Goal: Task Accomplishment & Management: Manage account settings

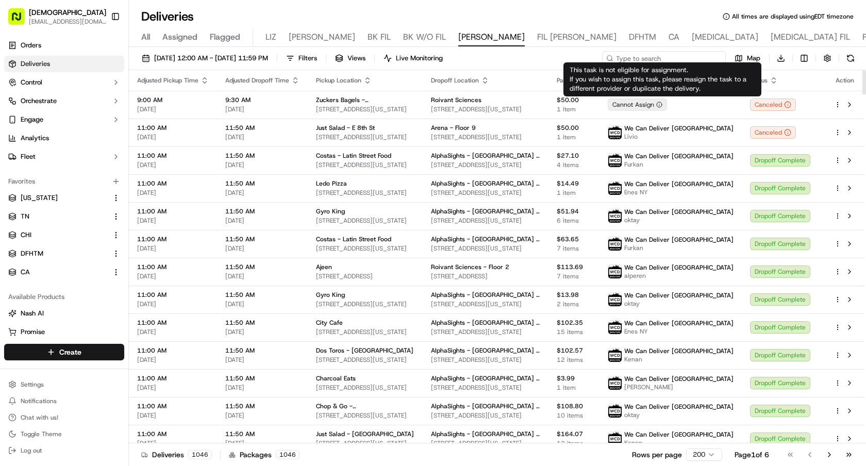
click at [675, 58] on input at bounding box center [664, 58] width 124 height 14
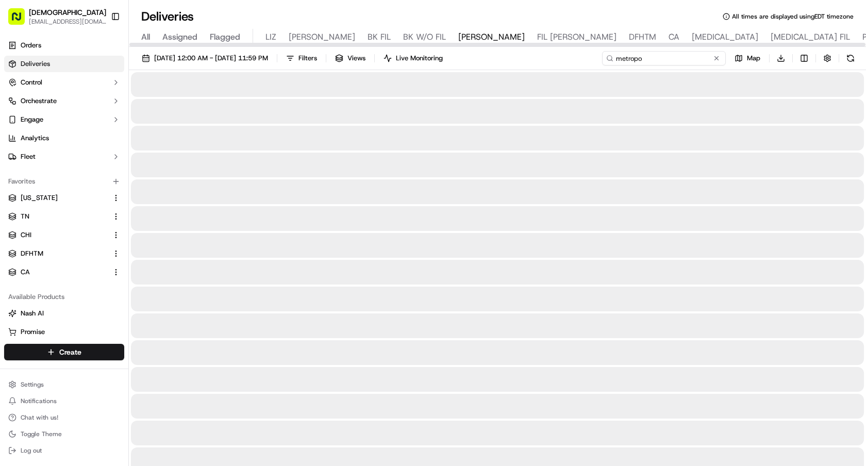
type input "metropo"
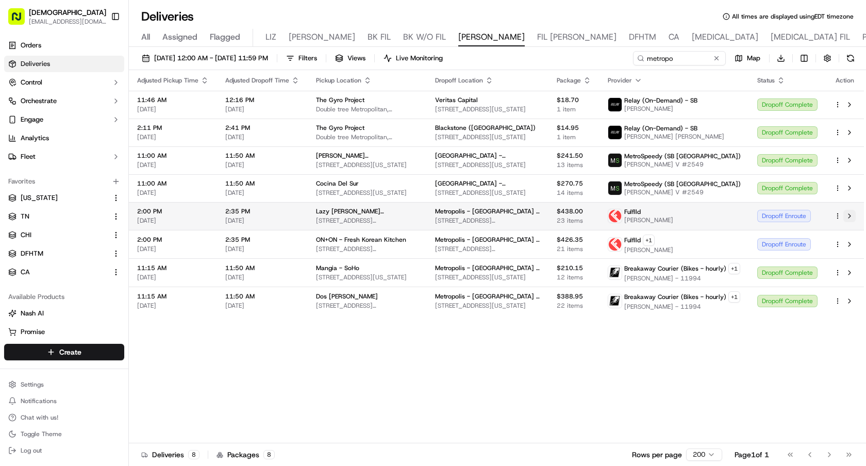
click at [849, 216] on button at bounding box center [849, 216] width 12 height 12
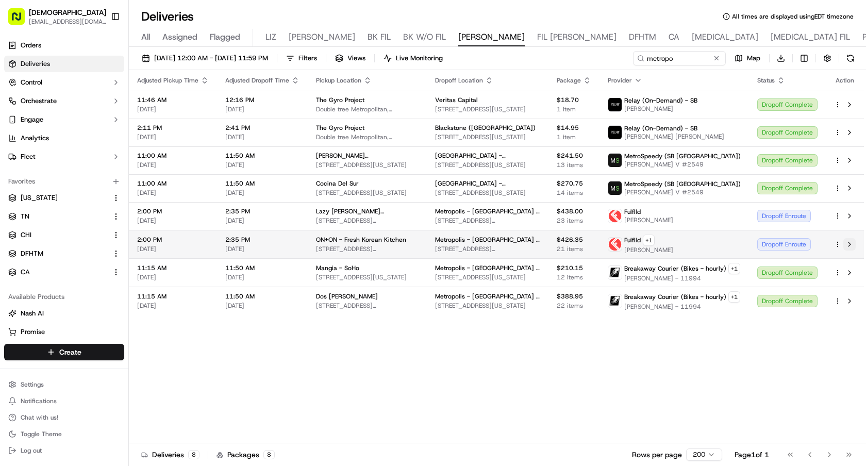
click at [849, 245] on button at bounding box center [849, 244] width 12 height 12
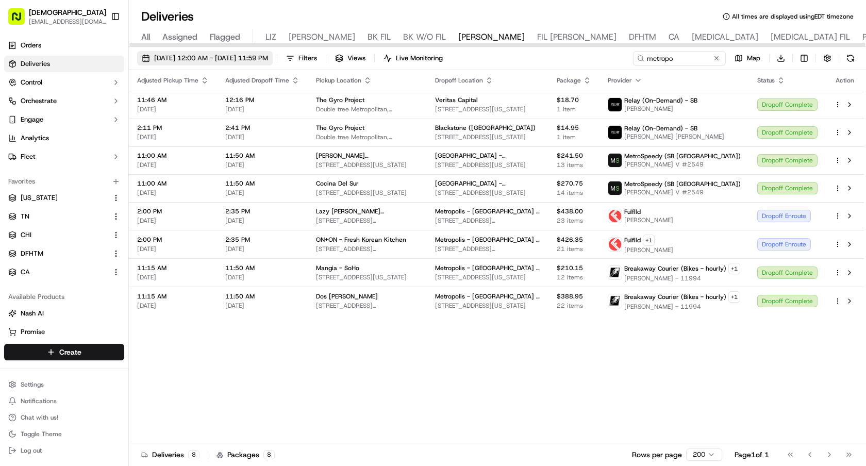
click at [270, 64] on button "09/17/2025 12:00 AM - 09/17/2025 11:59 PM" at bounding box center [205, 58] width 136 height 14
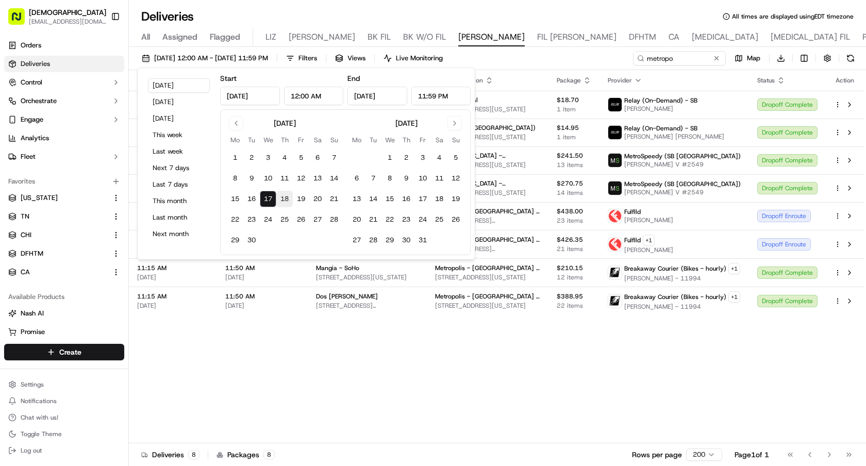
click at [287, 196] on button "18" at bounding box center [284, 199] width 16 height 16
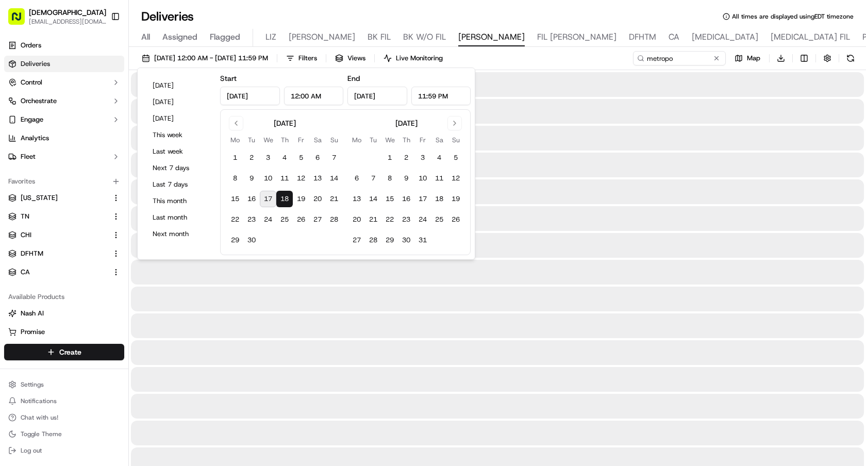
type input "Sep 18, 2025"
click at [287, 196] on button "18" at bounding box center [284, 199] width 16 height 16
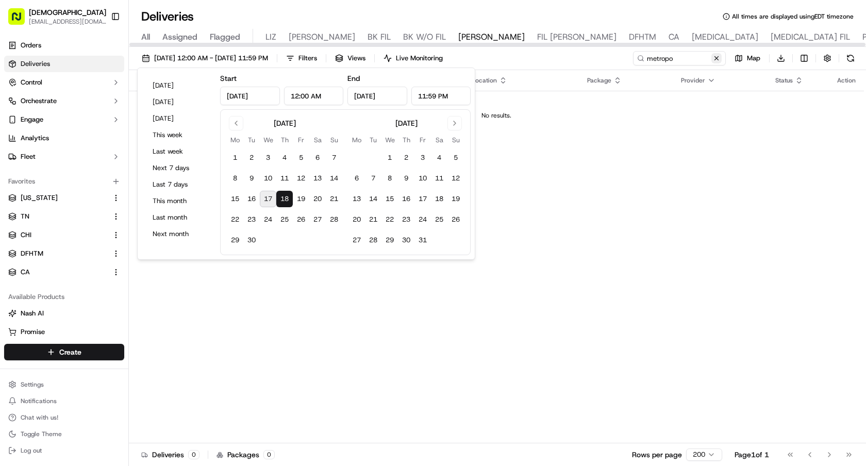
click at [719, 56] on button at bounding box center [716, 58] width 10 height 10
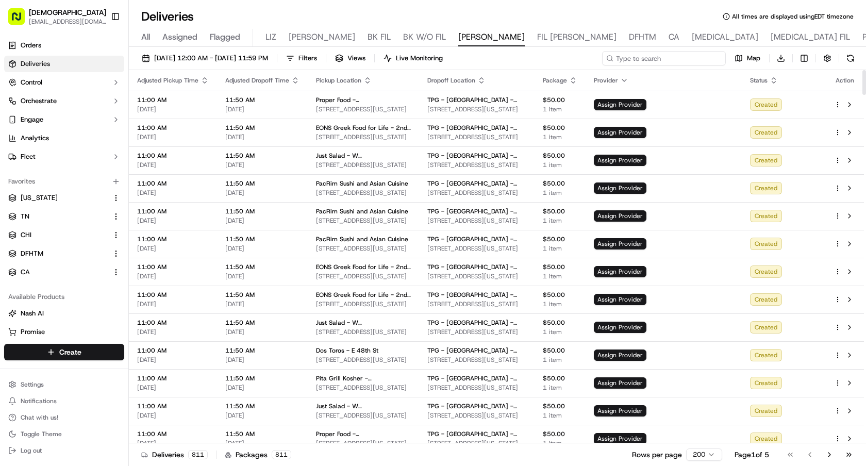
click at [654, 61] on input at bounding box center [664, 58] width 124 height 14
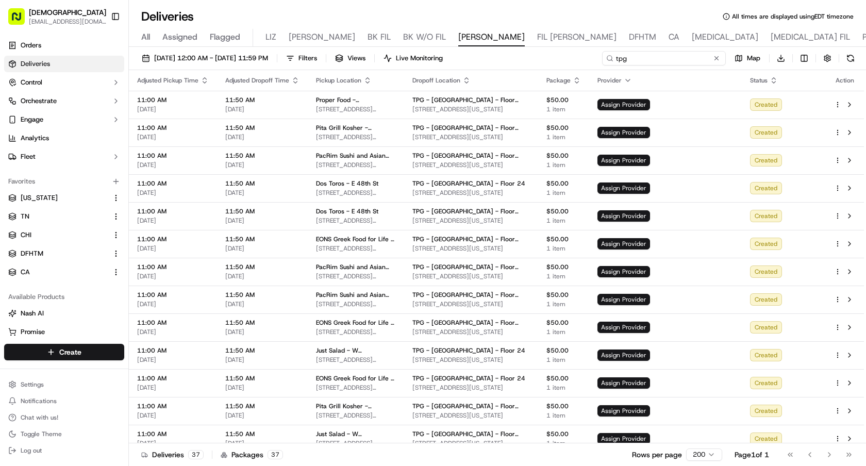
type input "tpg"
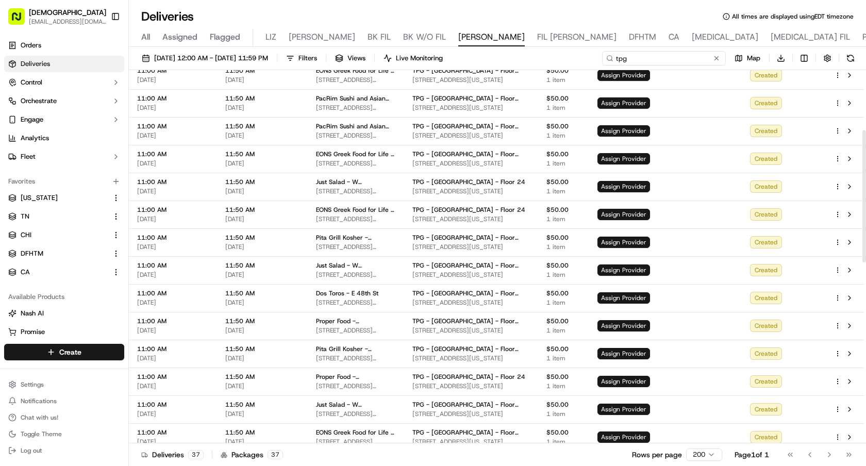
scroll to position [82, 0]
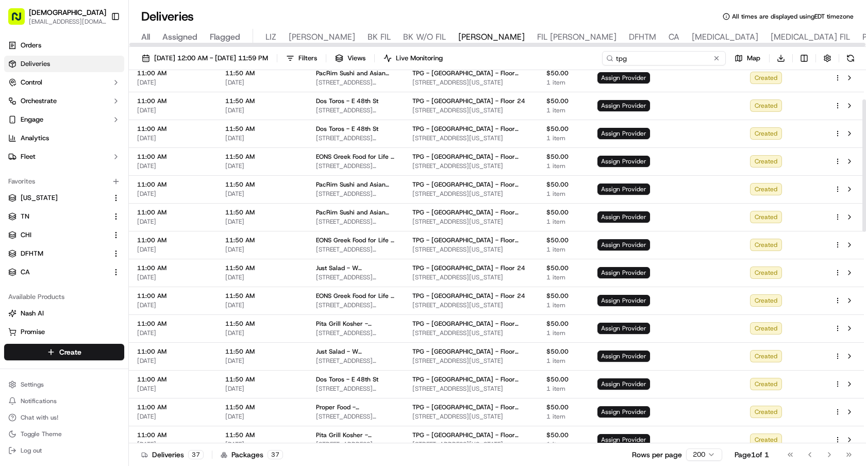
click at [690, 57] on input "tpg" at bounding box center [664, 58] width 124 height 14
click at [317, 55] on span "Filters" at bounding box center [307, 58] width 19 height 9
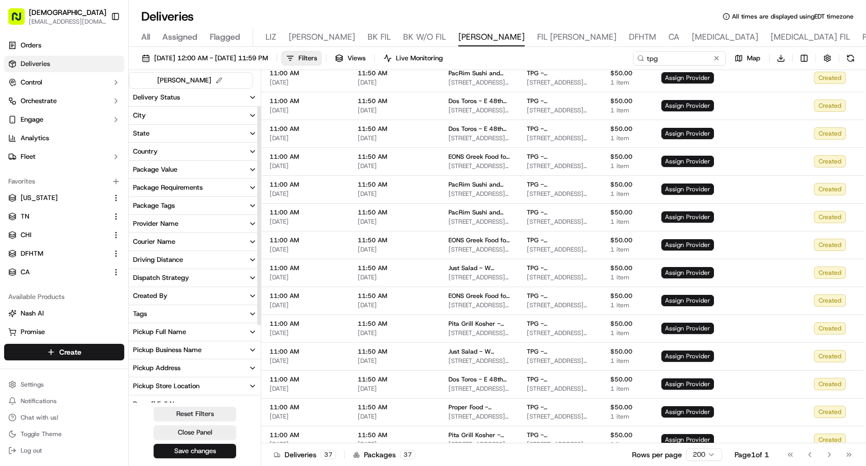
scroll to position [97, 0]
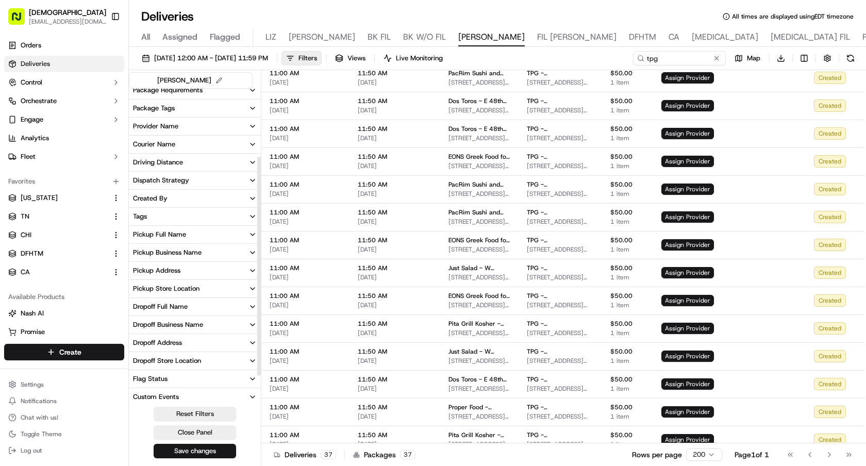
click at [165, 348] on button "Dropoff Address" at bounding box center [195, 343] width 132 height 18
click at [138, 381] on 10167 "245 Park Ave, New York, NY 10167" at bounding box center [137, 379] width 8 height 8
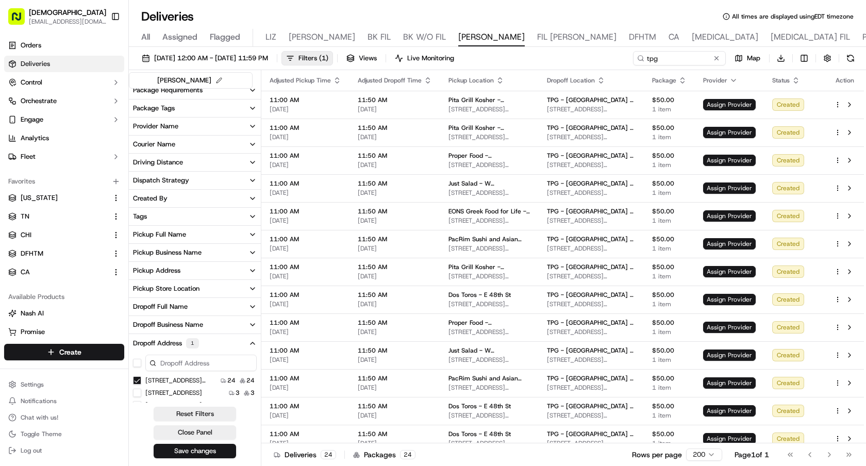
click at [169, 221] on button "Tags" at bounding box center [195, 217] width 132 height 18
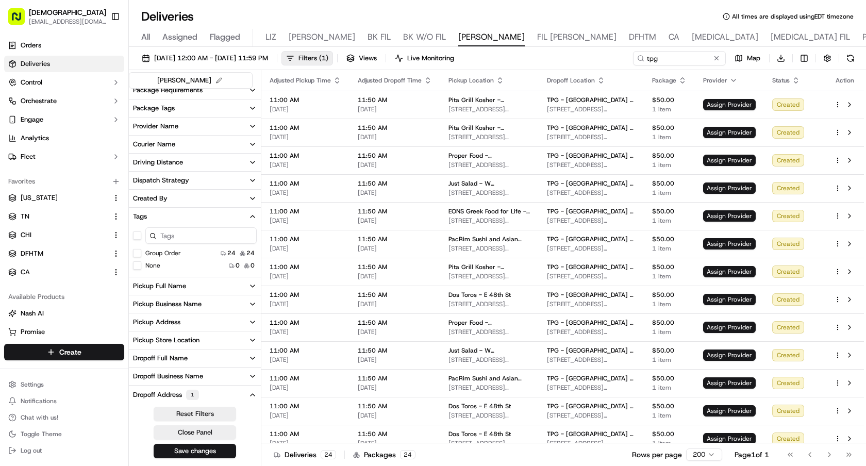
click at [138, 253] on Order "Group Order" at bounding box center [137, 253] width 8 height 8
click at [225, 53] on button "[DATE] 12:00 AM - [DATE] 11:59 PM" at bounding box center [205, 58] width 136 height 14
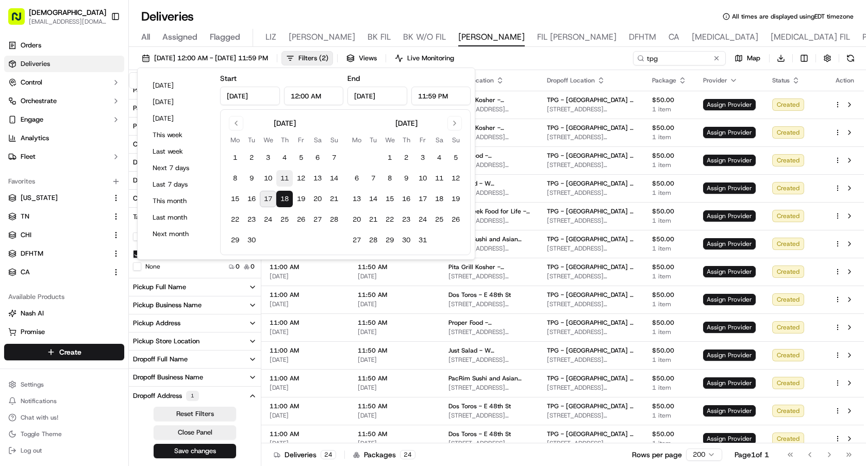
click at [282, 181] on button "11" at bounding box center [284, 178] width 16 height 16
type input "Sep 11, 2025"
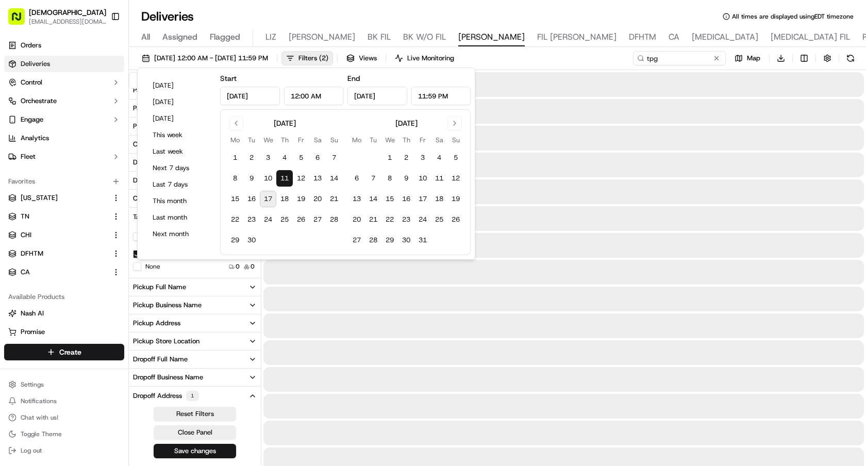
click at [282, 181] on button "11" at bounding box center [284, 178] width 16 height 16
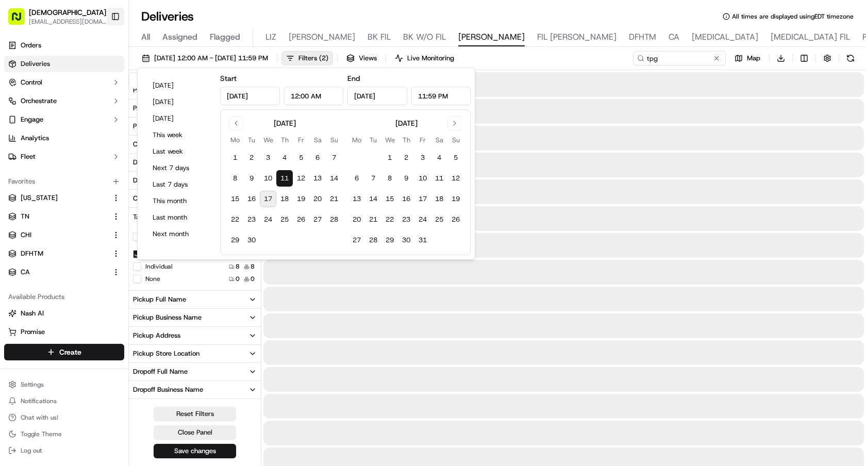
click at [115, 17] on button "Toggle Sidebar" at bounding box center [116, 17] width 18 height 18
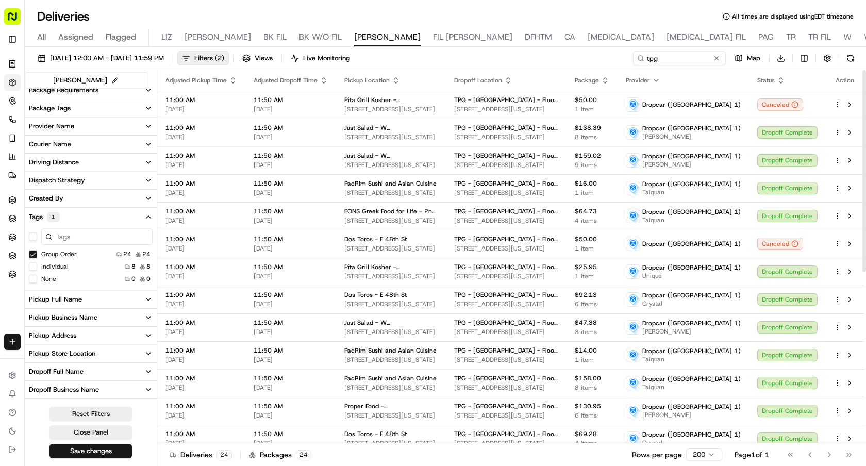
click at [396, 78] on icon "button" at bounding box center [396, 80] width 8 height 8
click at [404, 123] on button "Pickup Location Name (A-Z)" at bounding box center [394, 122] width 103 height 12
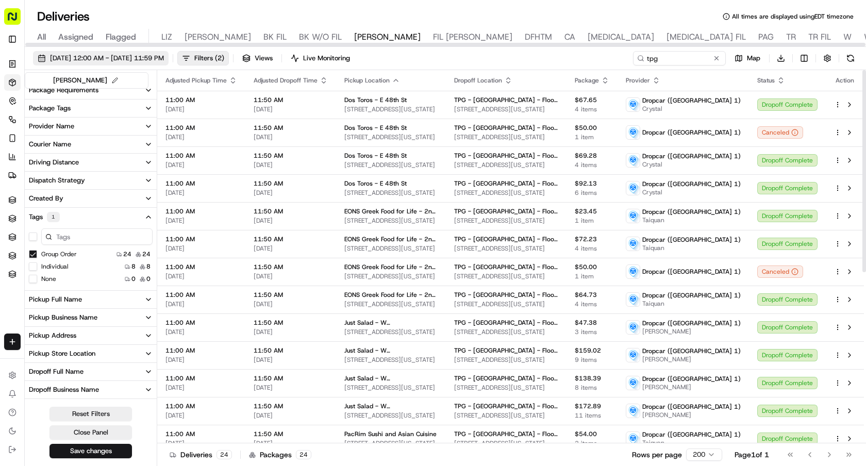
click at [164, 58] on span "09/11/2025 12:00 AM - 09/11/2025 11:59 PM" at bounding box center [107, 58] width 114 height 9
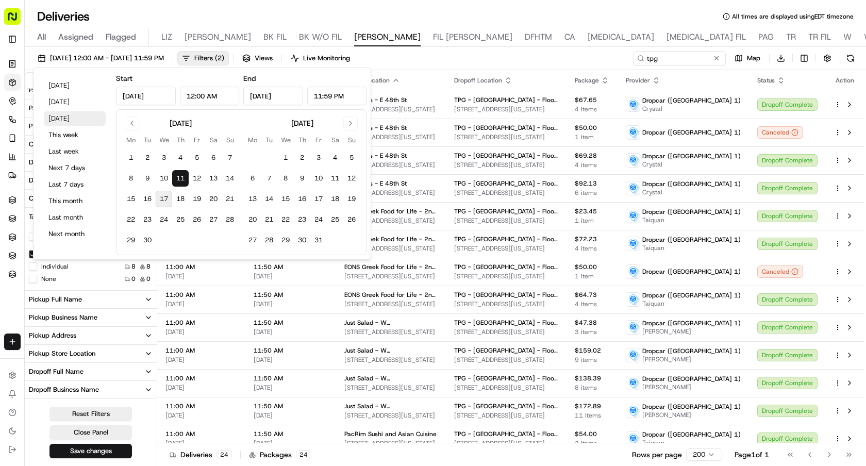
click at [82, 121] on button "[DATE]" at bounding box center [75, 118] width 62 height 14
type input "[DATE]"
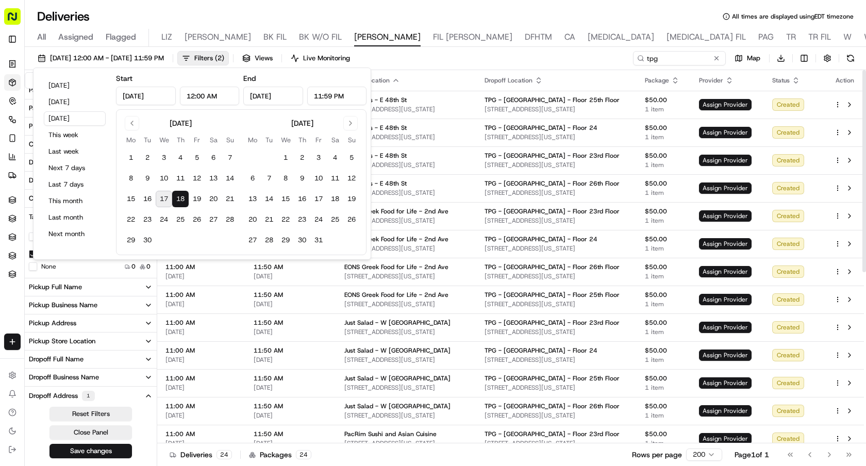
click at [570, 65] on div "09/18/2025 12:00 AM - 09/18/2025 11:59 PM Filters ( 2 ) Views Live Monitoring t…" at bounding box center [445, 60] width 841 height 19
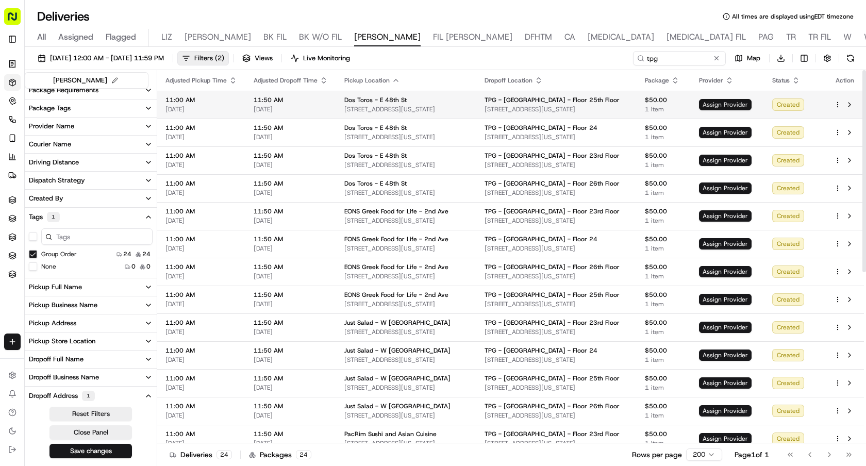
click at [705, 101] on span "Assign Provider" at bounding box center [725, 104] width 53 height 11
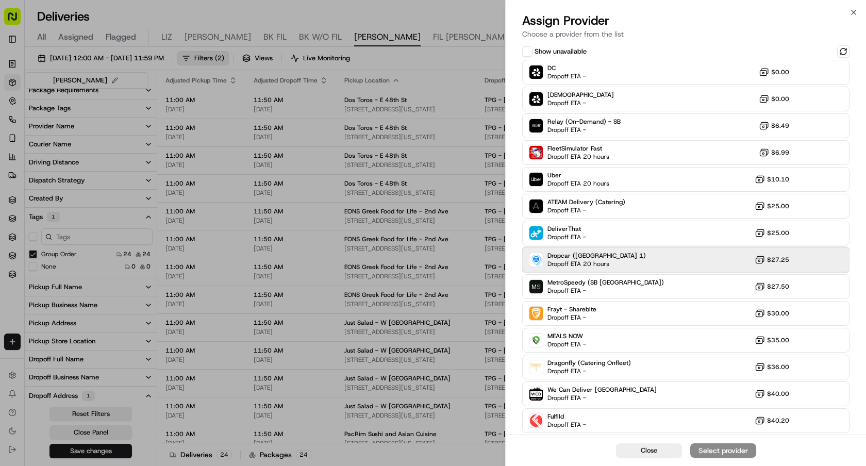
click at [627, 252] on div "Dropcar (NYC 1) Dropoff ETA 20 hours $27.25" at bounding box center [685, 259] width 327 height 25
click at [731, 447] on div "Assign Provider" at bounding box center [723, 450] width 50 height 10
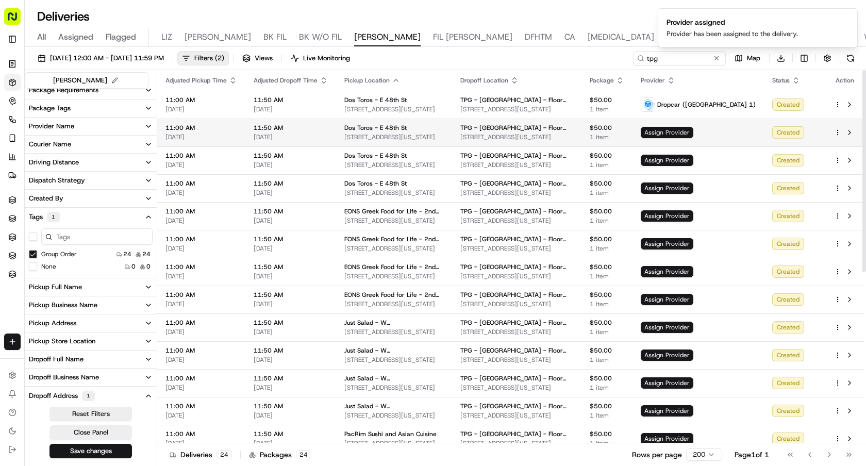
click at [693, 134] on span "Assign Provider" at bounding box center [666, 132] width 53 height 11
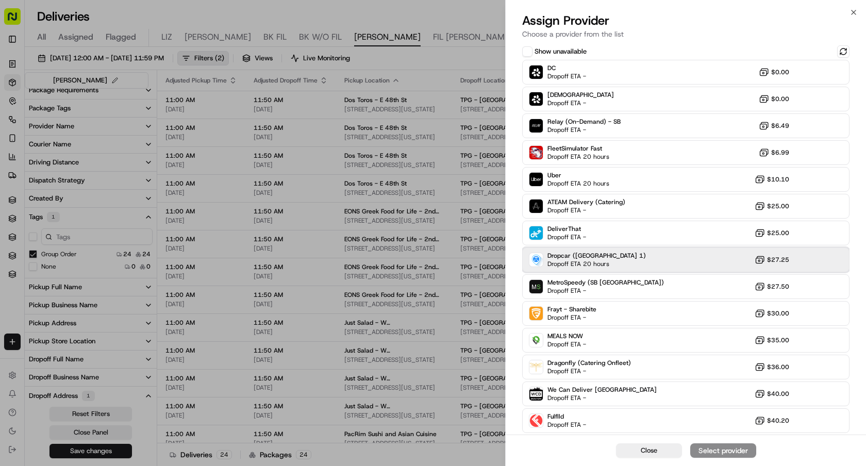
click at [624, 260] on div "Dropcar (NYC 1) Dropoff ETA 20 hours $27.25" at bounding box center [685, 259] width 327 height 25
click at [701, 448] on div "Assign Provider" at bounding box center [723, 450] width 50 height 10
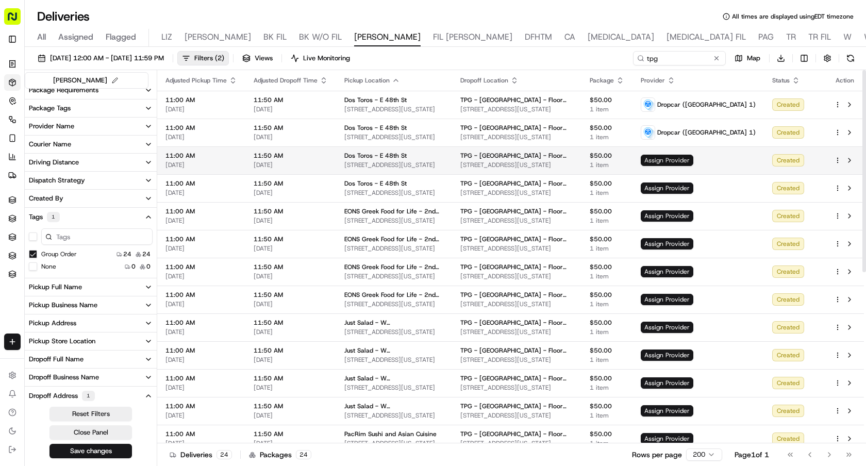
click at [691, 159] on span "Assign Provider" at bounding box center [666, 160] width 53 height 11
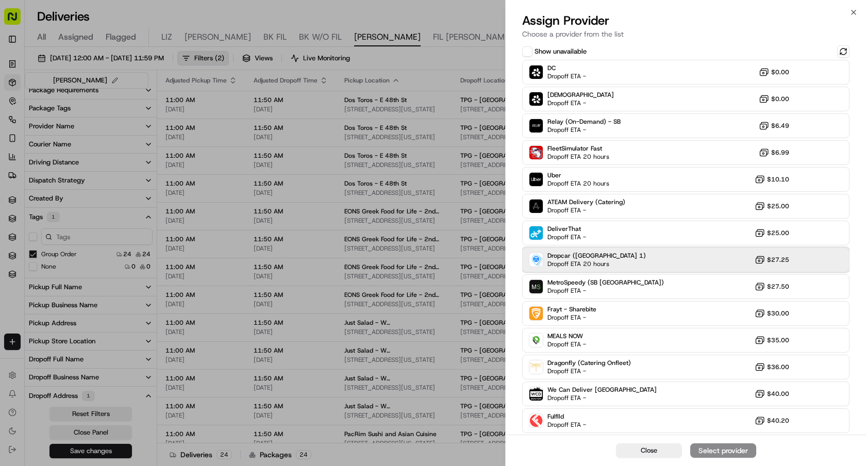
click at [564, 260] on span "Dropoff ETA 20 hours" at bounding box center [583, 264] width 72 height 8
click at [698, 448] on div "Assign Provider" at bounding box center [723, 450] width 50 height 10
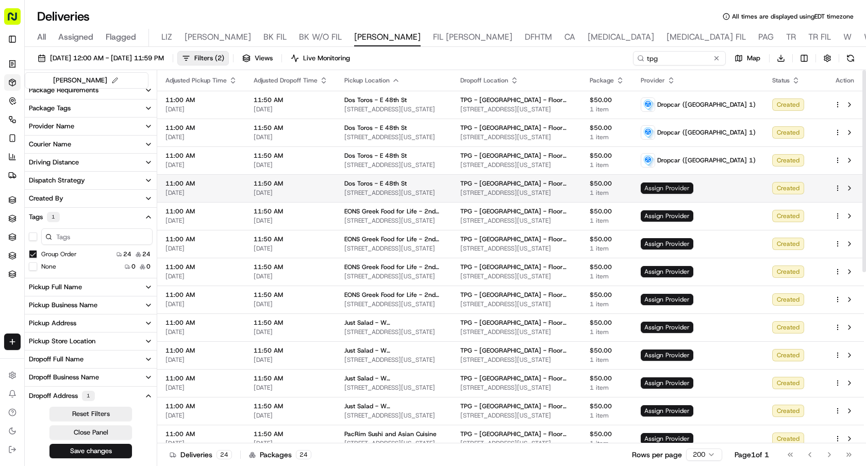
click at [693, 187] on span "Assign Provider" at bounding box center [666, 187] width 53 height 11
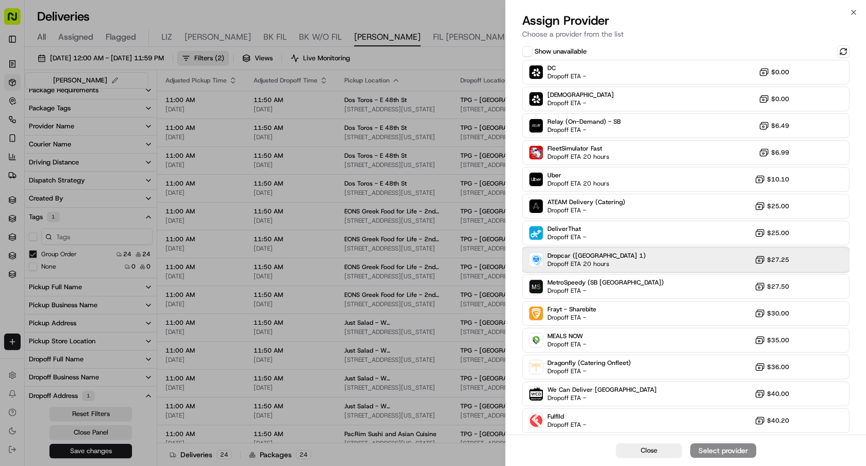
click at [619, 264] on div "Dropcar (NYC 1) Dropoff ETA 20 hours $27.25" at bounding box center [685, 259] width 327 height 25
click at [714, 453] on div "Assign Provider" at bounding box center [723, 450] width 50 height 10
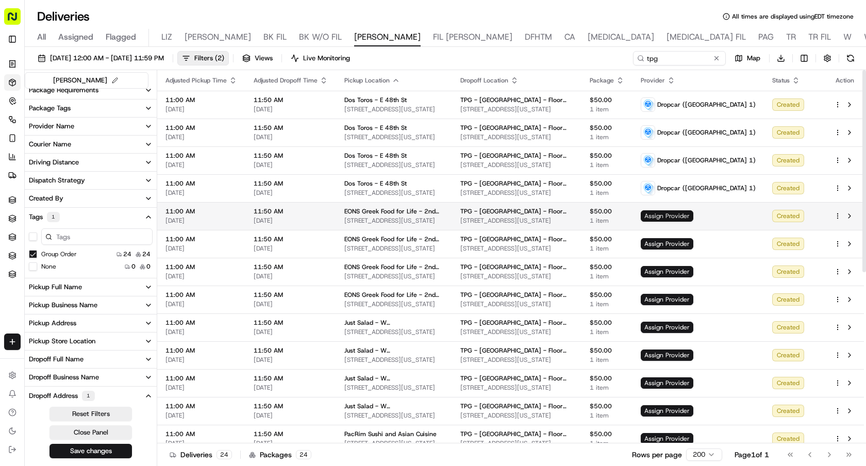
click at [690, 216] on span "Assign Provider" at bounding box center [666, 215] width 53 height 11
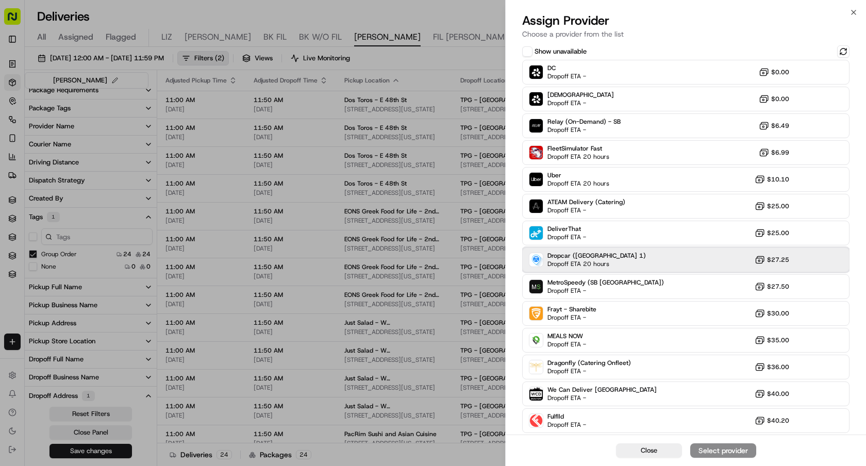
click at [620, 257] on div "Dropcar (NYC 1) Dropoff ETA 20 hours $27.25" at bounding box center [685, 259] width 327 height 25
click at [718, 452] on div "Assign Provider" at bounding box center [723, 450] width 50 height 10
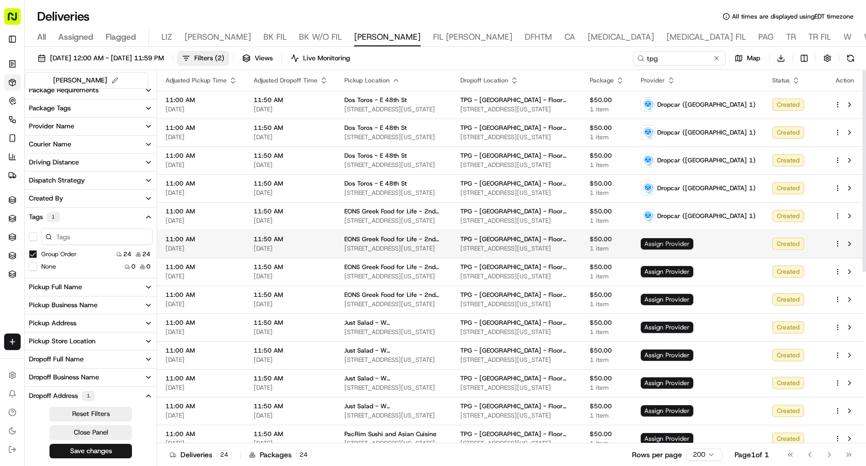
click at [690, 241] on span "Assign Provider" at bounding box center [666, 243] width 53 height 11
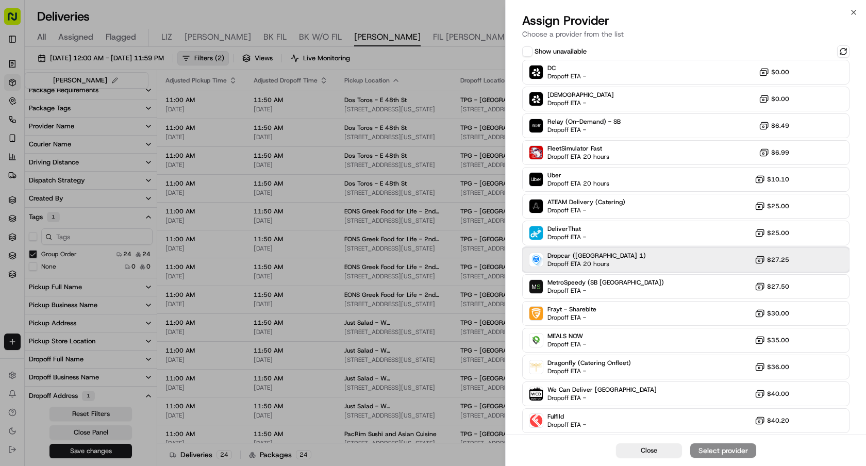
click at [679, 264] on div "Dropcar (NYC 1) Dropoff ETA 20 hours $27.25" at bounding box center [685, 259] width 327 height 25
click at [727, 453] on div "Assign Provider" at bounding box center [723, 450] width 50 height 10
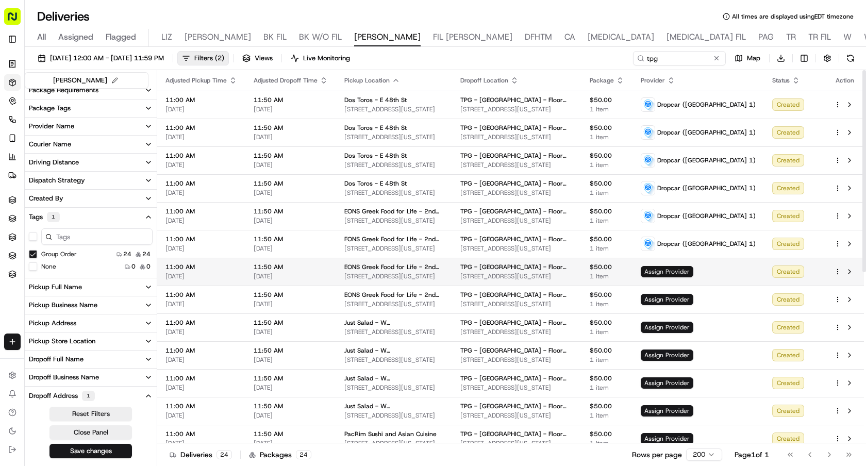
click at [693, 275] on span "Assign Provider" at bounding box center [666, 271] width 53 height 11
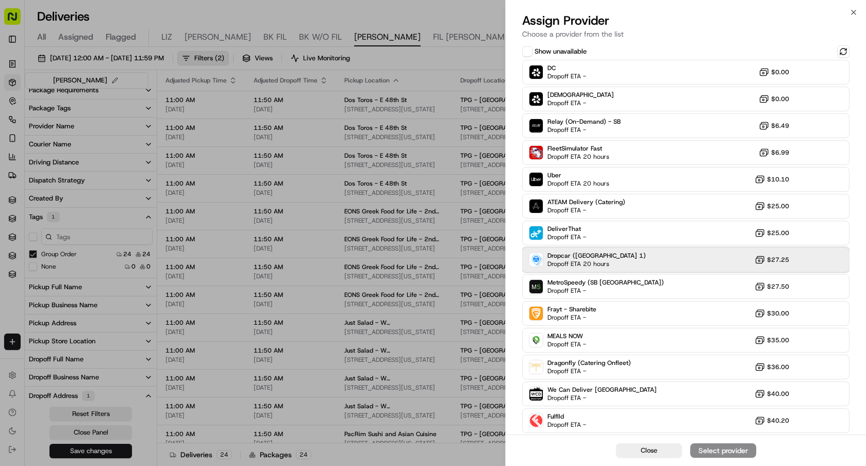
click at [625, 262] on div "Dropcar (NYC 1) Dropoff ETA 20 hours $27.25" at bounding box center [685, 259] width 327 height 25
click at [725, 448] on div "Assign Provider" at bounding box center [723, 450] width 50 height 10
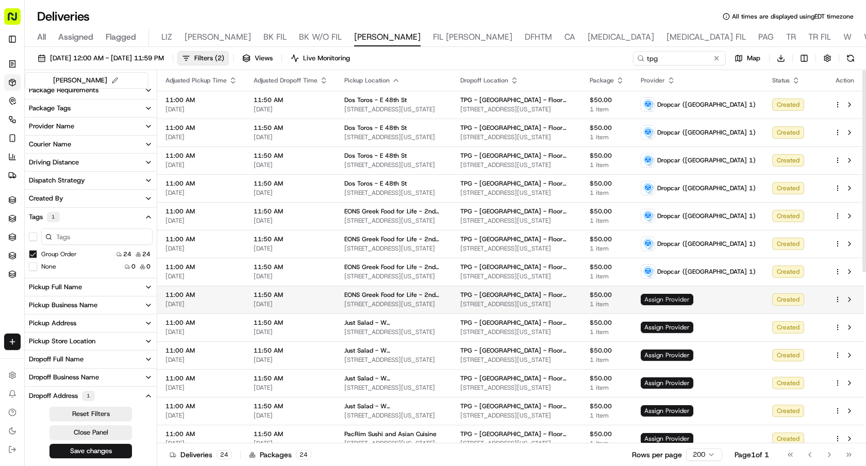
click at [693, 298] on span "Assign Provider" at bounding box center [666, 299] width 53 height 11
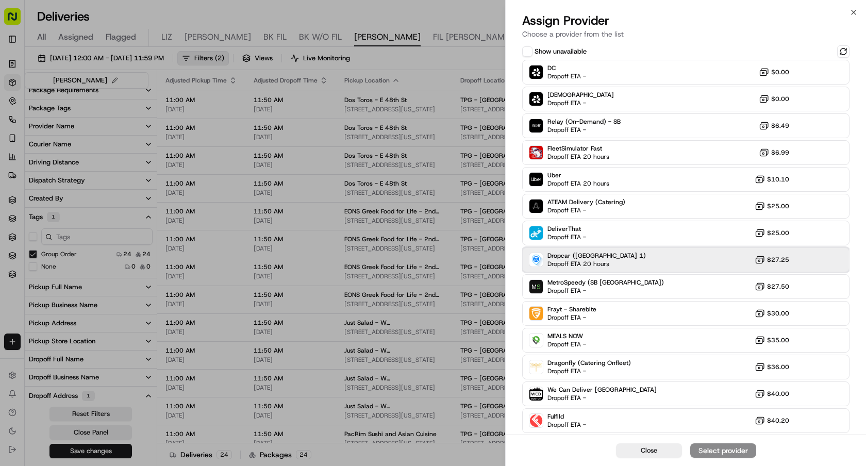
click at [631, 257] on div "Dropcar (NYC 1) Dropoff ETA 20 hours $27.25" at bounding box center [685, 259] width 327 height 25
click at [699, 449] on div "Assign Provider" at bounding box center [723, 450] width 50 height 10
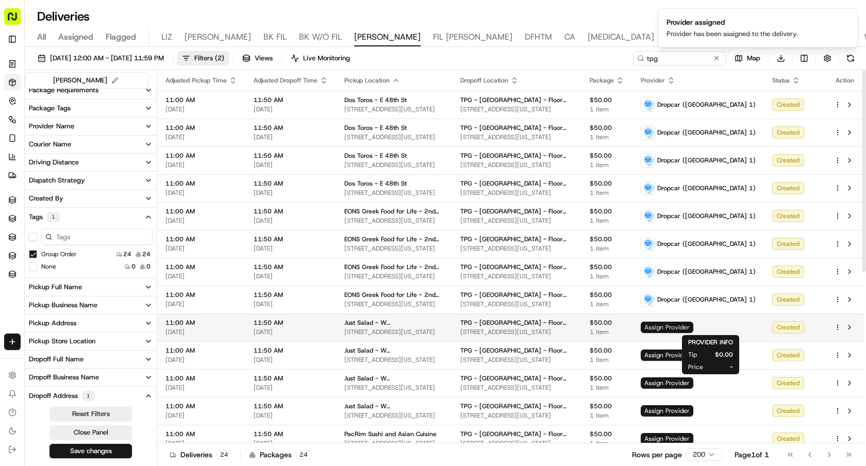
click at [693, 330] on span "Assign Provider" at bounding box center [666, 326] width 53 height 11
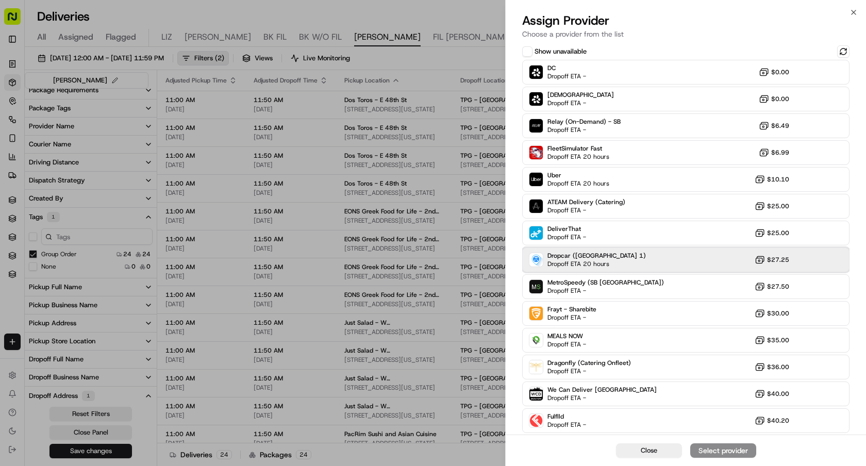
click at [610, 262] on div "Dropcar (NYC 1) Dropoff ETA 20 hours $27.25" at bounding box center [685, 259] width 327 height 25
click at [707, 453] on div "Assign Provider" at bounding box center [723, 450] width 50 height 10
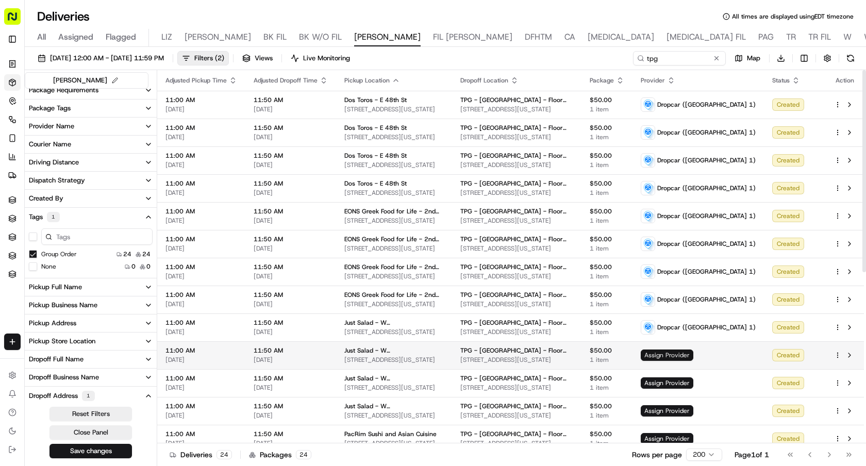
click at [693, 356] on span "Assign Provider" at bounding box center [666, 354] width 53 height 11
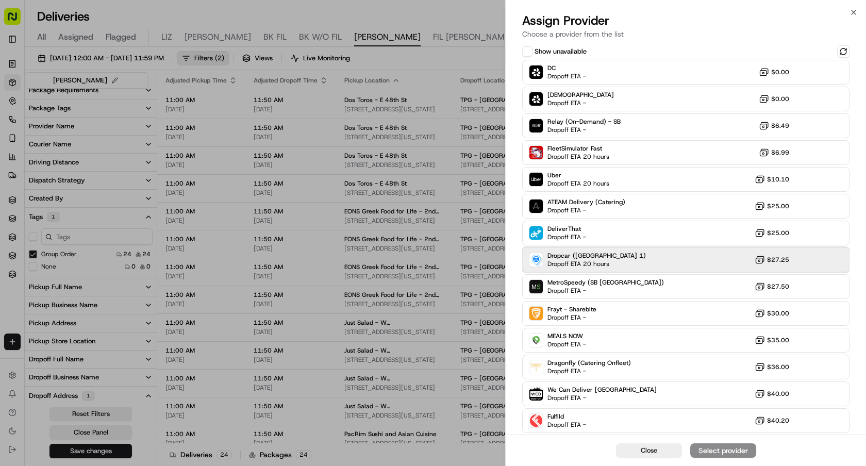
click at [607, 258] on span "Dropcar ([GEOGRAPHIC_DATA] 1)" at bounding box center [596, 255] width 98 height 8
click at [715, 452] on div "Assign Provider" at bounding box center [723, 450] width 50 height 10
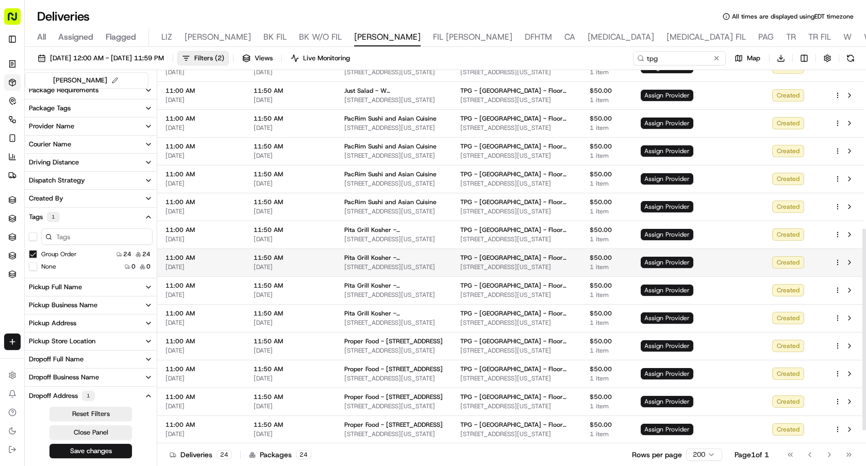
scroll to position [168, 0]
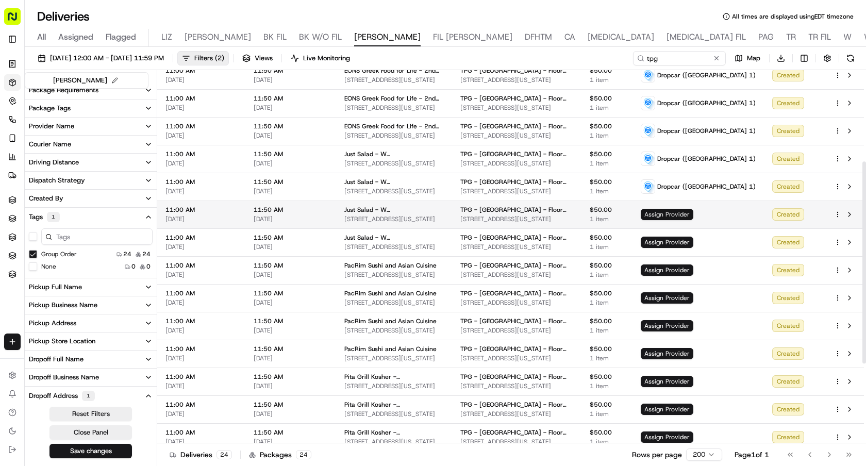
click at [693, 213] on span "Assign Provider" at bounding box center [666, 214] width 53 height 11
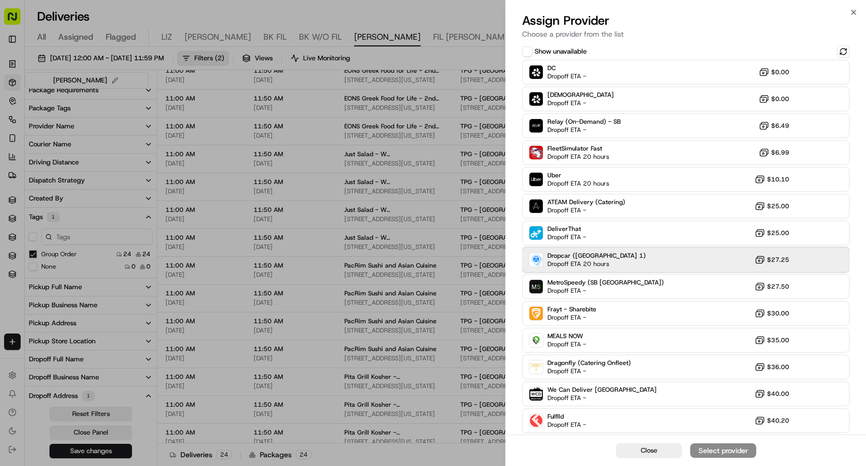
click at [590, 264] on span "Dropoff ETA 20 hours" at bounding box center [583, 264] width 72 height 8
click at [715, 448] on div "Assign Provider" at bounding box center [723, 450] width 50 height 10
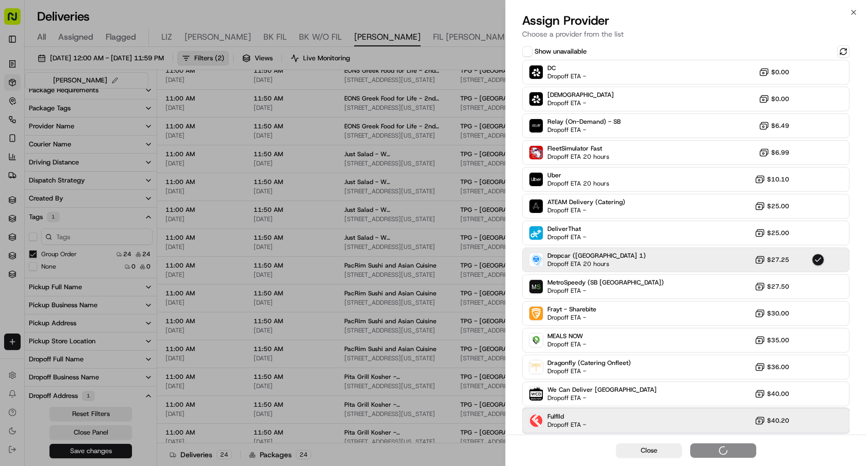
click at [634, 421] on div "Fulflld Dropoff ETA - $40.20" at bounding box center [685, 420] width 327 height 25
click at [596, 262] on span "Dropoff ETA 20 hours" at bounding box center [583, 264] width 72 height 8
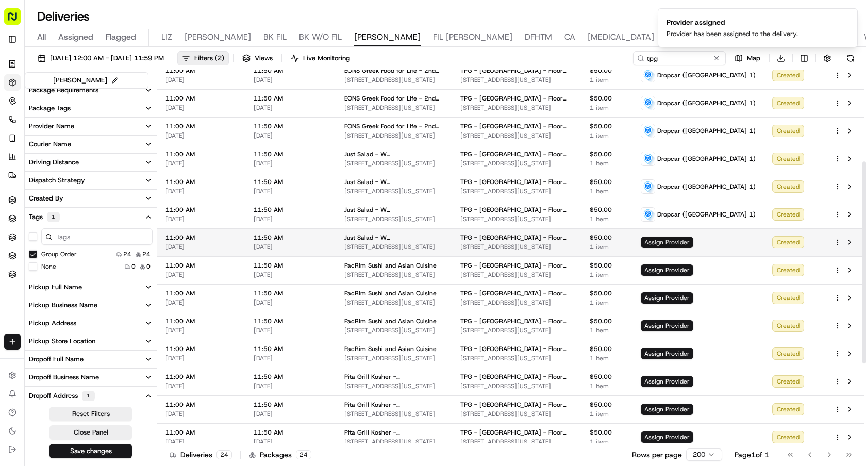
click at [693, 239] on span "Assign Provider" at bounding box center [666, 241] width 53 height 11
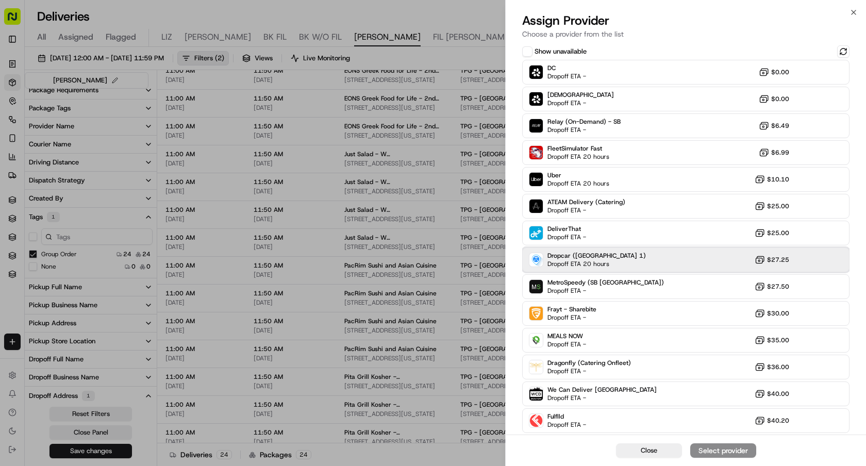
click at [672, 253] on div "Dropcar (NYC 1) Dropoff ETA 20 hours $27.25" at bounding box center [685, 259] width 327 height 25
click at [706, 450] on div "Assign Provider" at bounding box center [723, 450] width 50 height 10
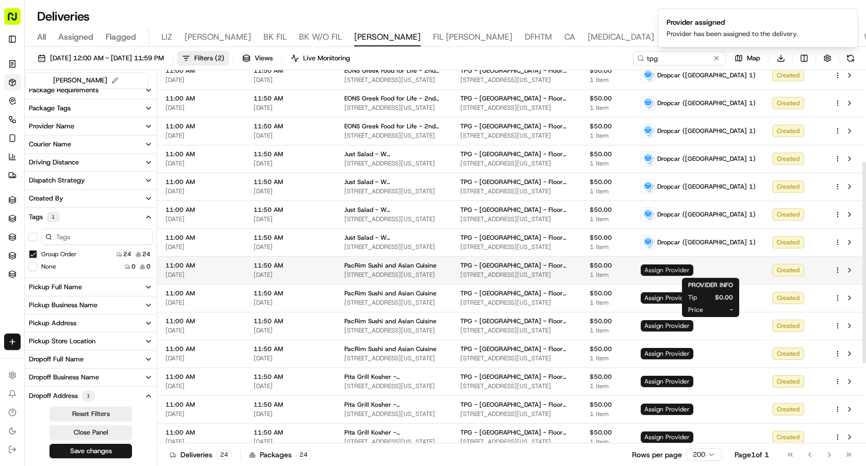
click at [693, 267] on span "Assign Provider" at bounding box center [666, 269] width 53 height 11
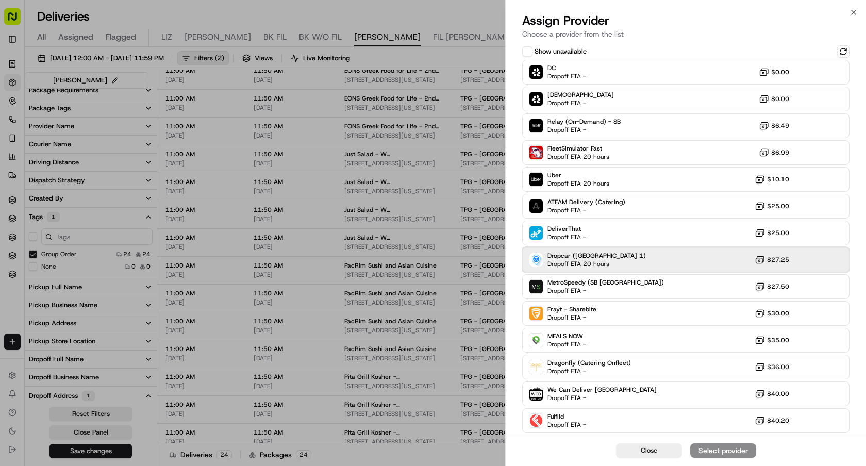
click at [611, 267] on div "Dropcar (NYC 1) Dropoff ETA 20 hours $27.25" at bounding box center [685, 259] width 327 height 25
click at [704, 445] on div "Assign Provider" at bounding box center [723, 450] width 50 height 10
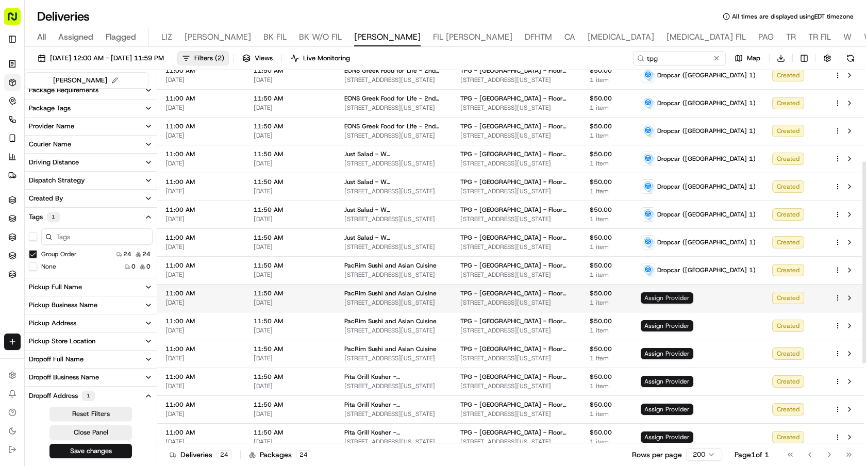
click at [693, 296] on span "Assign Provider" at bounding box center [666, 297] width 53 height 11
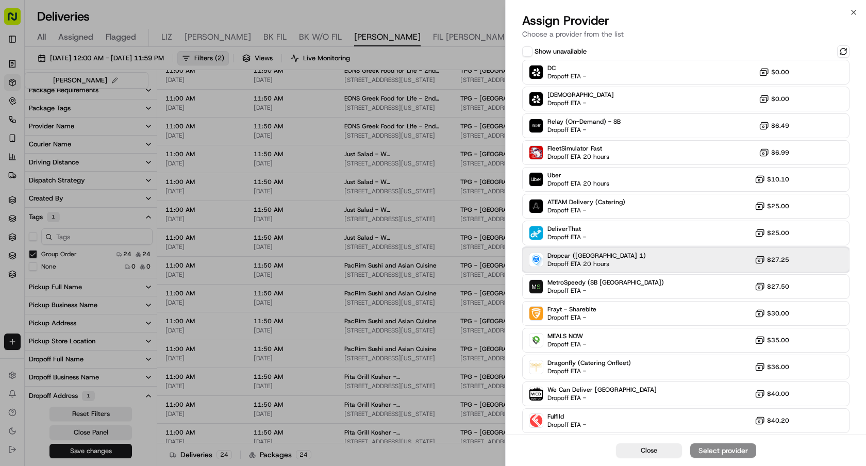
click at [621, 262] on div "Dropcar (NYC 1) Dropoff ETA 20 hours $27.25" at bounding box center [685, 259] width 327 height 25
click at [710, 450] on div "Assign Provider" at bounding box center [723, 450] width 50 height 10
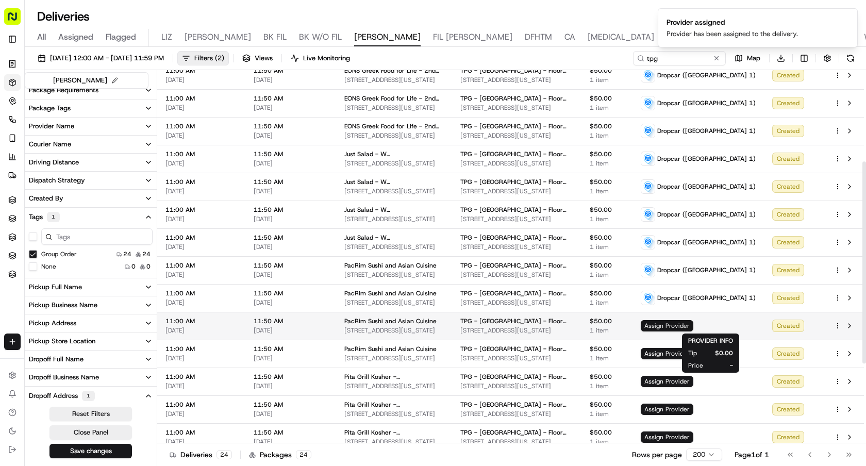
click at [693, 326] on span "Assign Provider" at bounding box center [666, 325] width 53 height 11
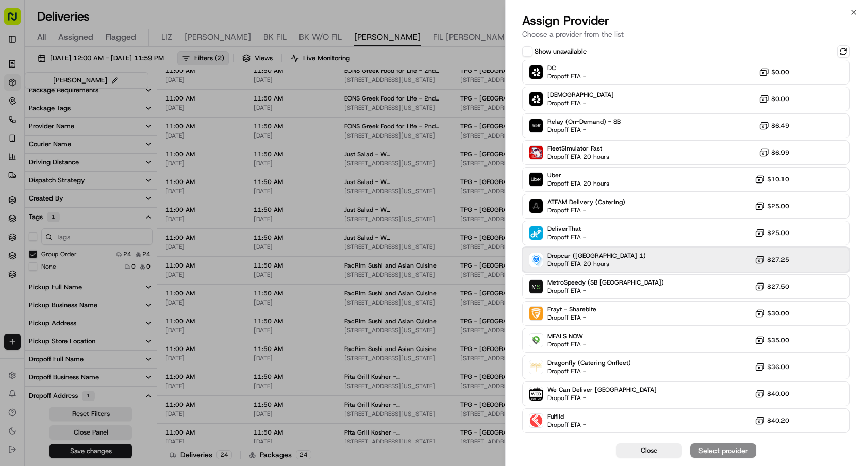
click at [572, 259] on span "Dropcar ([GEOGRAPHIC_DATA] 1)" at bounding box center [596, 255] width 98 height 8
click at [708, 446] on div "Assign Provider" at bounding box center [723, 450] width 50 height 10
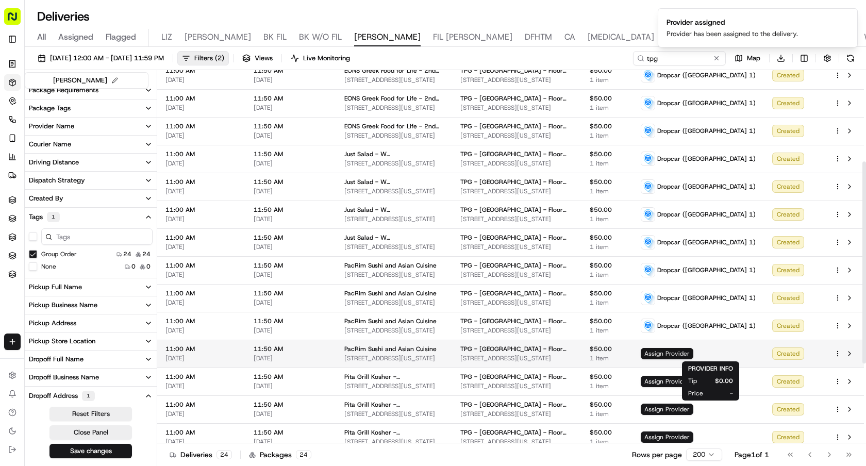
click at [693, 350] on span "Assign Provider" at bounding box center [666, 353] width 53 height 11
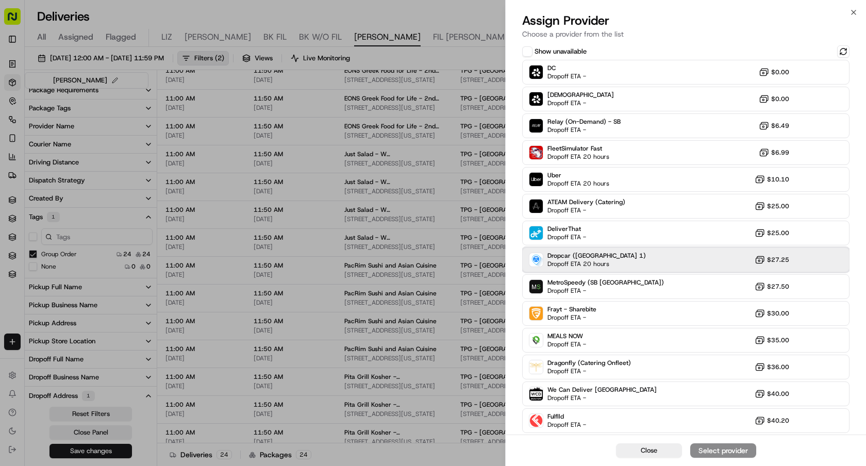
click at [627, 265] on div "Dropcar (NYC 1) Dropoff ETA 20 hours $27.25" at bounding box center [685, 259] width 327 height 25
click at [714, 454] on div "Assign Provider" at bounding box center [723, 450] width 50 height 10
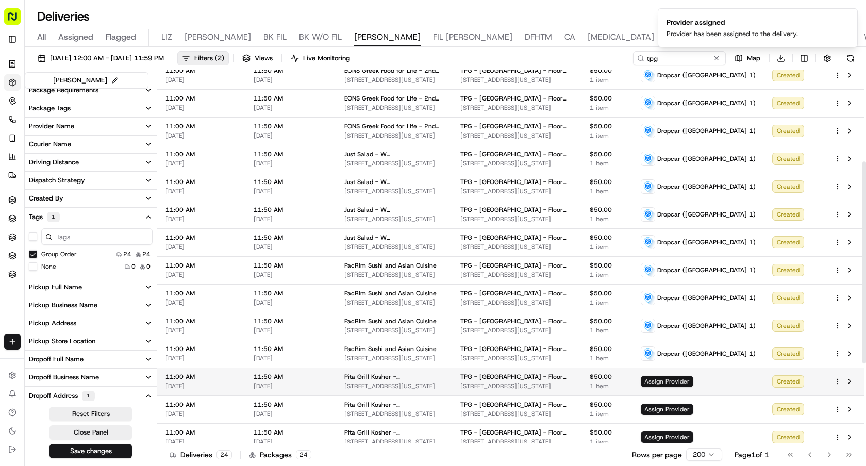
click at [693, 381] on span "Assign Provider" at bounding box center [666, 381] width 53 height 11
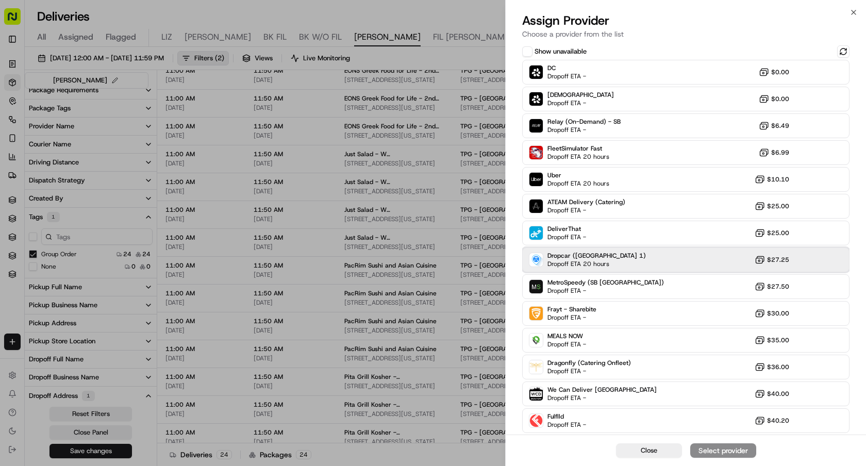
click at [618, 258] on div "Dropcar (NYC 1) Dropoff ETA 20 hours $27.25" at bounding box center [685, 259] width 327 height 25
click at [712, 451] on div "Assign Provider" at bounding box center [723, 450] width 50 height 10
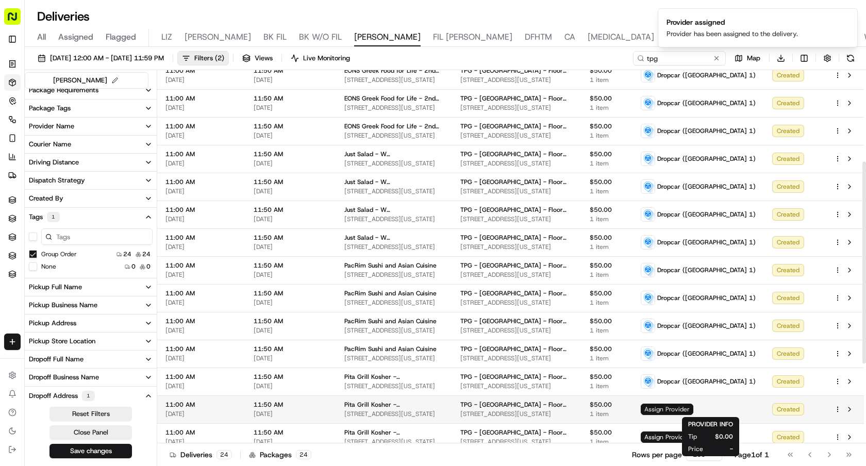
click at [693, 408] on span "Assign Provider" at bounding box center [666, 408] width 53 height 11
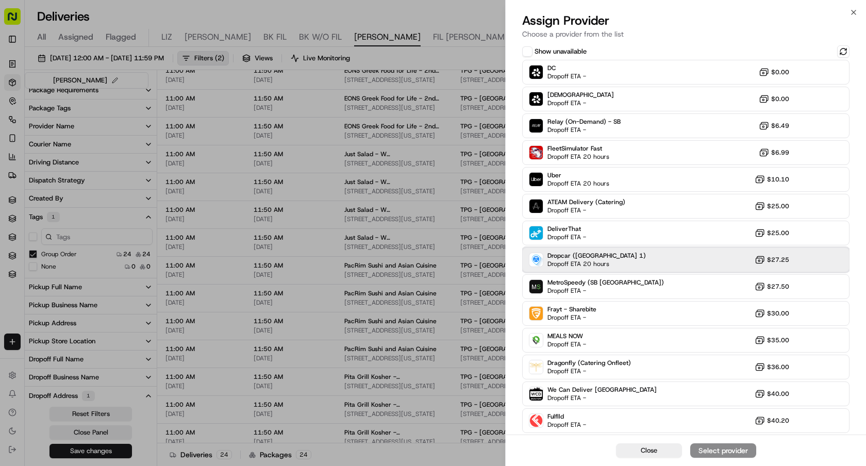
click at [631, 262] on div "Dropcar (NYC 1) Dropoff ETA 20 hours $27.25" at bounding box center [685, 259] width 327 height 25
click at [705, 451] on div "Assign Provider" at bounding box center [723, 450] width 50 height 10
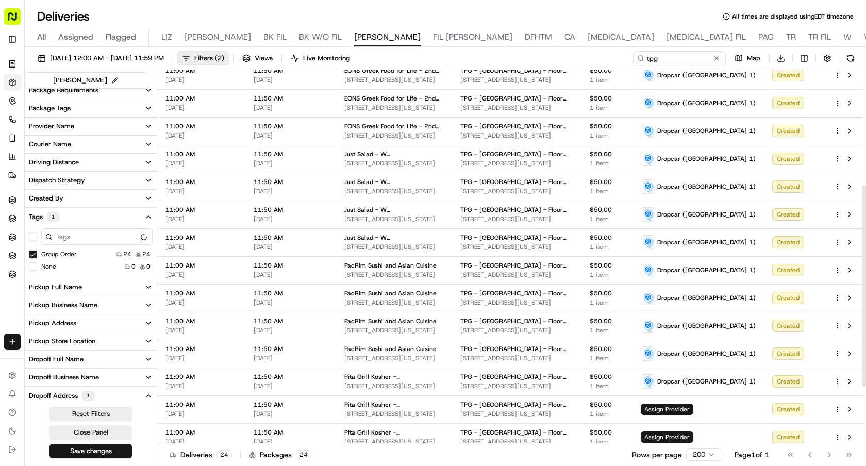
scroll to position [315, 0]
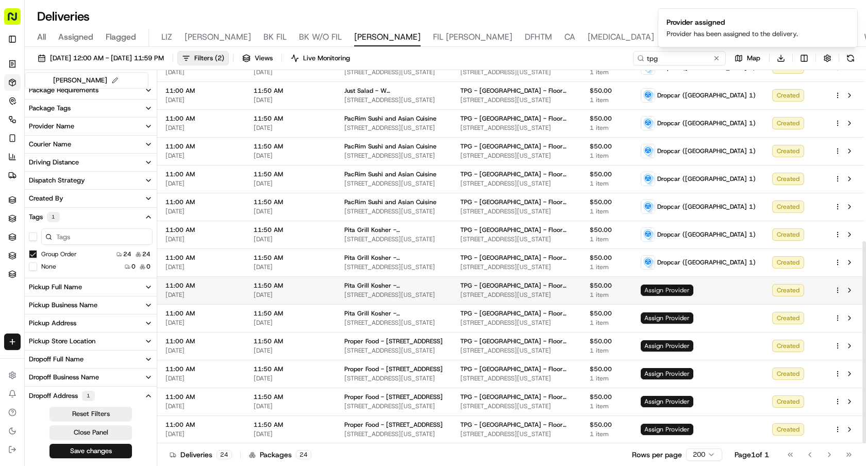
click at [693, 289] on span "Assign Provider" at bounding box center [666, 289] width 53 height 11
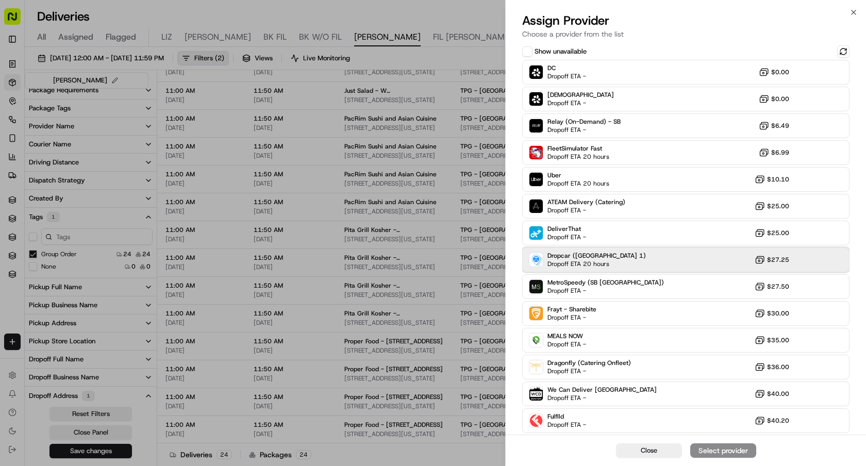
click at [629, 257] on div "Dropcar (NYC 1) Dropoff ETA 20 hours $27.25" at bounding box center [685, 259] width 327 height 25
click at [711, 451] on div "Assign Provider" at bounding box center [723, 450] width 50 height 10
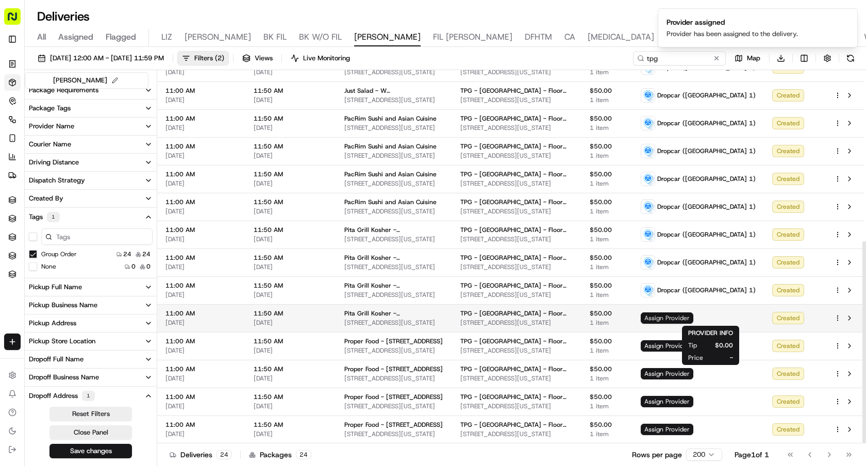
click at [693, 318] on span "Assign Provider" at bounding box center [666, 317] width 53 height 11
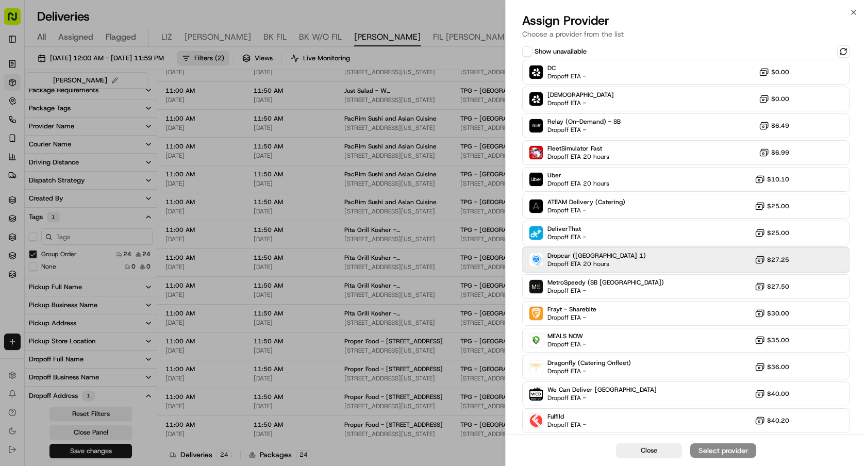
click at [631, 256] on div "Dropcar (NYC 1) Dropoff ETA 20 hours $27.25" at bounding box center [685, 259] width 327 height 25
click at [731, 450] on div "Assign Provider" at bounding box center [723, 450] width 50 height 10
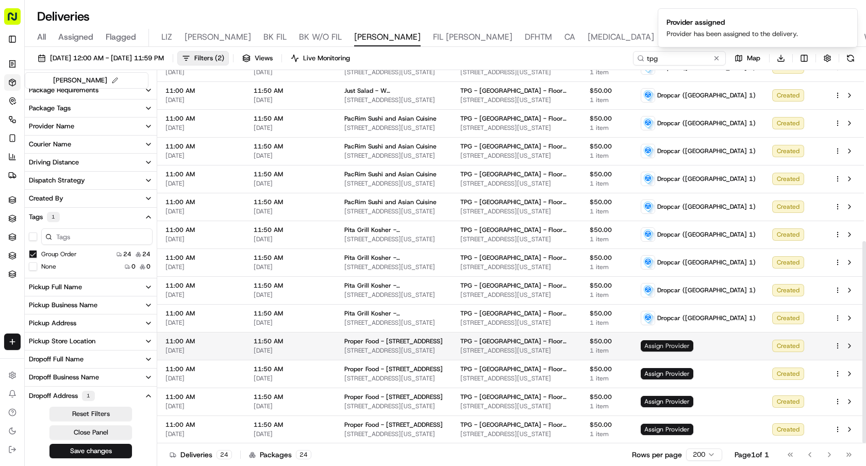
click at [693, 344] on span "Assign Provider" at bounding box center [666, 345] width 53 height 11
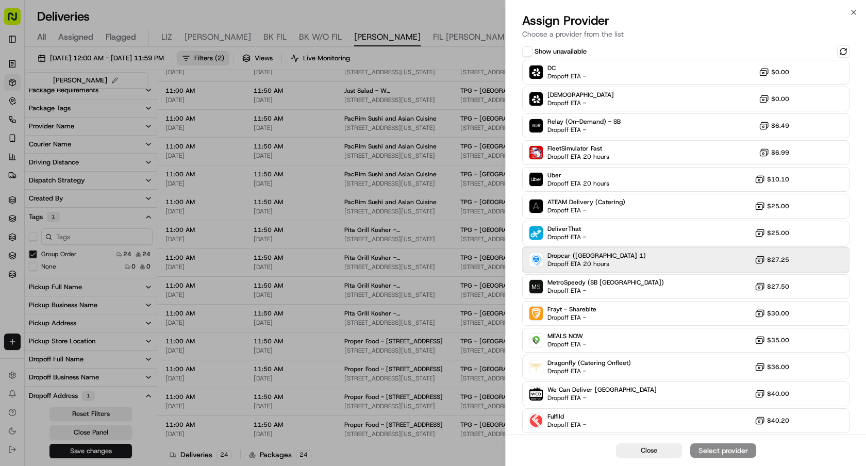
click at [635, 254] on div "Dropcar (NYC 1) Dropoff ETA 20 hours $27.25" at bounding box center [685, 259] width 327 height 25
click at [705, 452] on div "Assign Provider" at bounding box center [723, 450] width 50 height 10
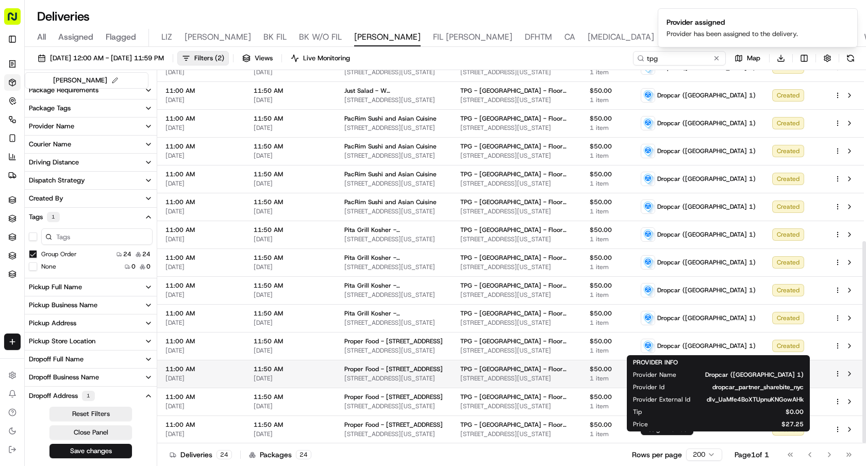
click at [714, 370] on span "Dropcar ([GEOGRAPHIC_DATA] 1)" at bounding box center [747, 374] width 111 height 8
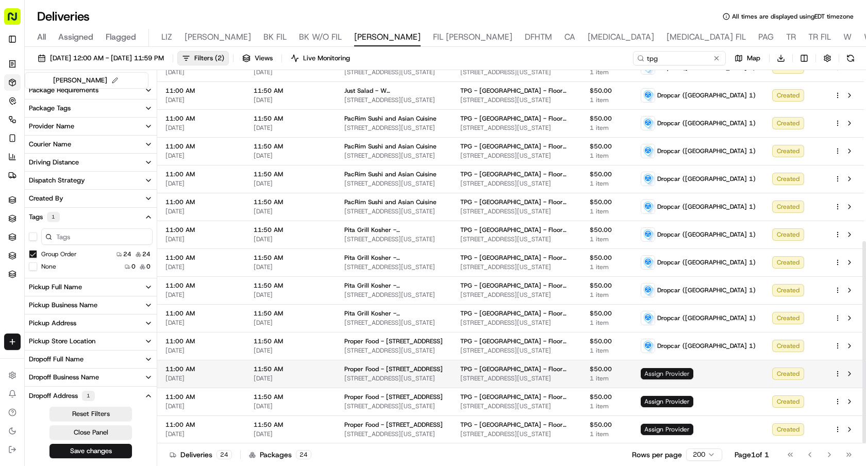
click at [693, 378] on span "Assign Provider" at bounding box center [666, 373] width 53 height 11
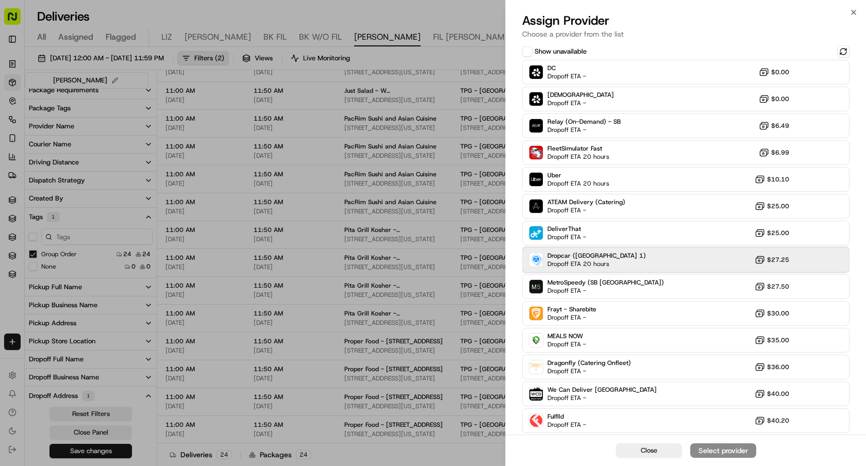
click at [597, 263] on span "Dropoff ETA 20 hours" at bounding box center [583, 264] width 72 height 8
click at [715, 448] on div "Assign Provider" at bounding box center [723, 450] width 50 height 10
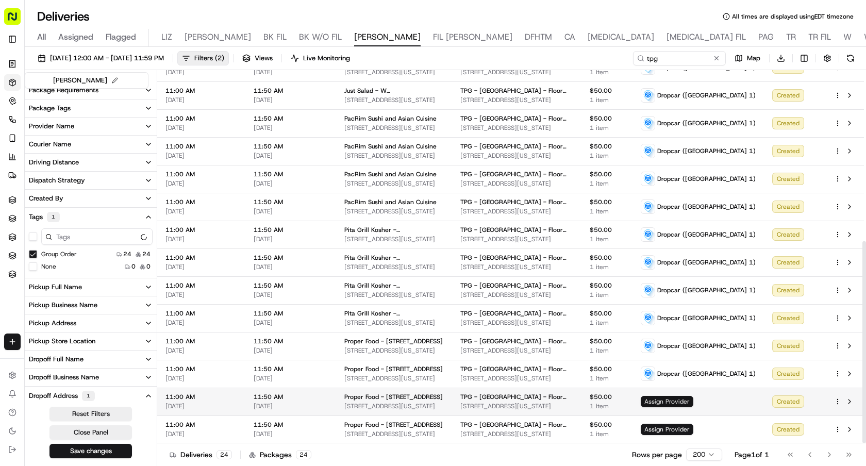
click at [693, 396] on span "Assign Provider" at bounding box center [666, 401] width 53 height 11
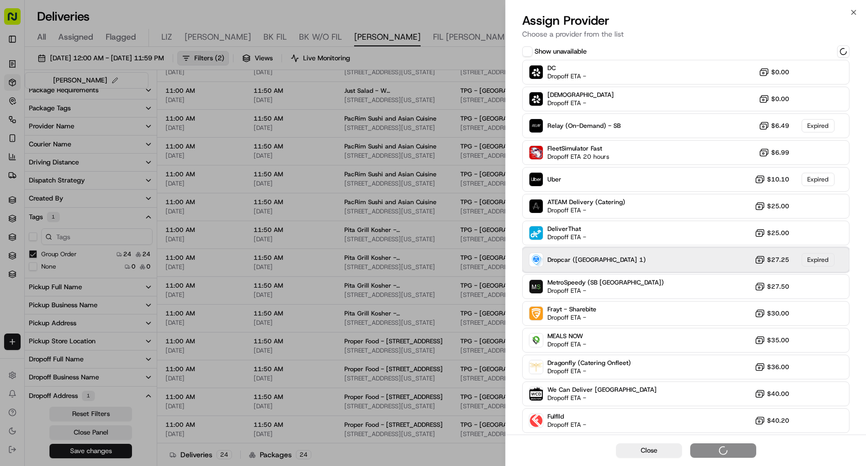
click at [624, 252] on div "Dropcar (NYC 1) $27.25 Expired" at bounding box center [685, 259] width 327 height 25
click at [624, 252] on div "Dropcar (NYC 1) Dropoff ETA 20 hours $27.25" at bounding box center [685, 259] width 327 height 25
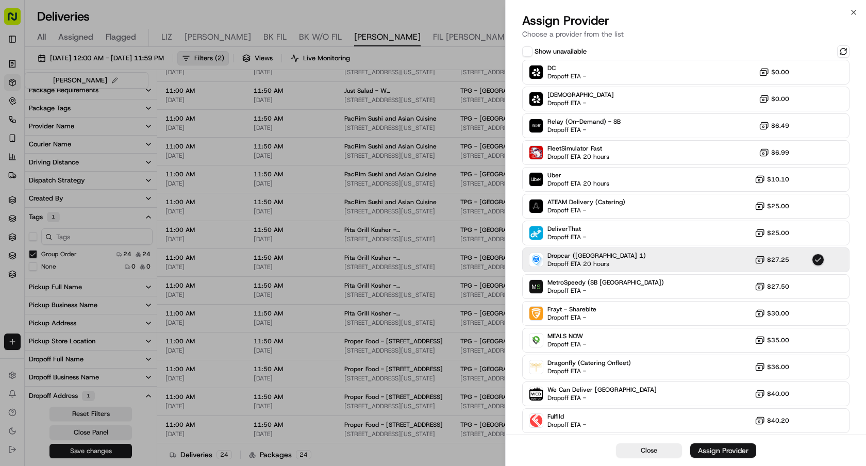
click at [702, 445] on div "Assign Provider" at bounding box center [723, 450] width 50 height 10
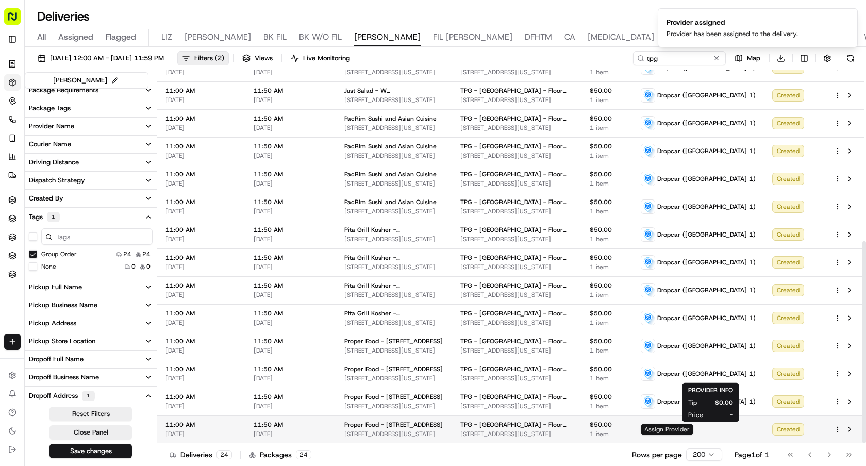
click at [693, 431] on span "Assign Provider" at bounding box center [666, 429] width 53 height 11
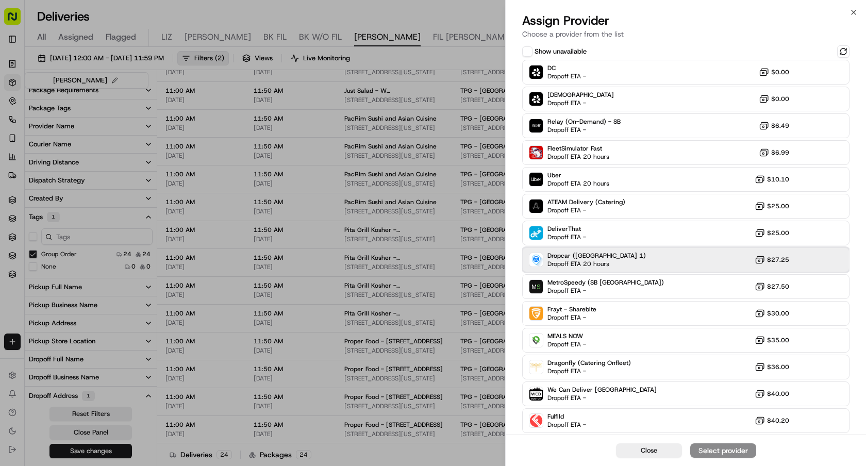
click at [618, 264] on div "Dropcar (NYC 1) Dropoff ETA 20 hours $27.25" at bounding box center [685, 259] width 327 height 25
click at [718, 451] on div "Assign Provider" at bounding box center [723, 450] width 50 height 10
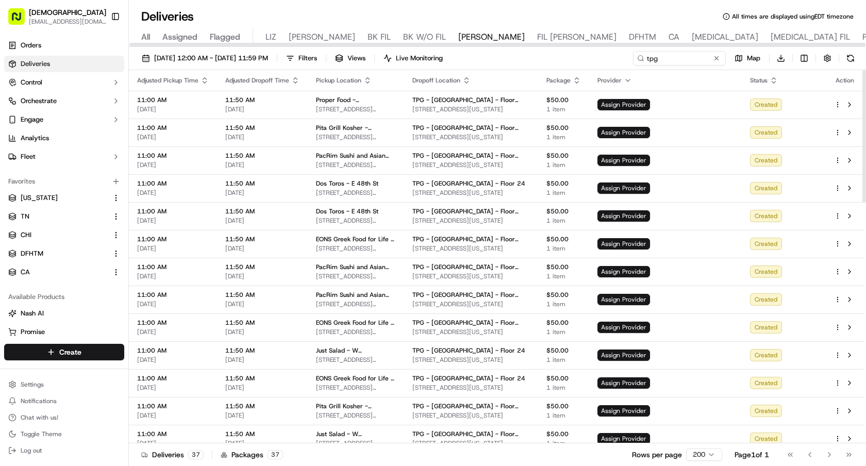
click at [366, 79] on icon "button" at bounding box center [367, 80] width 8 height 8
click at [384, 121] on button "Pickup Location Name (A-Z)" at bounding box center [365, 122] width 103 height 12
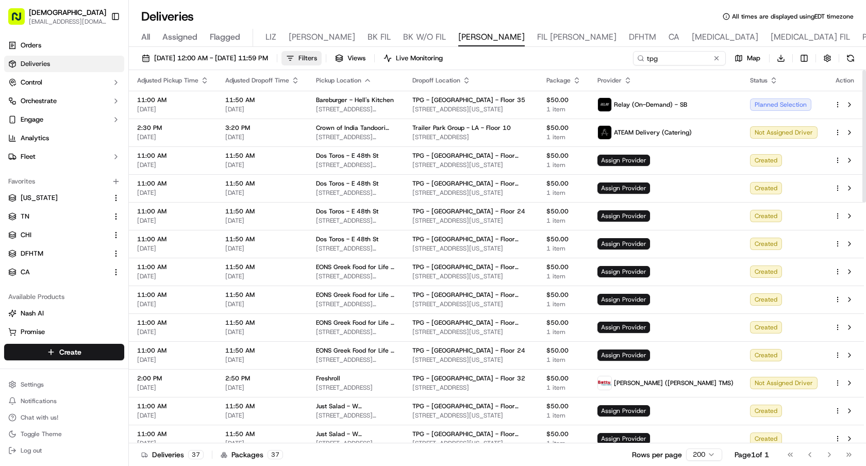
click at [321, 60] on button "Filters" at bounding box center [301, 58] width 40 height 14
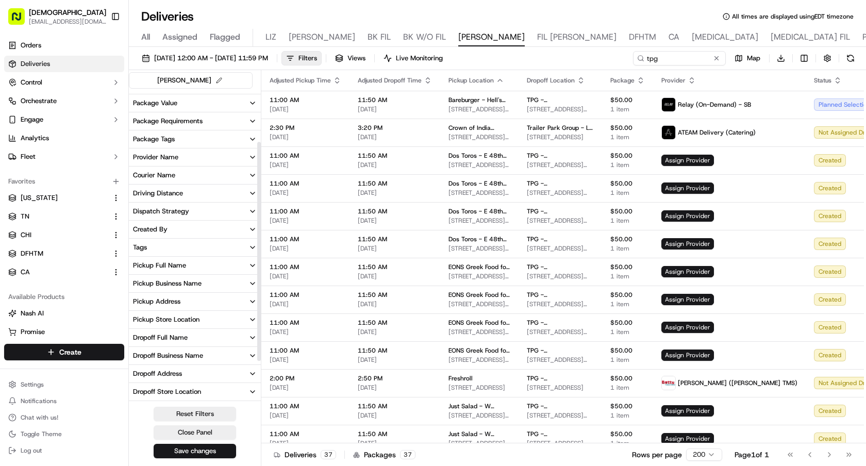
scroll to position [136, 0]
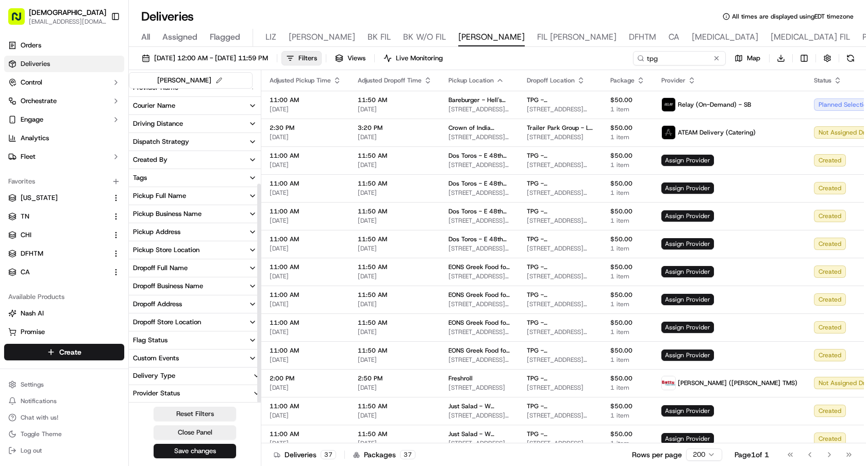
click at [171, 311] on button "Dropoff Address" at bounding box center [195, 304] width 132 height 18
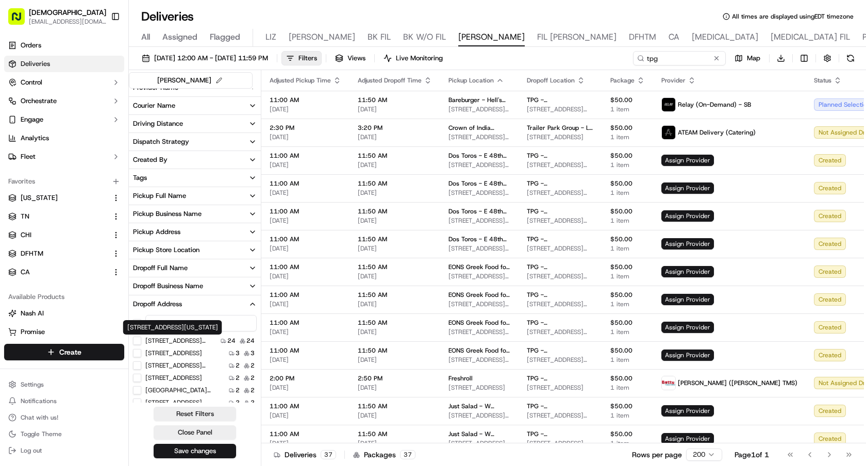
click at [138, 341] on 10167 "245 Park Ave, New York, NY 10167" at bounding box center [137, 340] width 8 height 8
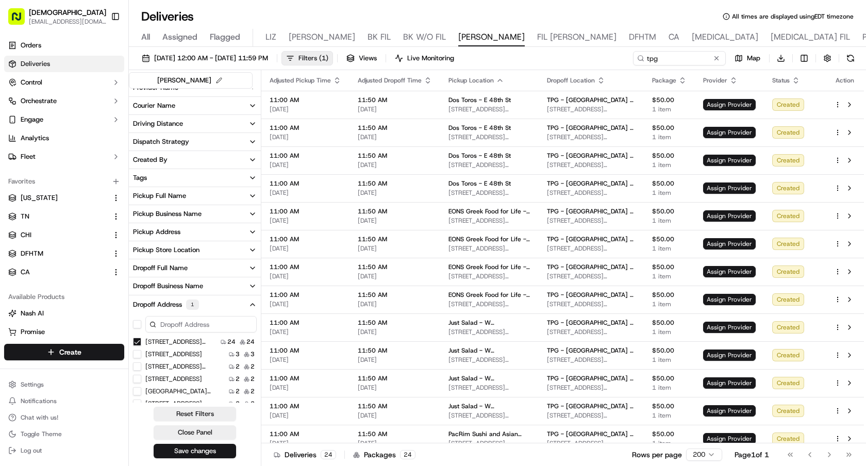
click at [328, 54] on span "Filters ( 1 )" at bounding box center [313, 58] width 30 height 9
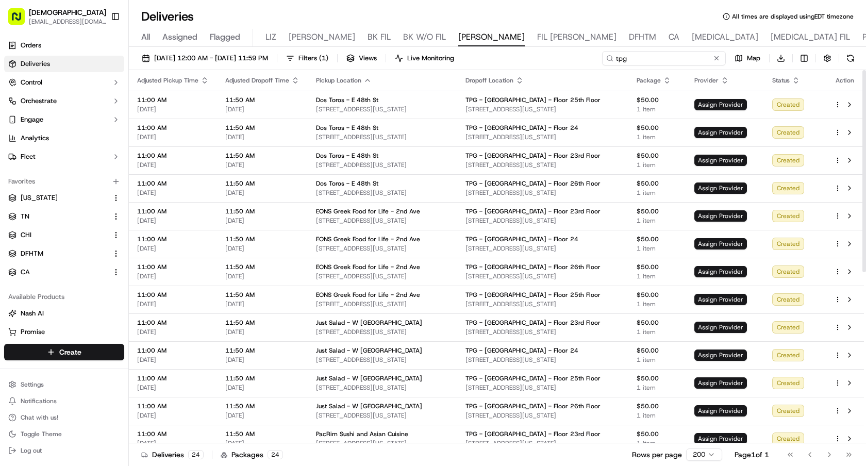
drag, startPoint x: 609, startPoint y: 57, endPoint x: 550, endPoint y: 57, distance: 59.3
click at [551, 57] on div "09/18/2025 12:00 AM - 09/18/2025 11:59 PM Filters ( 1 ) Views Live Monitoring t…" at bounding box center [497, 60] width 737 height 19
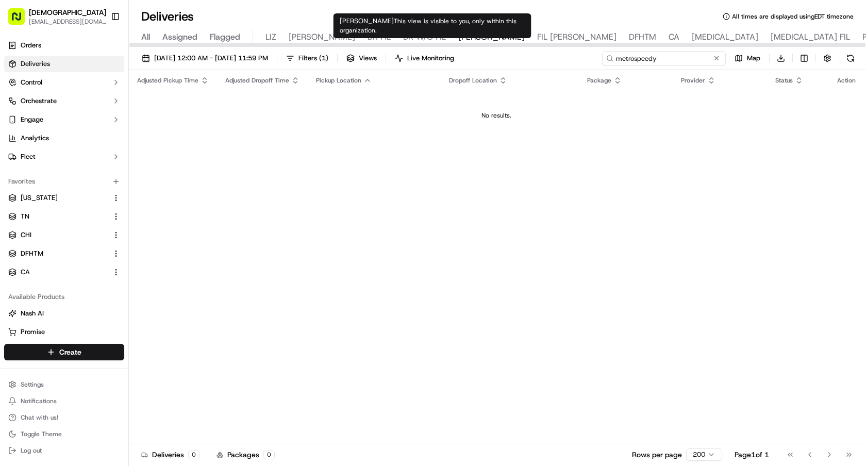
type input "metrospeedy"
click at [445, 32] on div "All Assigned Flagged LIZ LIZ FIL BK FIL BK W/O FIL NASH FIL NASH DFHTM CA BAL B…" at bounding box center [787, 38] width 1317 height 18
click at [537, 33] on span "FIL NASH" at bounding box center [576, 37] width 79 height 12
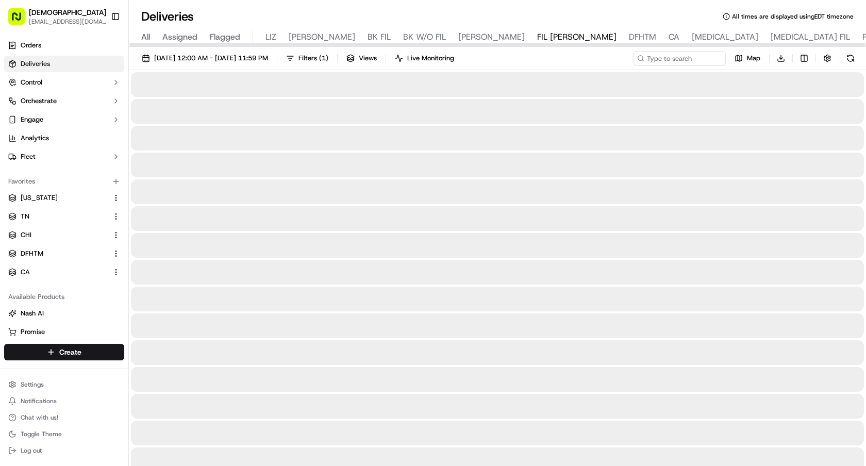
click at [458, 35] on span "NASH" at bounding box center [491, 37] width 66 height 12
click at [692, 58] on input at bounding box center [664, 58] width 124 height 14
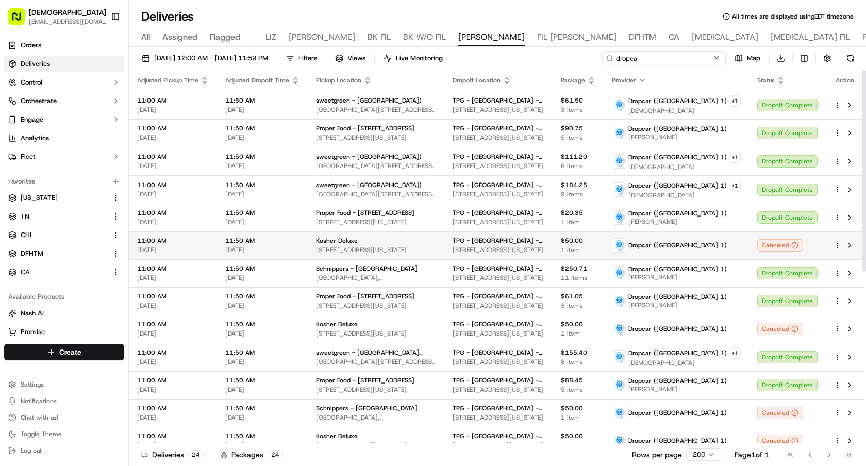
scroll to position [317, 0]
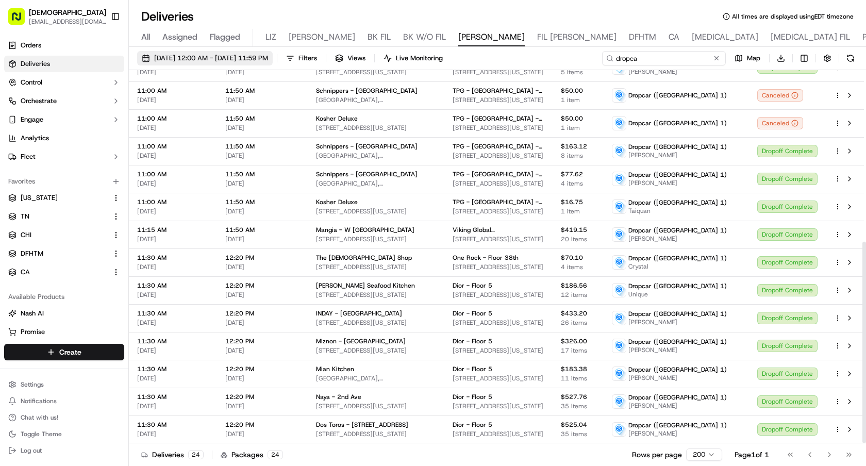
type input "dropca"
click at [273, 63] on button "09/17/2025 12:00 AM - 09/17/2025 11:59 PM" at bounding box center [205, 58] width 136 height 14
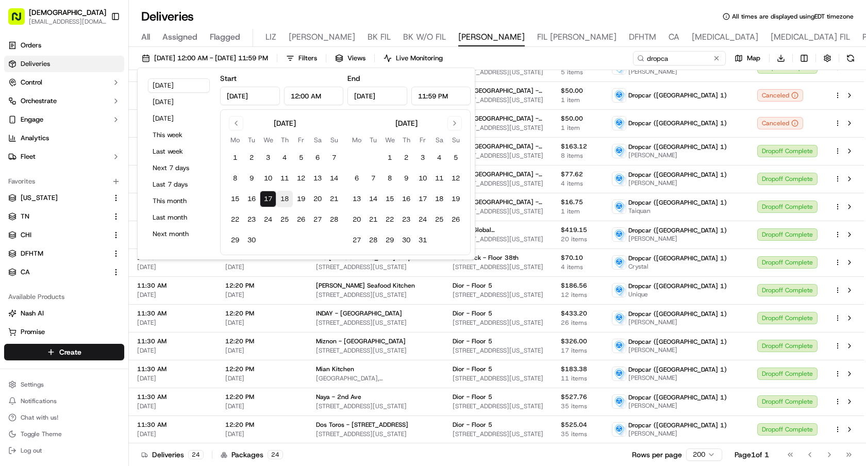
click at [279, 202] on button "18" at bounding box center [284, 199] width 16 height 16
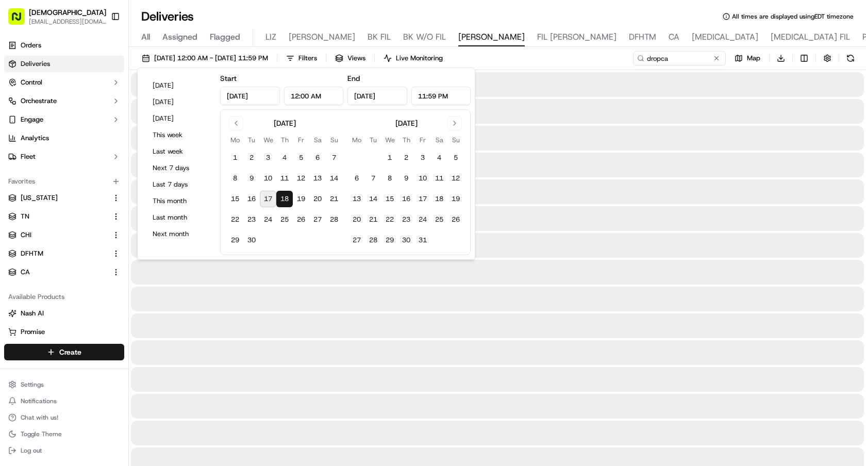
type input "Sep 18, 2025"
click at [279, 202] on button "18" at bounding box center [284, 199] width 16 height 16
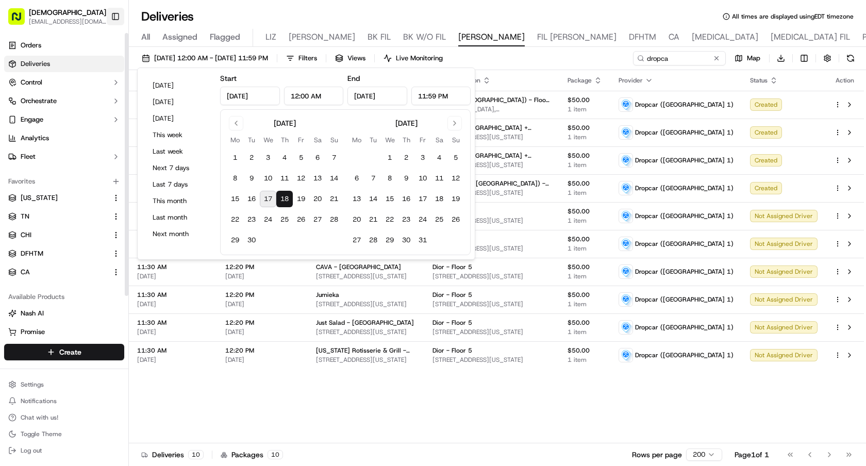
click at [116, 20] on button "Toggle Sidebar" at bounding box center [116, 17] width 18 height 18
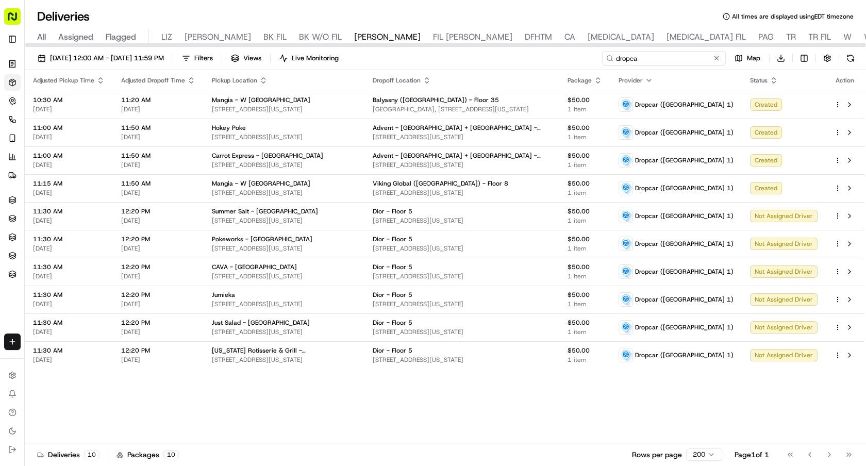
drag, startPoint x: 672, startPoint y: 56, endPoint x: 655, endPoint y: 56, distance: 17.0
click at [671, 56] on input "dropca" at bounding box center [664, 58] width 124 height 14
drag, startPoint x: 655, startPoint y: 56, endPoint x: 556, endPoint y: 56, distance: 98.9
click at [559, 56] on div "09/18/2025 12:00 AM - 09/18/2025 11:59 PM Filters Views Live Monitoring dropca …" at bounding box center [445, 60] width 841 height 19
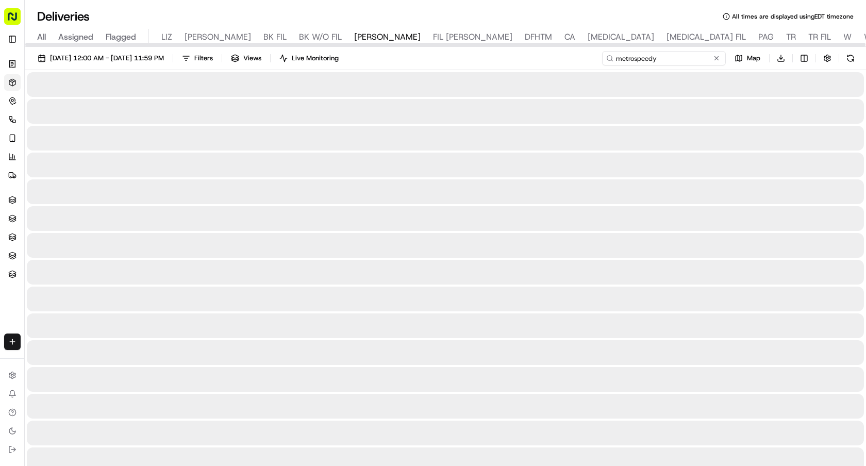
type input "metrospeedy"
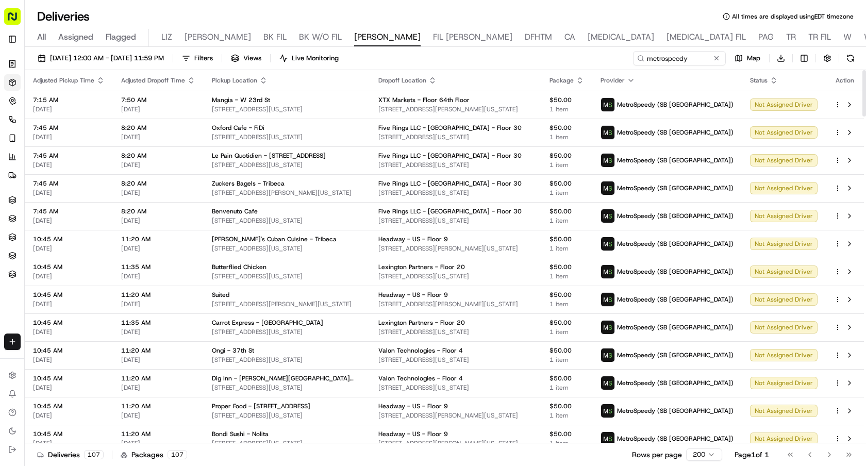
click at [436, 76] on icon "button" at bounding box center [432, 80] width 8 height 8
click at [465, 123] on button "Dropoff Location Name (A-Z)" at bounding box center [455, 122] width 105 height 12
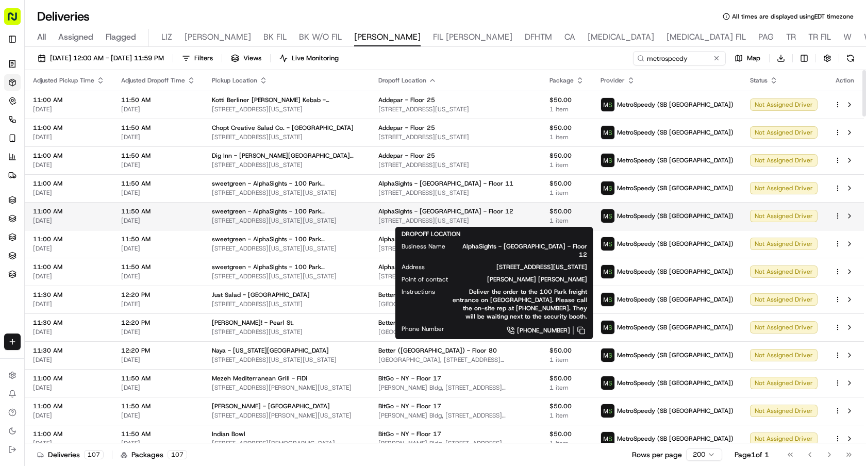
scroll to position [2, 0]
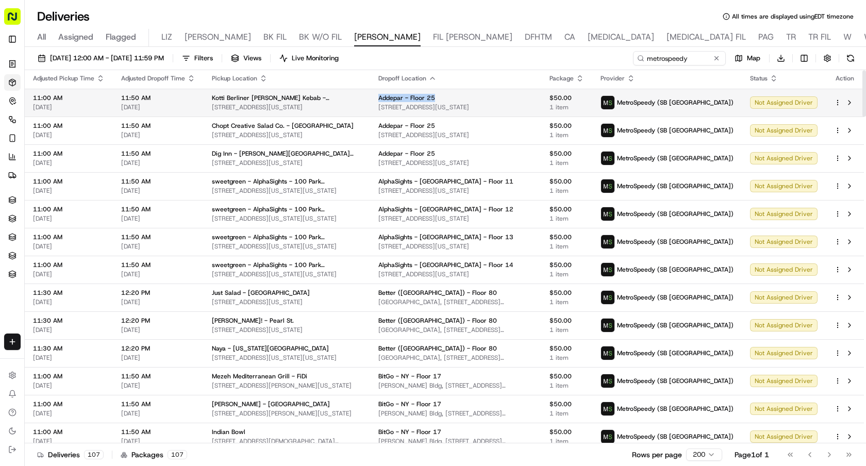
drag, startPoint x: 460, startPoint y: 95, endPoint x: 400, endPoint y: 95, distance: 60.3
click at [400, 95] on td "Addepar - Floor 25 335 Madison Ave, New York, NY 10017, USA" at bounding box center [455, 103] width 171 height 28
copy span "Addepar - Floor 25"
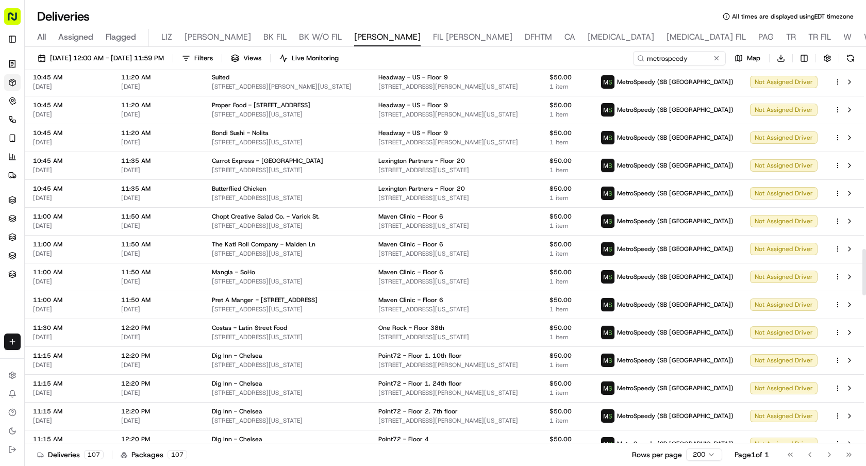
scroll to position [1470, 0]
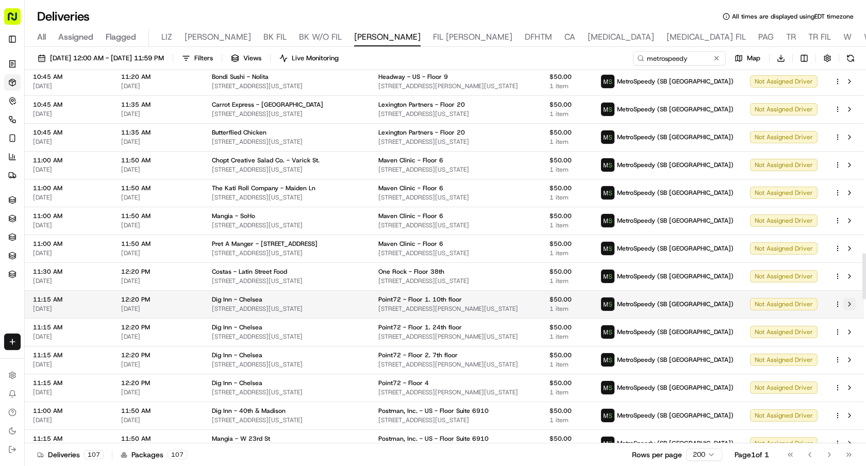
click at [849, 304] on button at bounding box center [849, 304] width 12 height 12
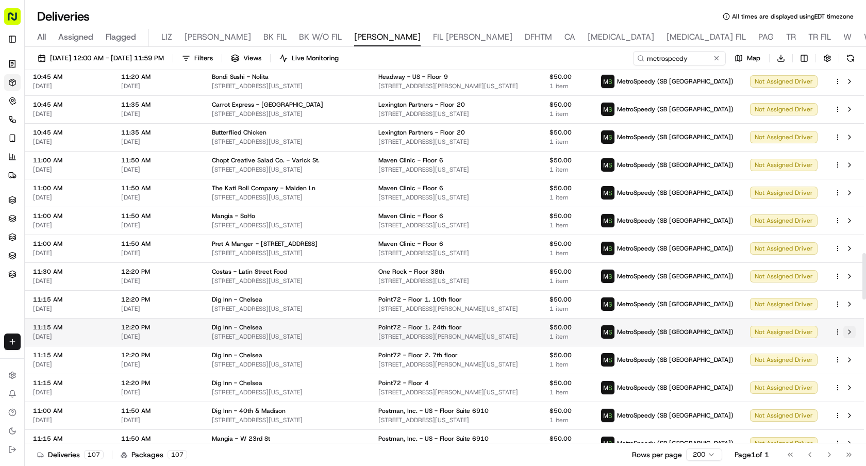
click at [847, 333] on button at bounding box center [849, 332] width 12 height 12
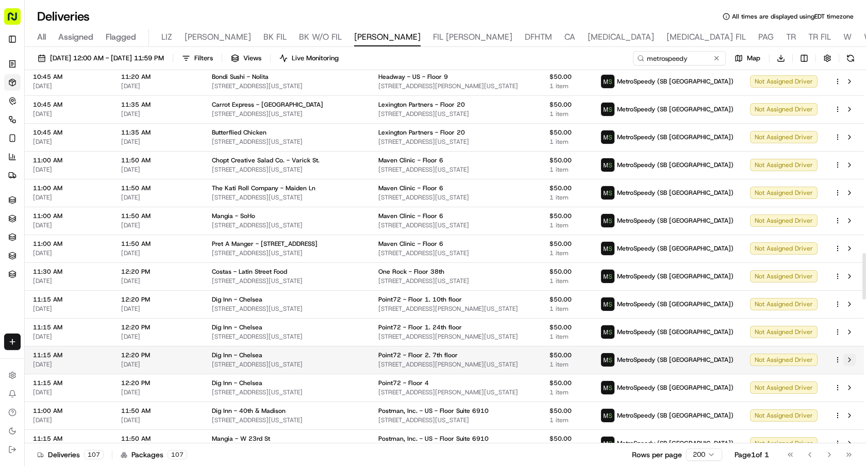
click at [851, 357] on button at bounding box center [849, 359] width 12 height 12
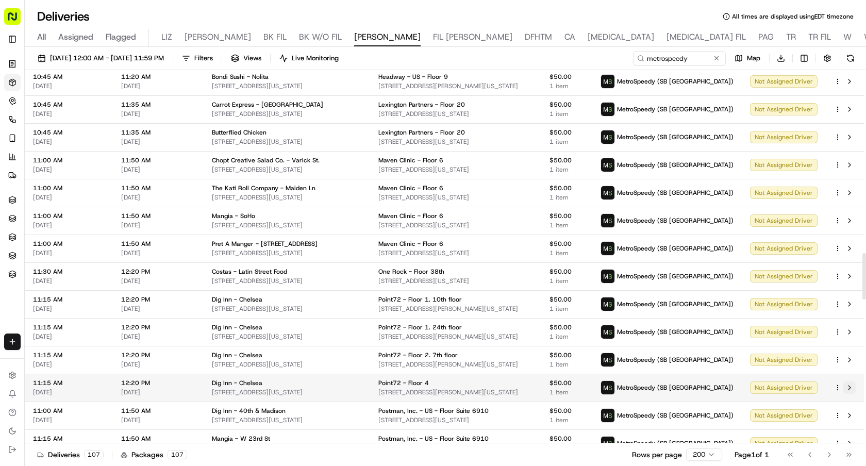
click at [850, 387] on button at bounding box center [849, 387] width 12 height 12
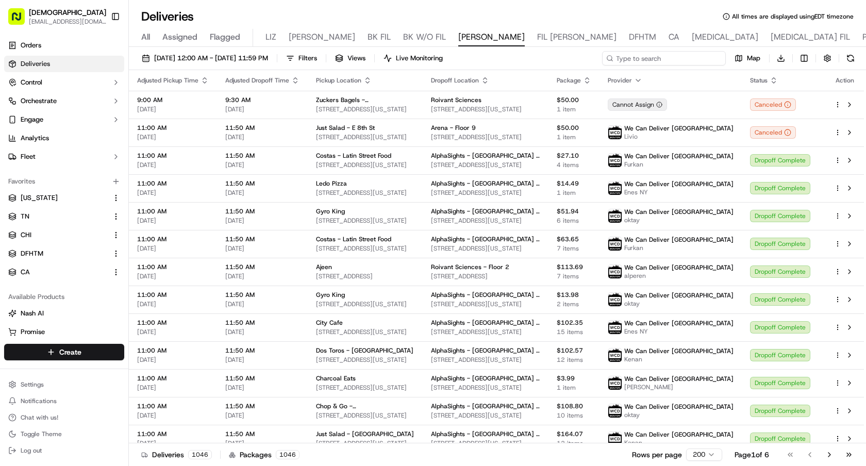
click at [693, 56] on input at bounding box center [664, 58] width 124 height 14
paste input "Addepar - Floor 25"
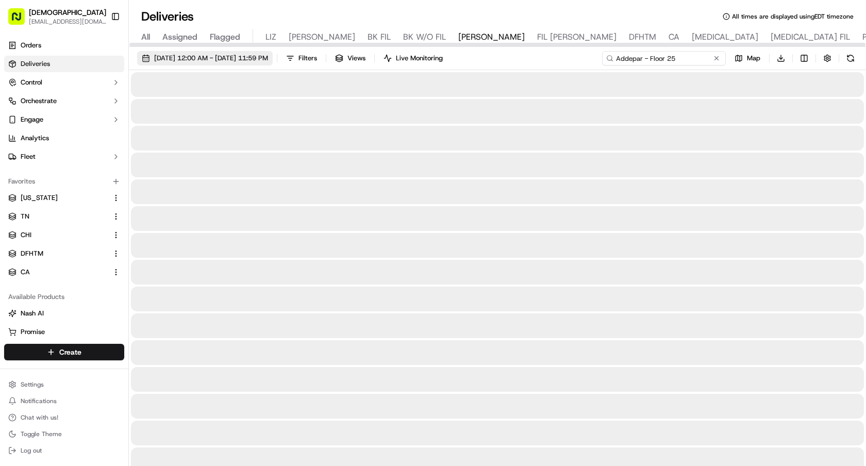
type input "Addepar - Floor 25"
click at [221, 57] on span "09/17/2025 12:00 AM - 09/17/2025 11:59 PM" at bounding box center [211, 58] width 114 height 9
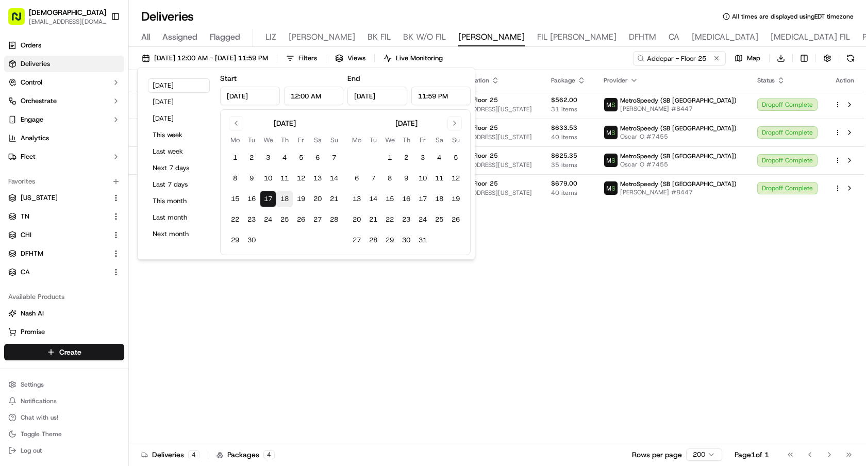
click at [282, 193] on button "18" at bounding box center [284, 199] width 16 height 16
type input "Sep 18, 2025"
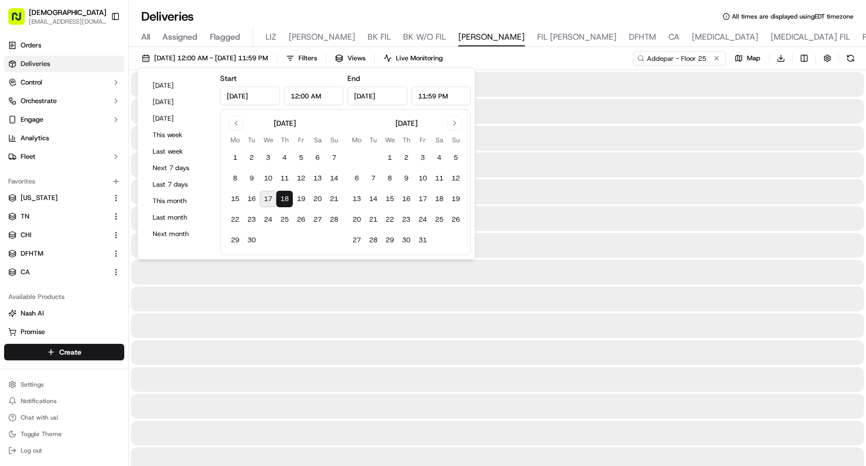
click at [282, 193] on button "18" at bounding box center [284, 199] width 16 height 16
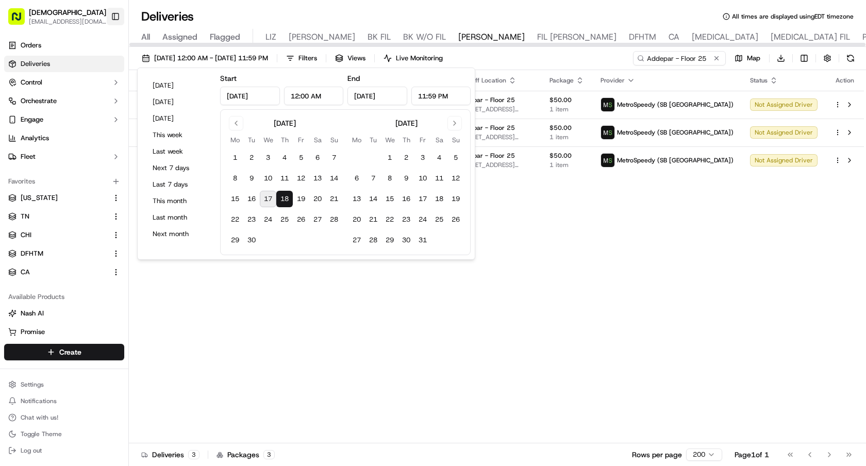
click at [121, 19] on button "Toggle Sidebar" at bounding box center [116, 17] width 18 height 18
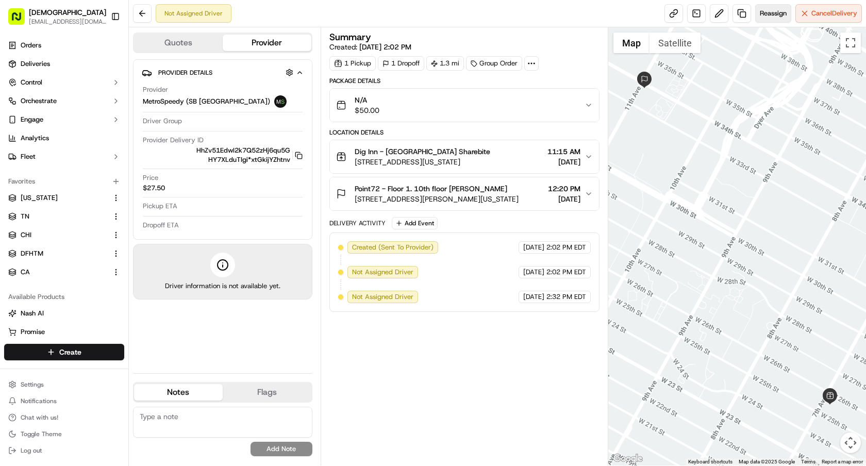
click at [778, 15] on span "Reassign" at bounding box center [772, 13] width 27 height 9
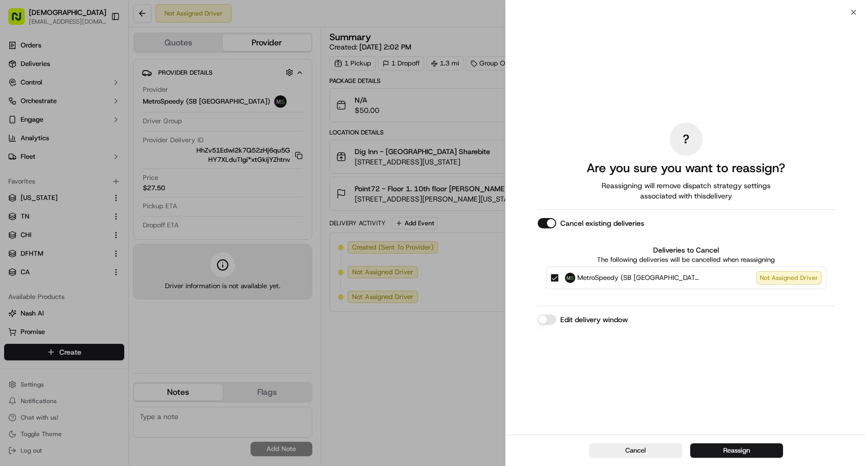
click at [709, 460] on div "Cancel Reassign" at bounding box center [685, 449] width 360 height 31
click at [752, 446] on button "Reassign" at bounding box center [736, 450] width 93 height 14
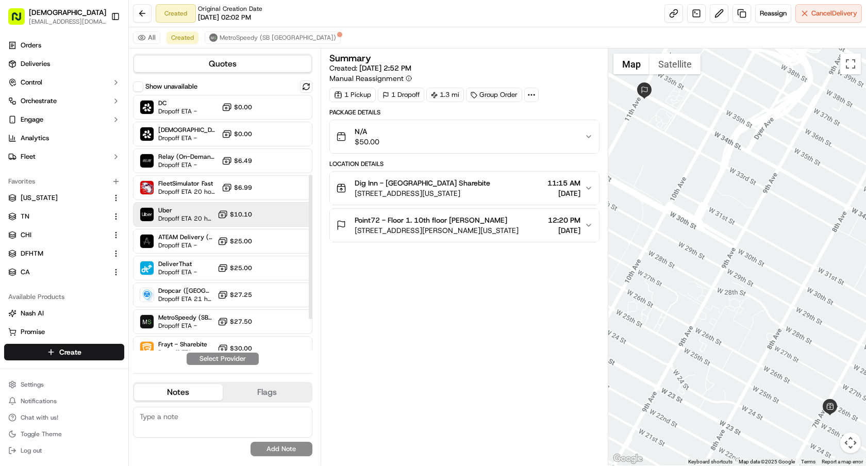
scroll to position [198, 0]
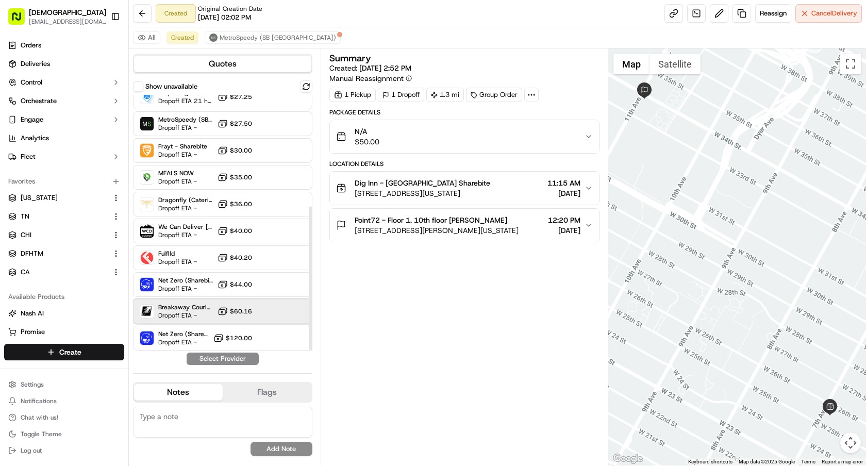
click at [181, 311] on span "Breakaway Courier (Bikes - hourly)" at bounding box center [185, 307] width 55 height 8
click at [220, 357] on button "Assign Provider" at bounding box center [222, 358] width 73 height 12
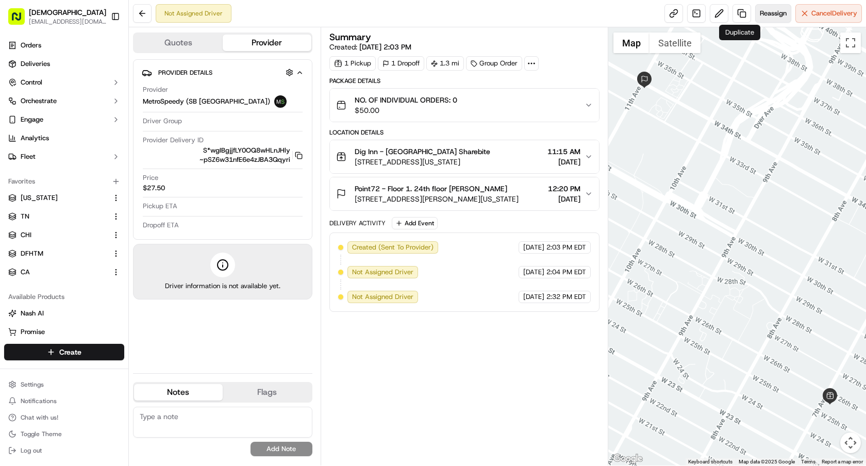
click at [763, 12] on span "Reassign" at bounding box center [772, 13] width 27 height 9
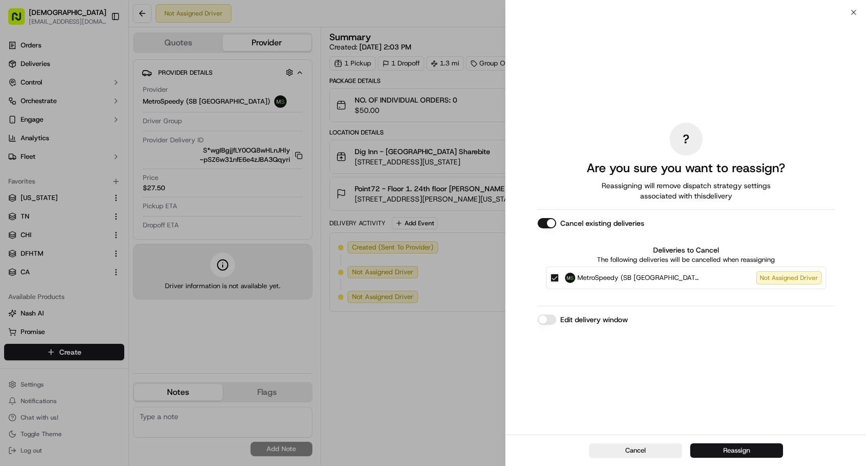
click at [705, 453] on button "Reassign" at bounding box center [736, 450] width 93 height 14
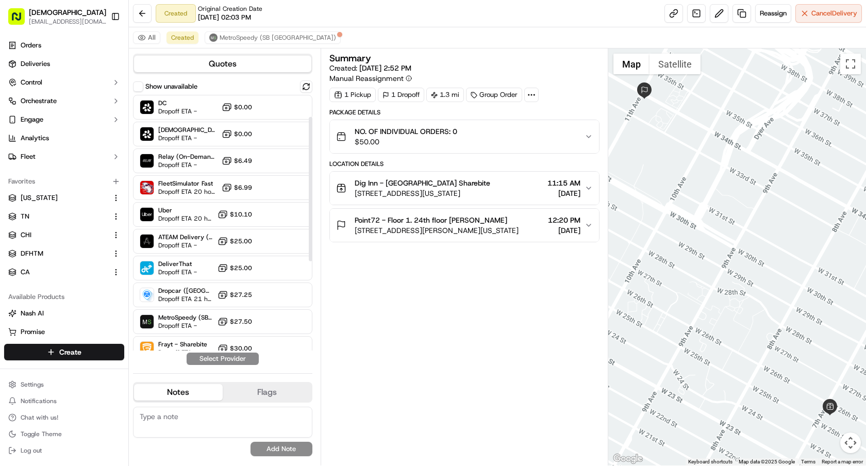
scroll to position [114, 0]
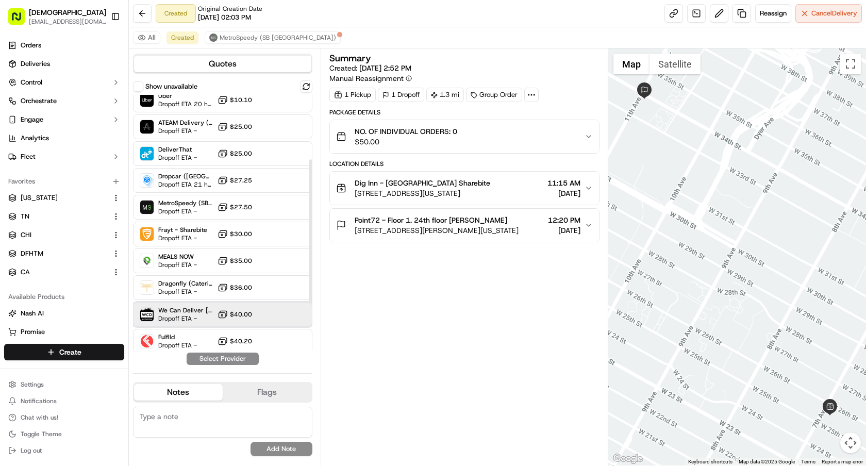
click at [163, 318] on span "Dropoff ETA -" at bounding box center [185, 318] width 55 height 8
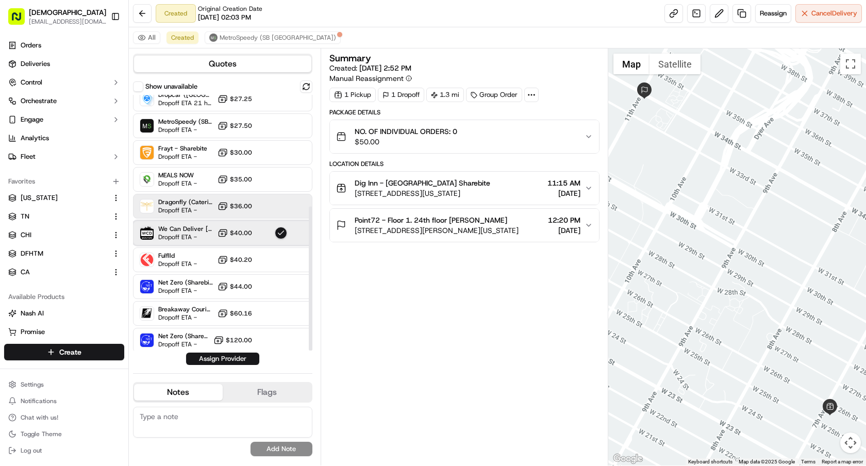
scroll to position [198, 0]
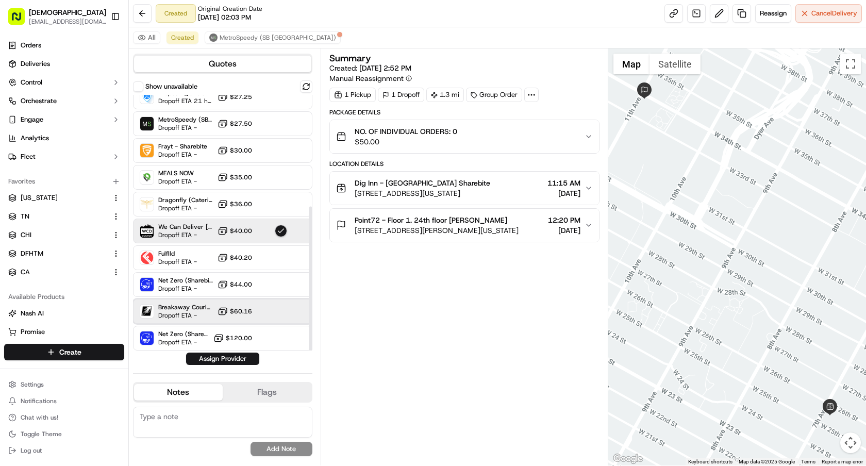
click at [191, 311] on span "Dropoff ETA -" at bounding box center [185, 315] width 55 height 8
click at [221, 352] on button "Assign Provider" at bounding box center [222, 358] width 73 height 12
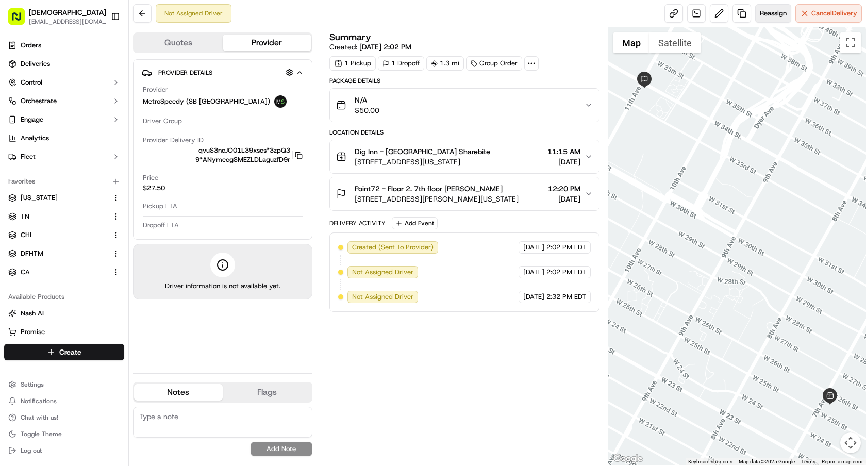
click at [773, 19] on button "Reassign" at bounding box center [773, 13] width 36 height 19
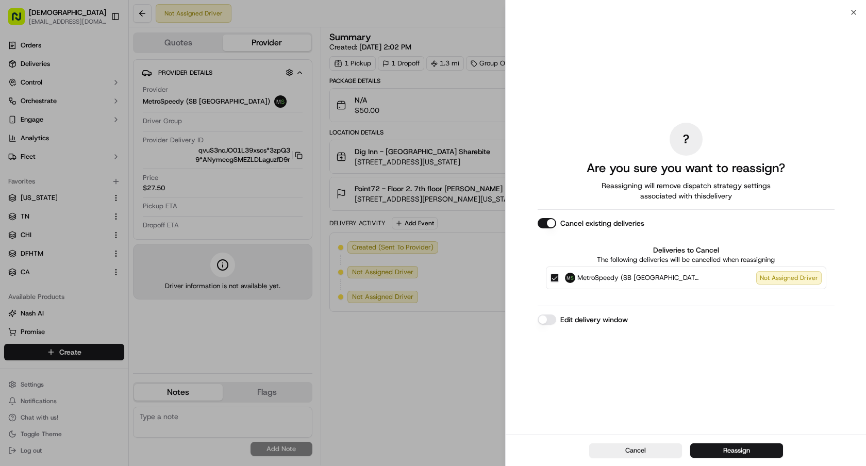
click at [710, 458] on div "Cancel Reassign" at bounding box center [685, 449] width 360 height 31
click at [721, 455] on button "Reassign" at bounding box center [736, 450] width 93 height 14
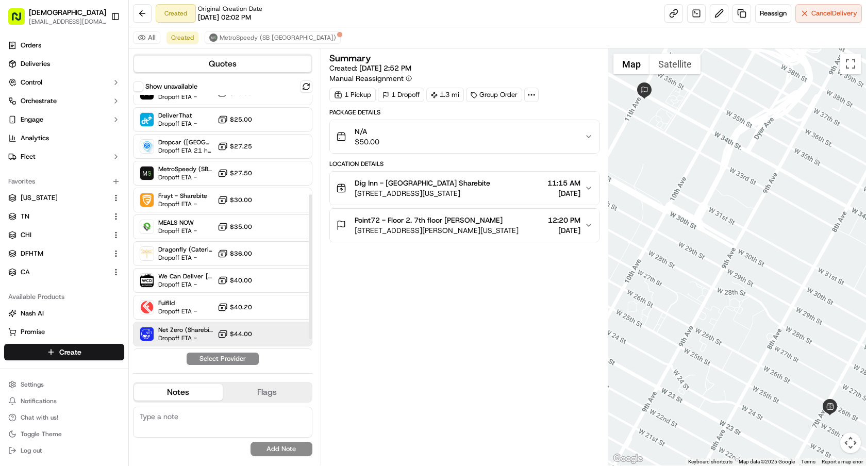
scroll to position [177, 0]
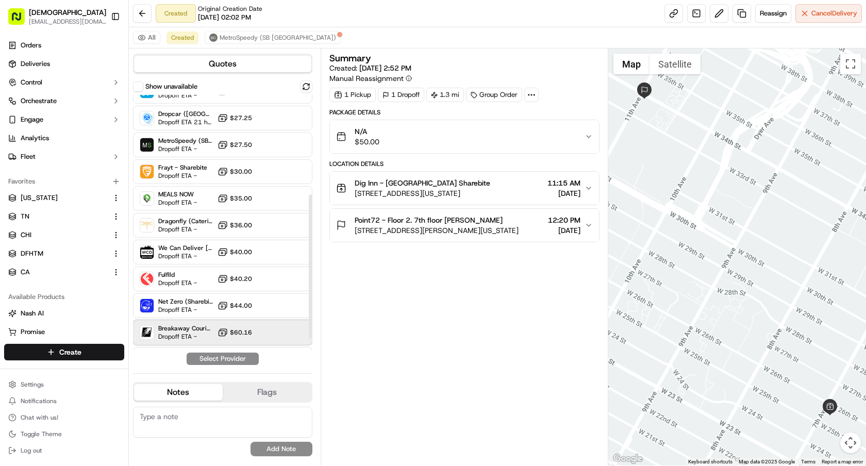
click at [204, 322] on div "Breakaway Courier (Bikes - hourly) Dropoff ETA - $60.16" at bounding box center [222, 332] width 179 height 25
click at [224, 362] on button "Assign Provider" at bounding box center [222, 358] width 73 height 12
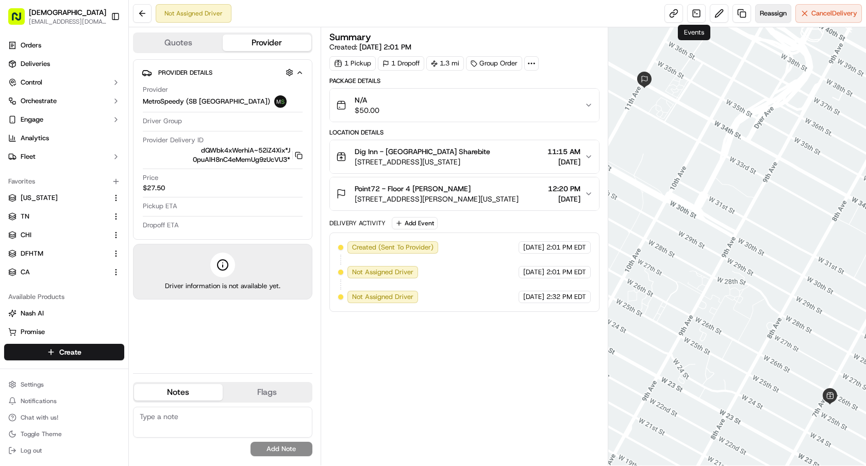
click at [759, 11] on span "Reassign" at bounding box center [772, 13] width 27 height 9
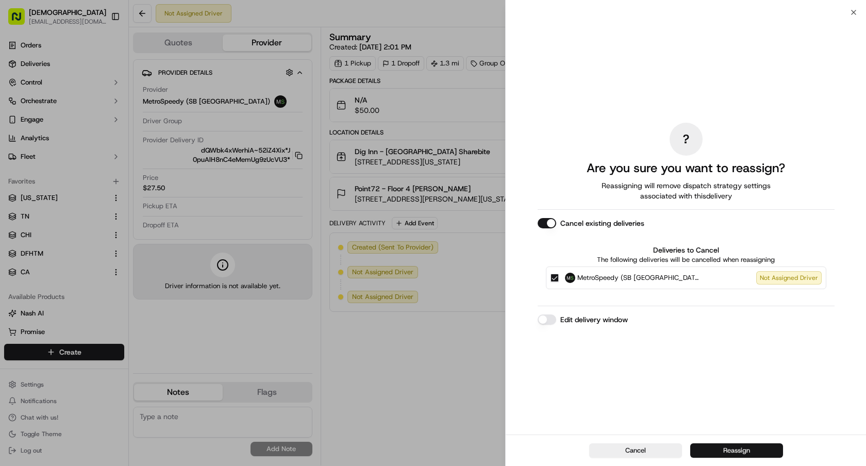
click at [727, 453] on button "Reassign" at bounding box center [736, 450] width 93 height 14
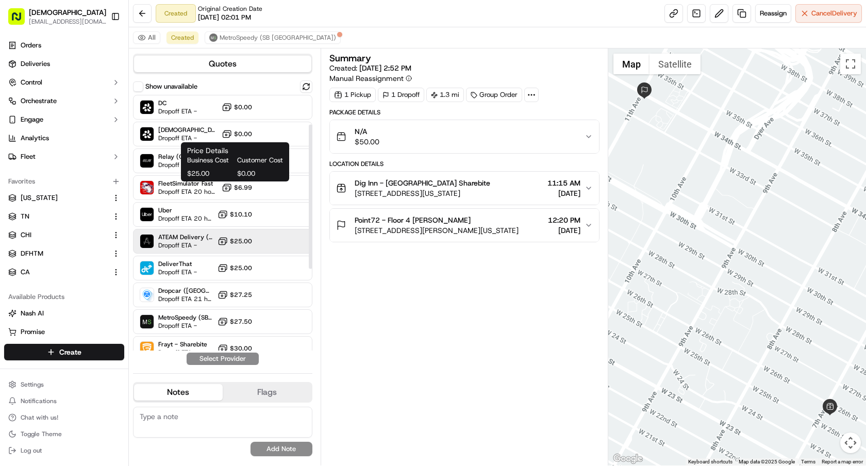
scroll to position [198, 0]
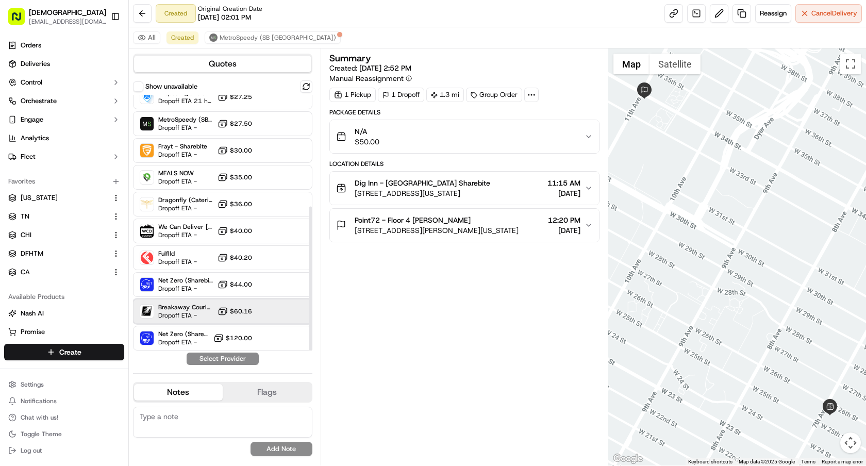
click at [191, 311] on span "Dropoff ETA -" at bounding box center [185, 315] width 55 height 8
click at [221, 359] on button "Assign Provider" at bounding box center [222, 358] width 73 height 12
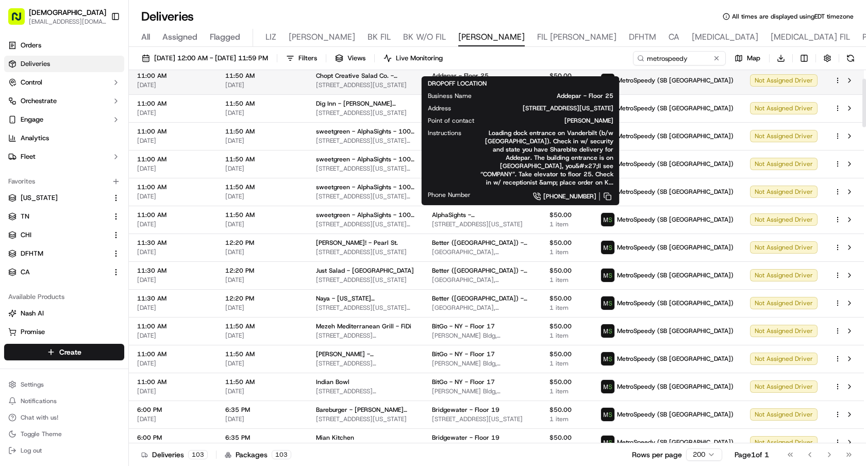
scroll to position [77, 0]
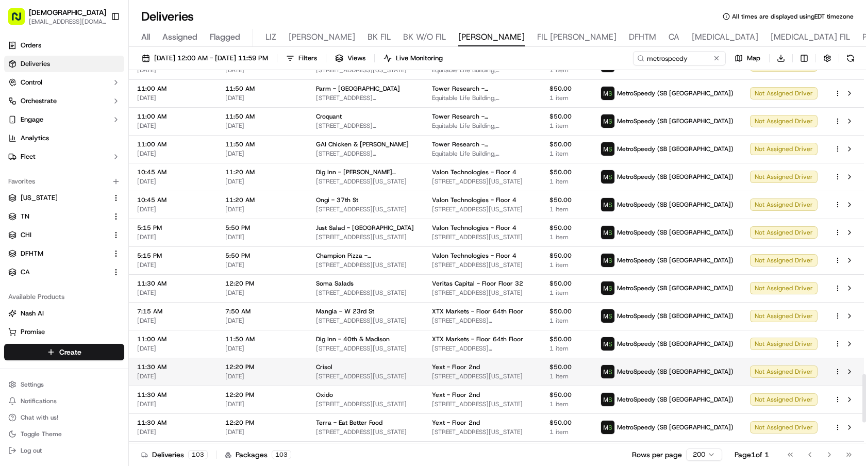
scroll to position [2308, 0]
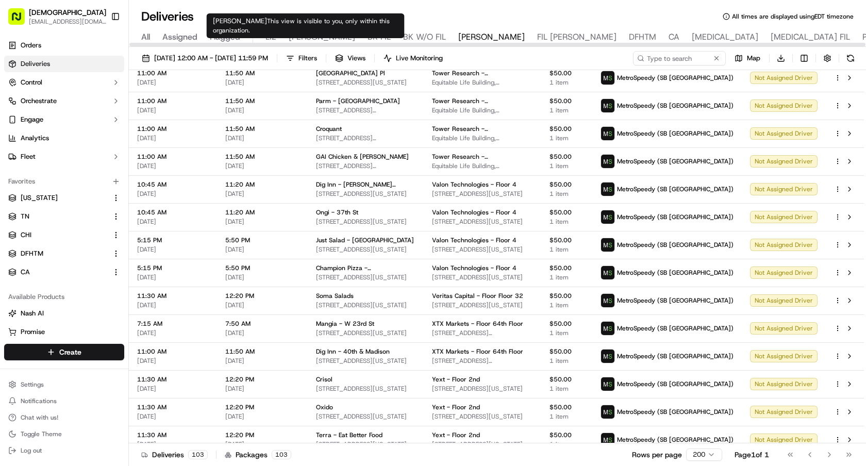
click at [274, 38] on span "LIZ" at bounding box center [270, 37] width 11 height 12
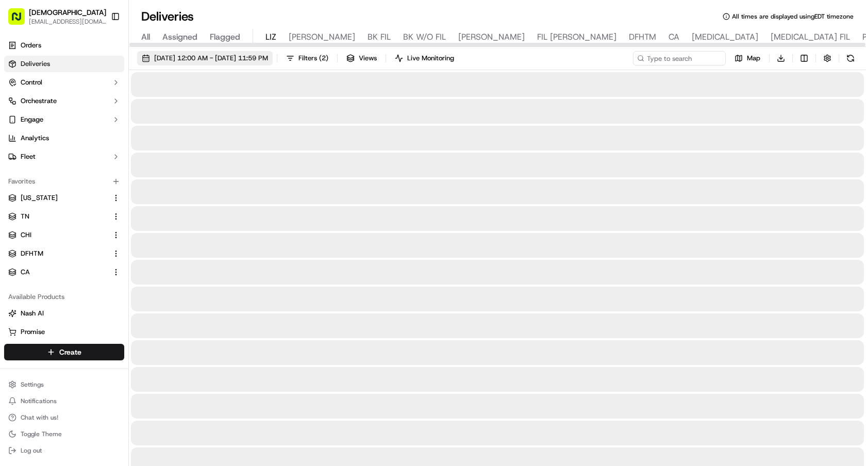
click at [233, 61] on span "09/17/2025 12:00 AM - 09/17/2025 11:59 PM" at bounding box center [211, 58] width 114 height 9
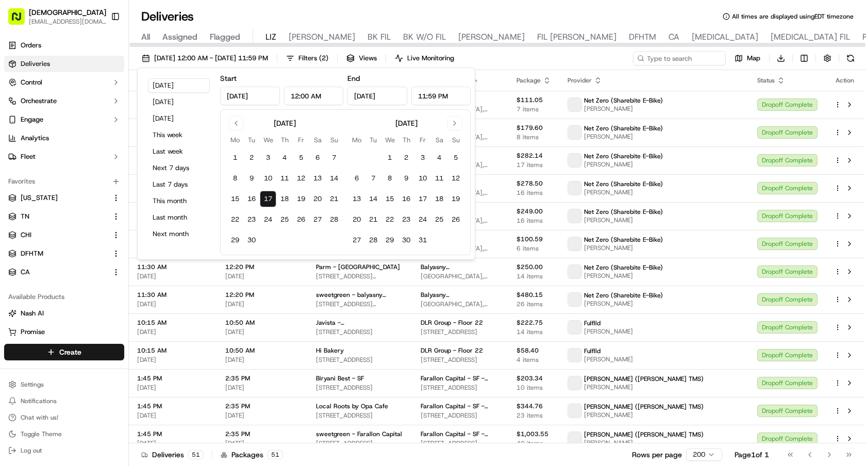
type input "Sep 17, 2025"
type input "12:00 AM"
type input "Sep 17, 2025"
type input "11:59 PM"
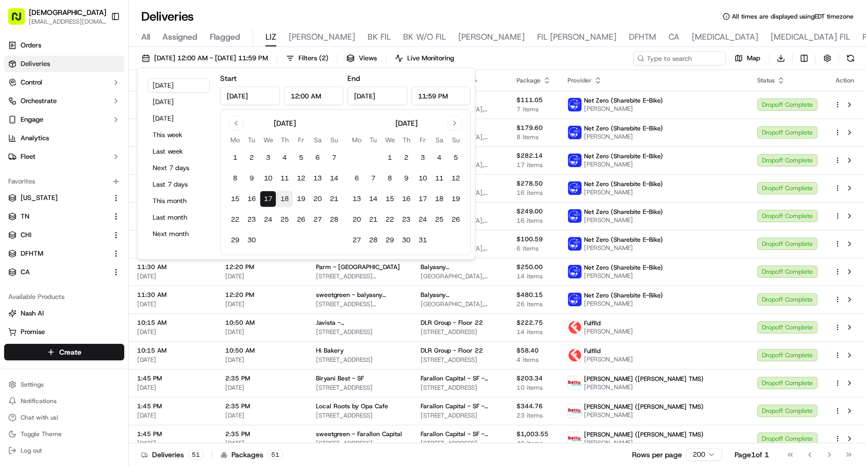
click at [283, 198] on button "18" at bounding box center [284, 199] width 16 height 16
type input "Sep 18, 2025"
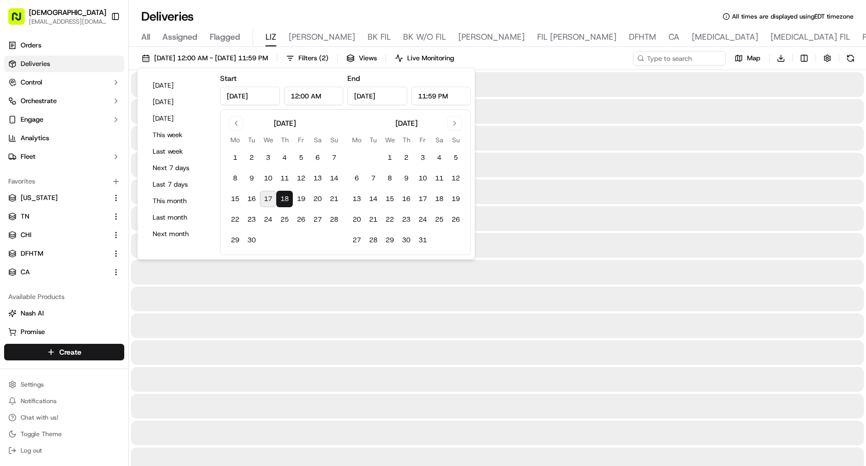
click at [283, 198] on button "18" at bounding box center [284, 199] width 16 height 16
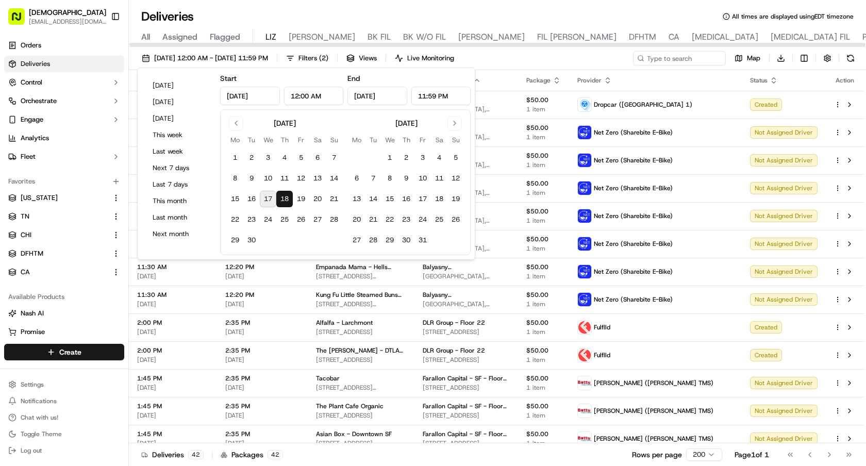
click at [650, 10] on div "Deliveries All times are displayed using EDT timezone" at bounding box center [497, 16] width 737 height 16
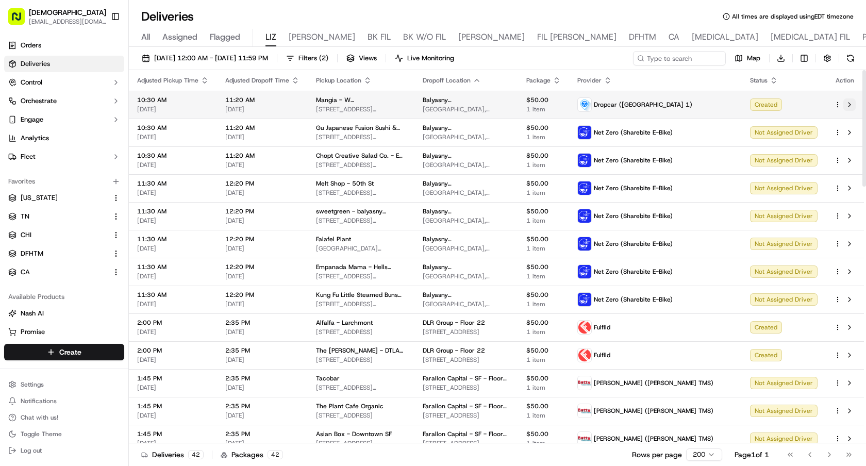
click at [850, 102] on button at bounding box center [849, 104] width 12 height 12
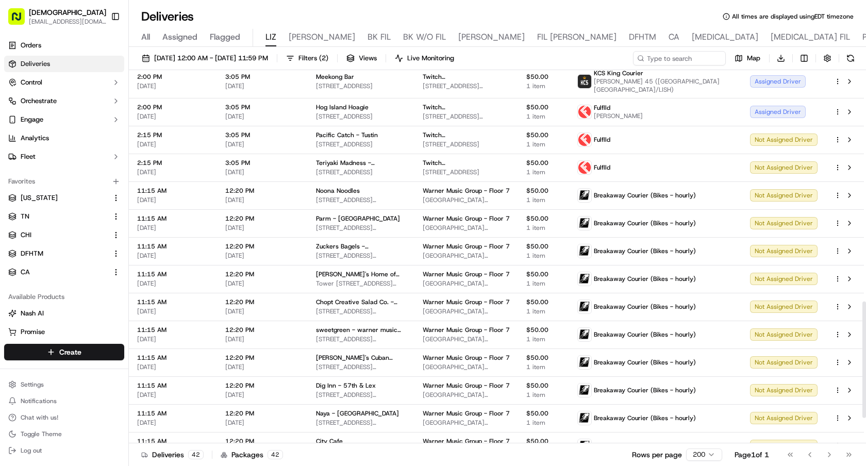
scroll to position [822, 0]
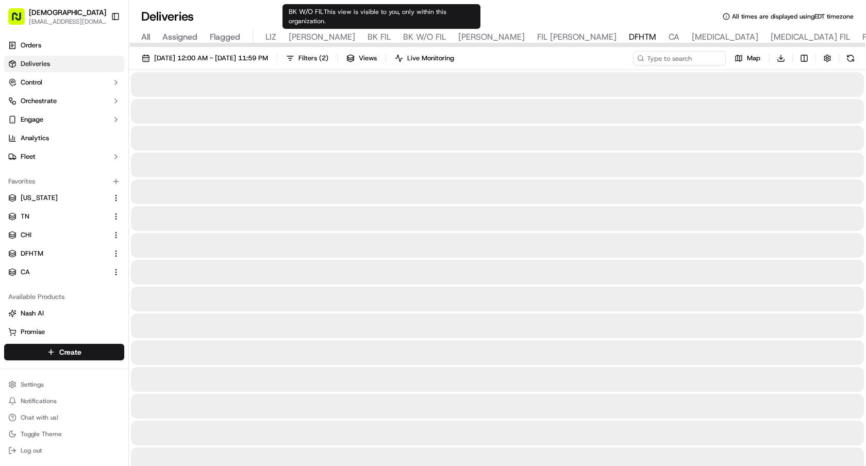
click at [629, 35] on span "DFHTM" at bounding box center [642, 37] width 27 height 12
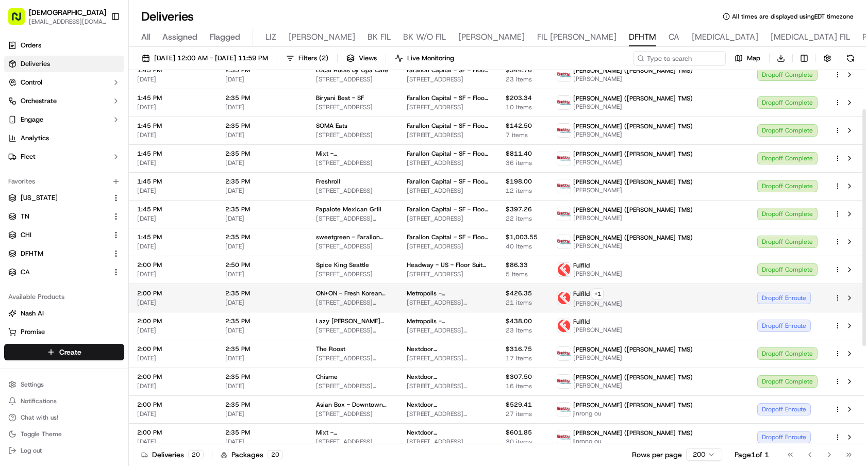
scroll to position [101, 0]
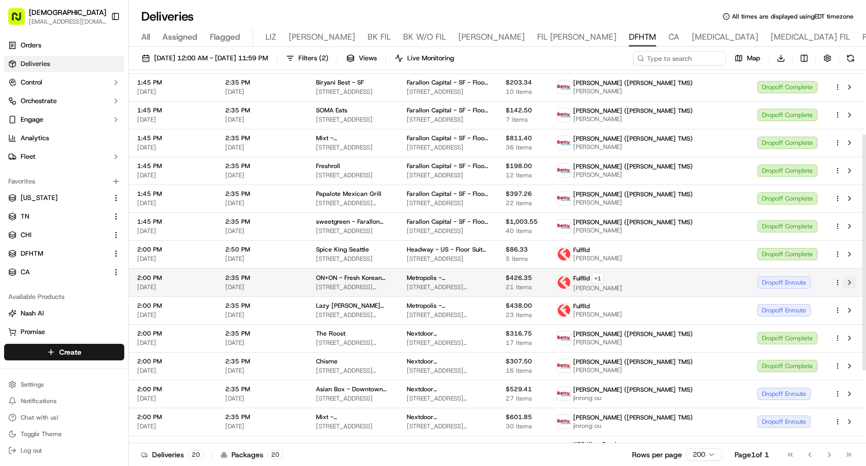
click at [849, 283] on button at bounding box center [849, 282] width 12 height 12
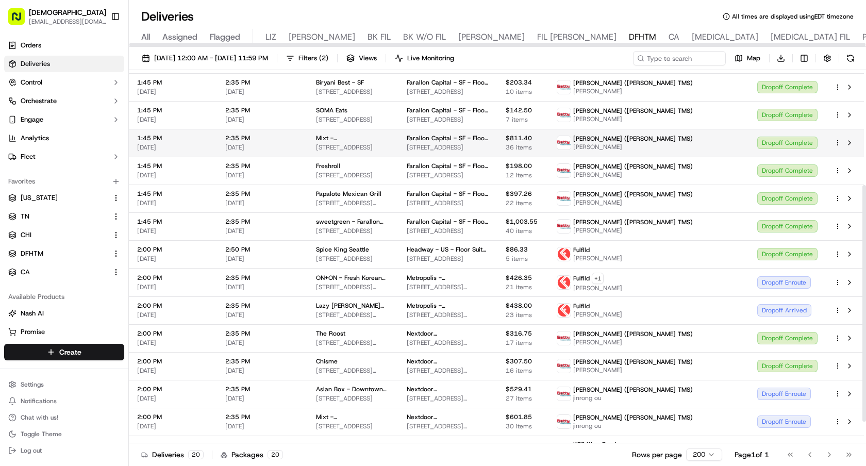
scroll to position [216, 0]
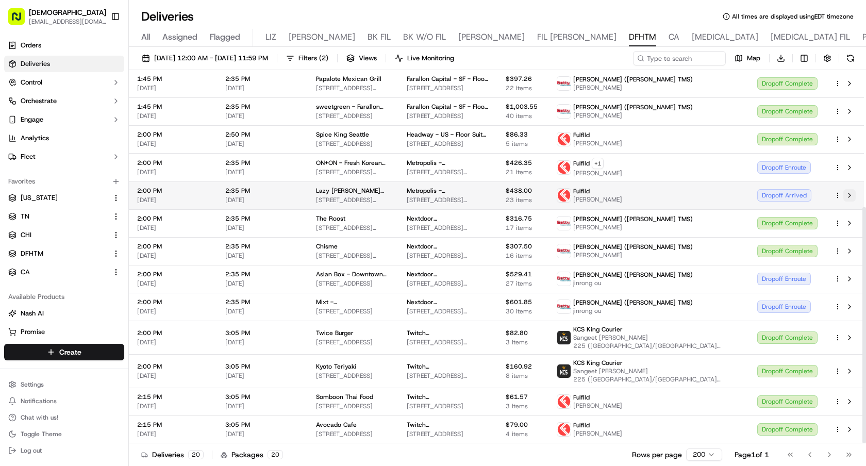
click at [850, 193] on button at bounding box center [849, 195] width 12 height 12
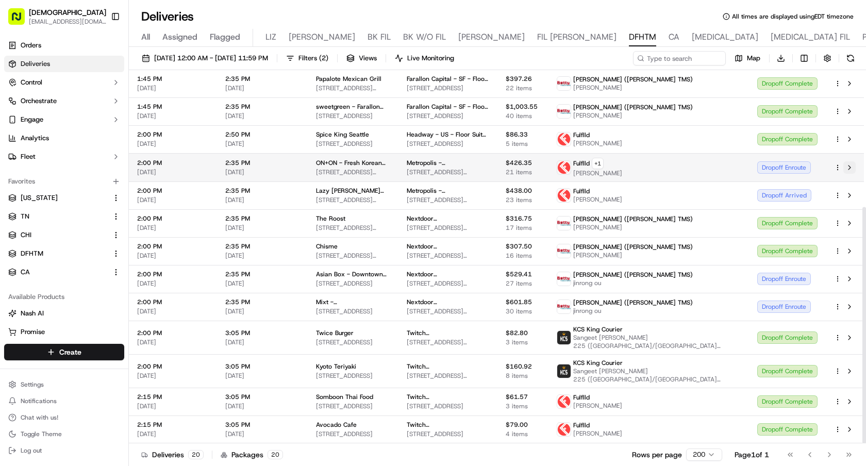
click at [851, 167] on button at bounding box center [849, 167] width 12 height 12
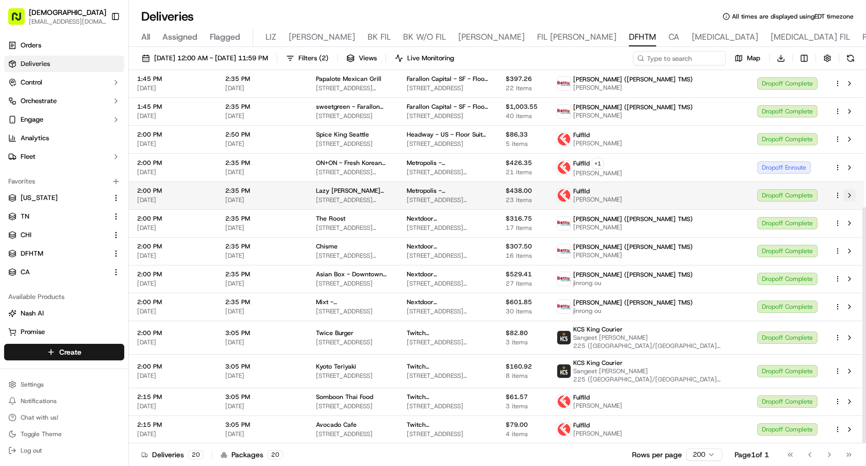
click at [850, 193] on button at bounding box center [849, 195] width 12 height 12
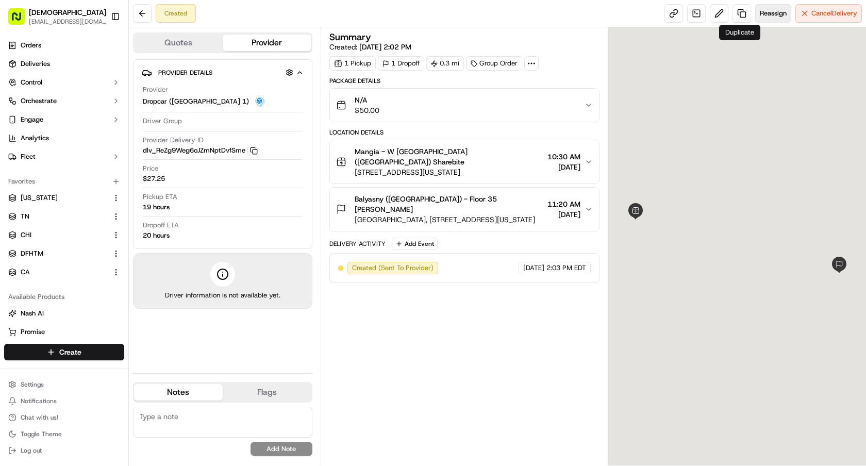
click at [770, 10] on span "Reassign" at bounding box center [772, 13] width 27 height 9
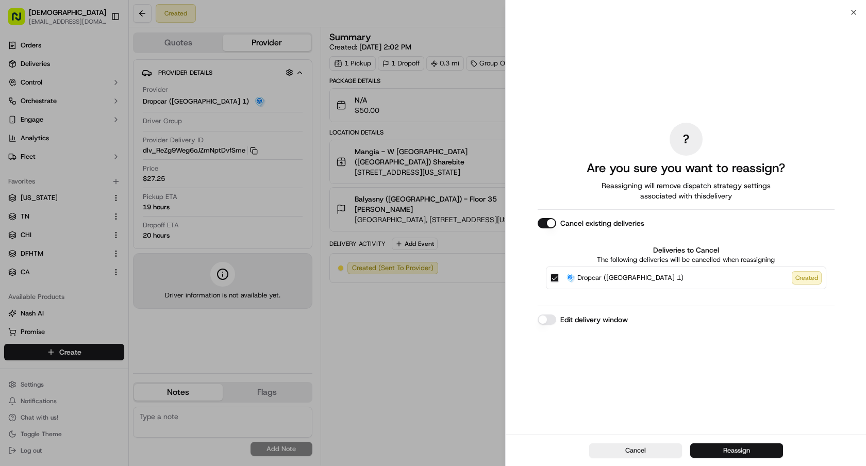
click at [727, 451] on button "Reassign" at bounding box center [736, 450] width 93 height 14
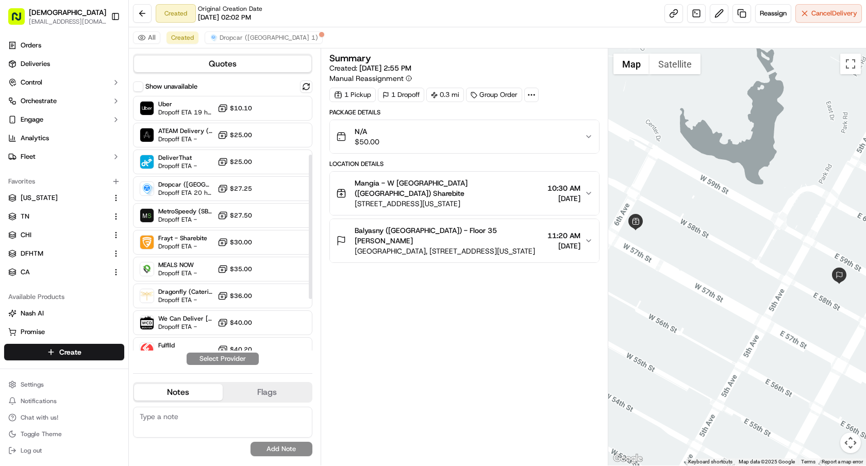
scroll to position [198, 0]
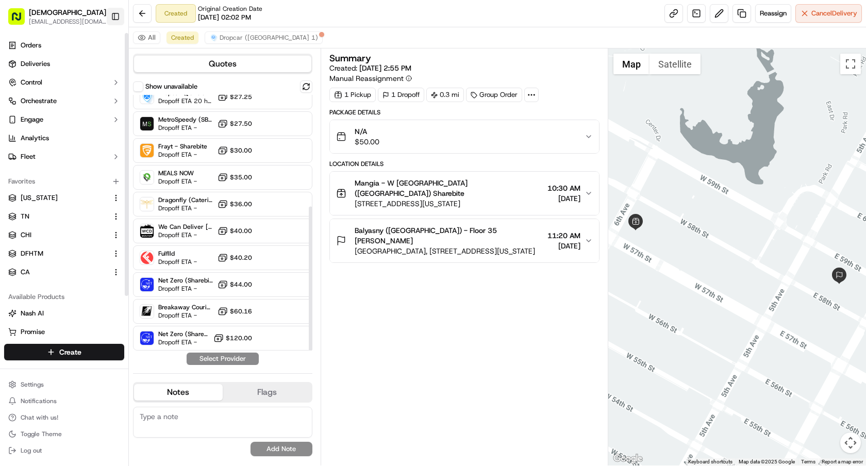
click at [107, 18] on button "Toggle Sidebar" at bounding box center [116, 17] width 18 height 18
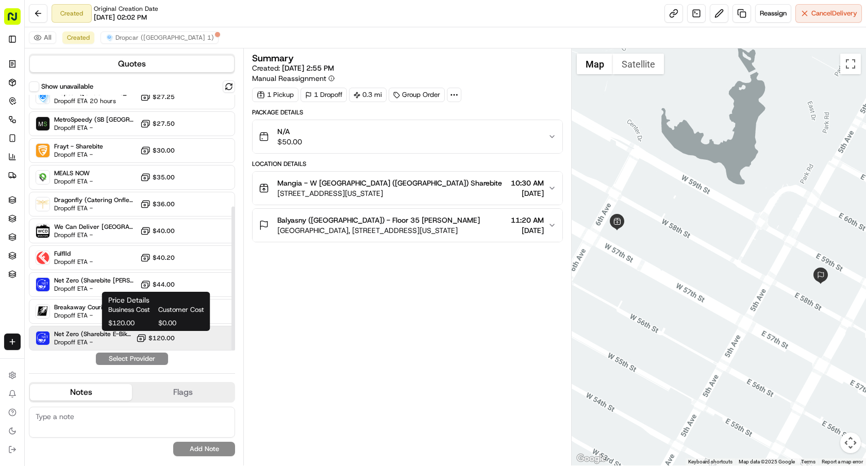
click at [164, 339] on span "$120.00" at bounding box center [161, 338] width 26 height 8
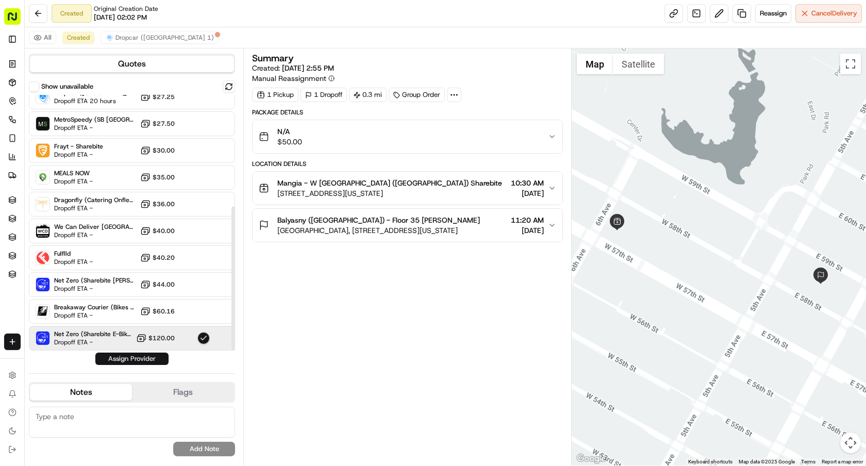
click at [149, 359] on button "Assign Provider" at bounding box center [131, 358] width 73 height 12
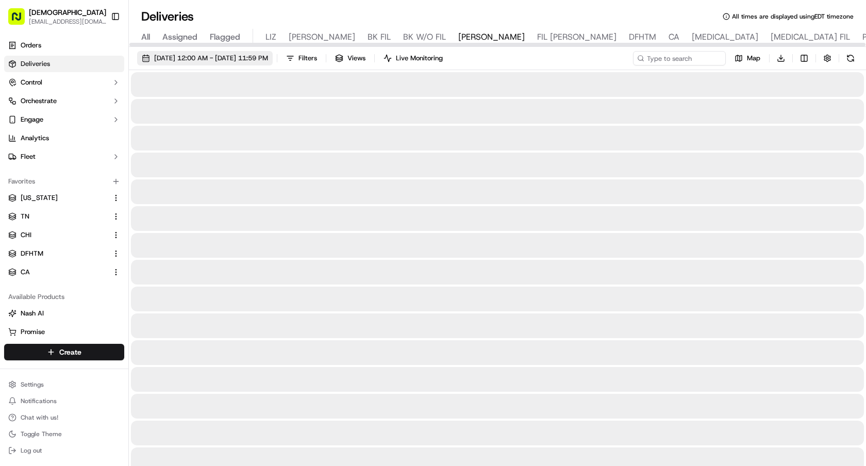
click at [259, 60] on span "[DATE] 12:00 AM - [DATE] 11:59 PM" at bounding box center [211, 58] width 114 height 9
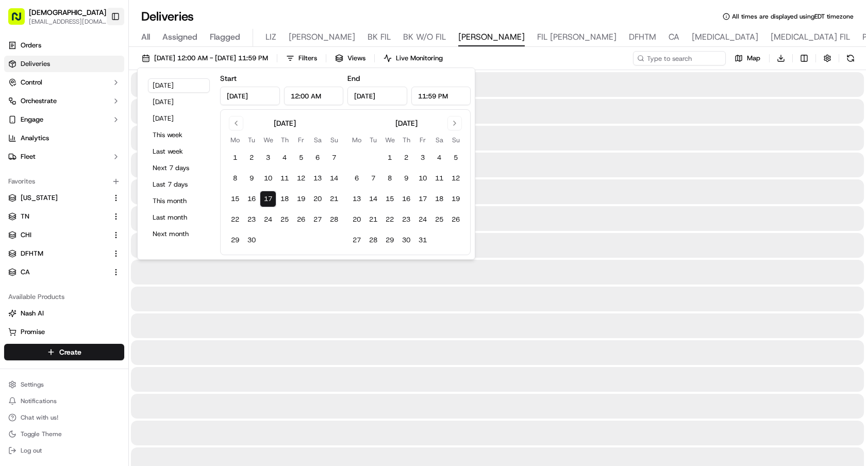
click at [282, 199] on button "18" at bounding box center [284, 199] width 16 height 16
type input "[DATE]"
click at [116, 14] on button "Toggle Sidebar" at bounding box center [116, 17] width 18 height 18
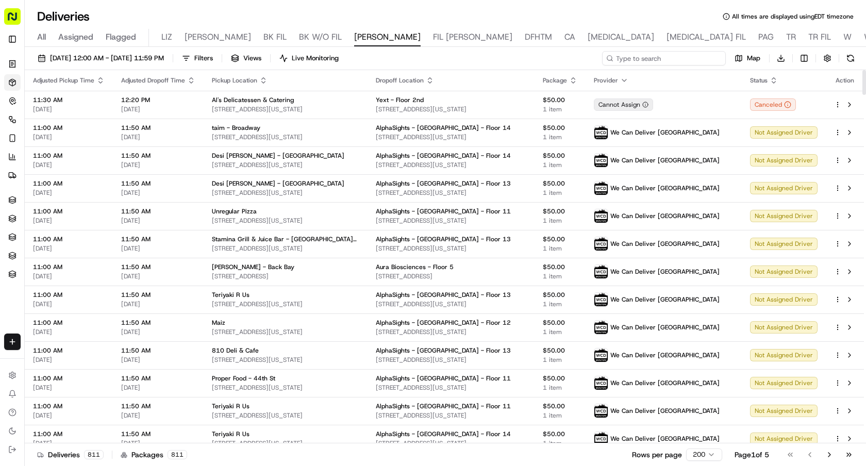
click at [715, 61] on input at bounding box center [664, 58] width 124 height 14
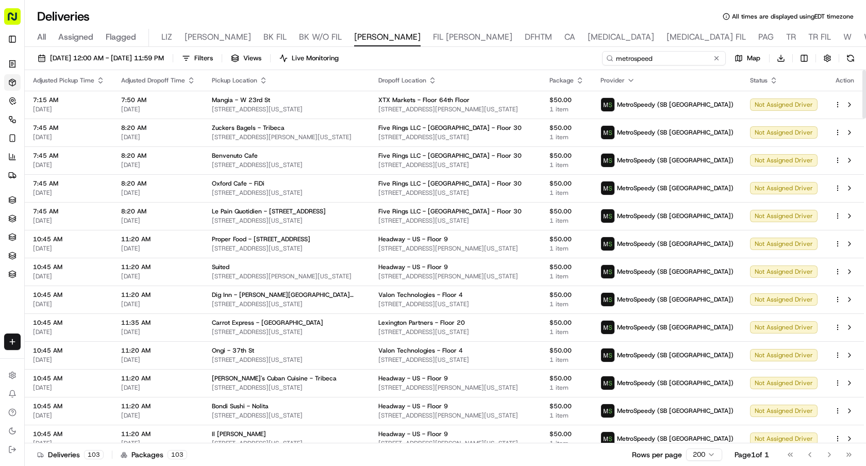
type input "metrospeed"
click at [434, 79] on icon "button" at bounding box center [433, 78] width 4 height 2
click at [471, 120] on button "Dropoff Location Name (A-Z)" at bounding box center [455, 122] width 105 height 12
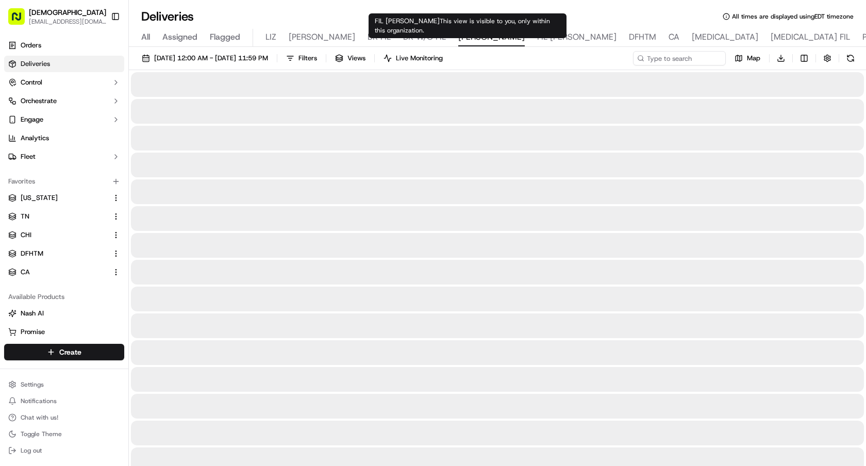
click at [666, 36] on div "All Assigned Flagged LIZ LIZ FIL BK FIL BK W/O FIL [PERSON_NAME] FIL [PERSON_NA…" at bounding box center [787, 38] width 1317 height 18
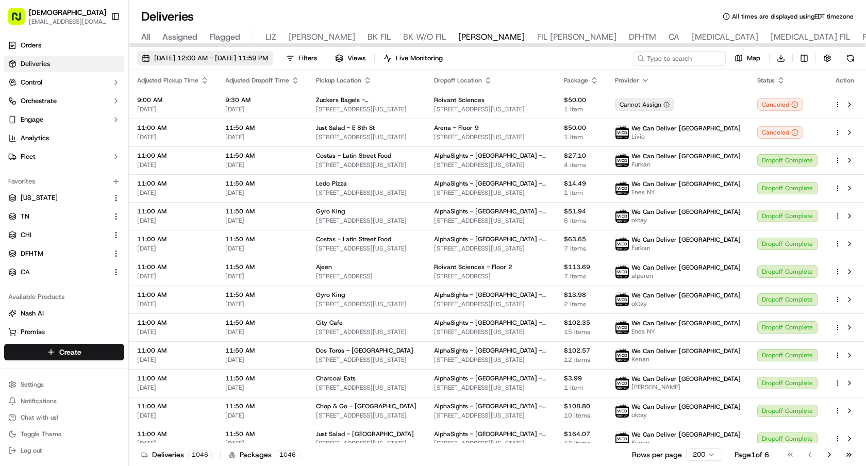
click at [239, 61] on span "[DATE] 12:00 AM - [DATE] 11:59 PM" at bounding box center [211, 58] width 114 height 9
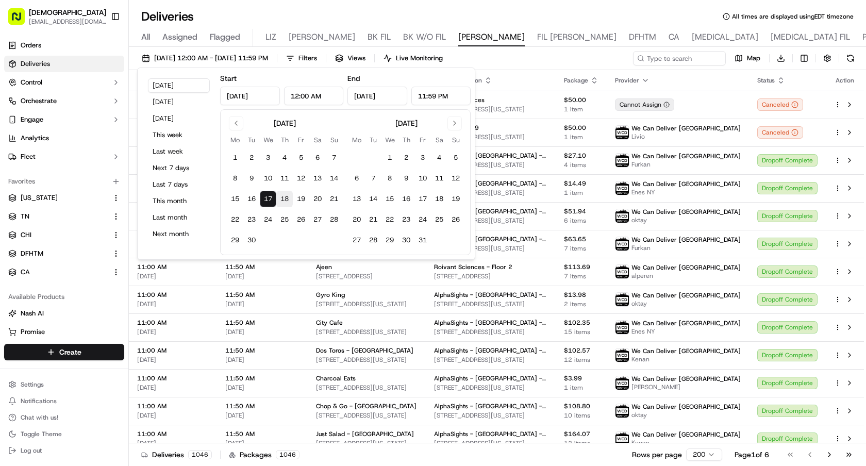
click at [290, 207] on td "18" at bounding box center [284, 199] width 16 height 16
click at [285, 205] on button "18" at bounding box center [284, 199] width 16 height 16
type input "Sep 18, 2025"
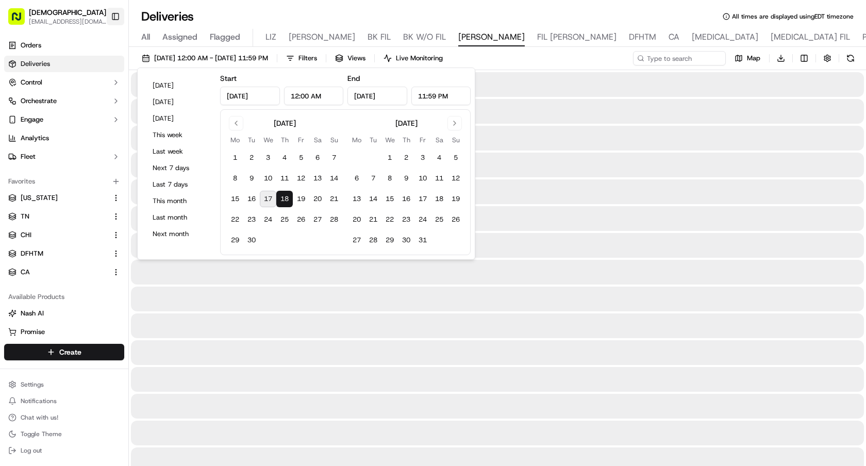
click at [113, 18] on button "Toggle Sidebar" at bounding box center [116, 17] width 18 height 18
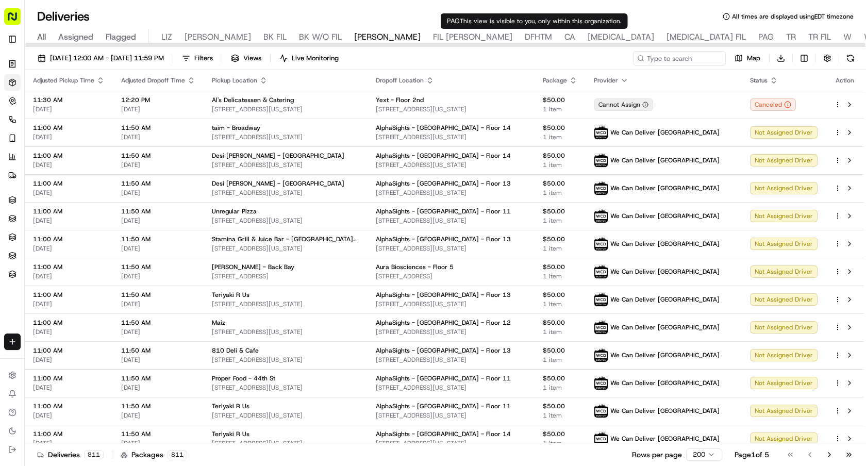
click at [786, 35] on span "TR" at bounding box center [791, 37] width 10 height 12
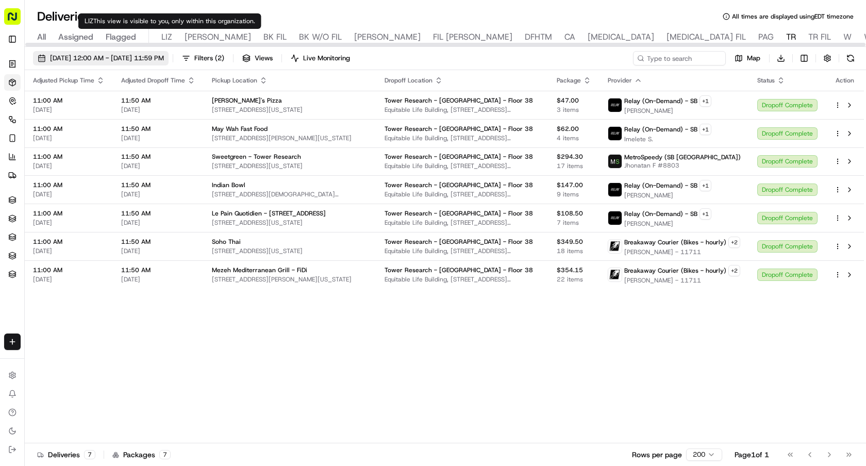
click at [144, 57] on span "09/17/2025 12:00 AM - 09/17/2025 11:59 PM" at bounding box center [107, 58] width 114 height 9
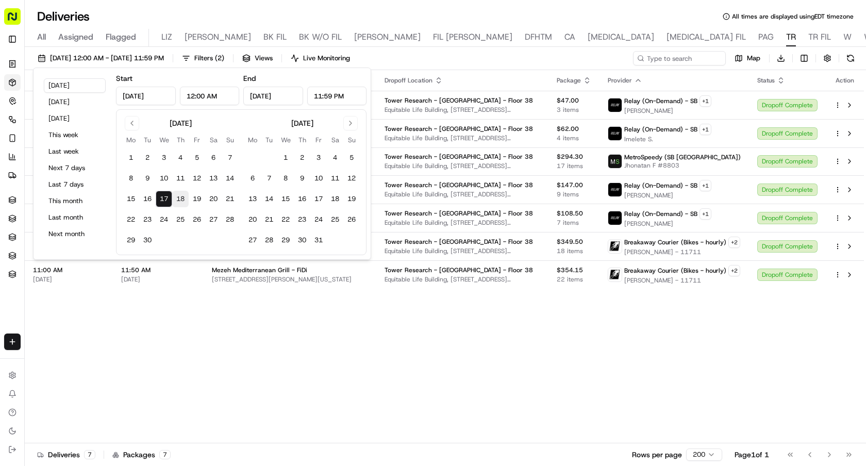
click at [175, 198] on button "18" at bounding box center [180, 199] width 16 height 16
type input "Sep 18, 2025"
click at [175, 198] on button "18" at bounding box center [180, 199] width 16 height 16
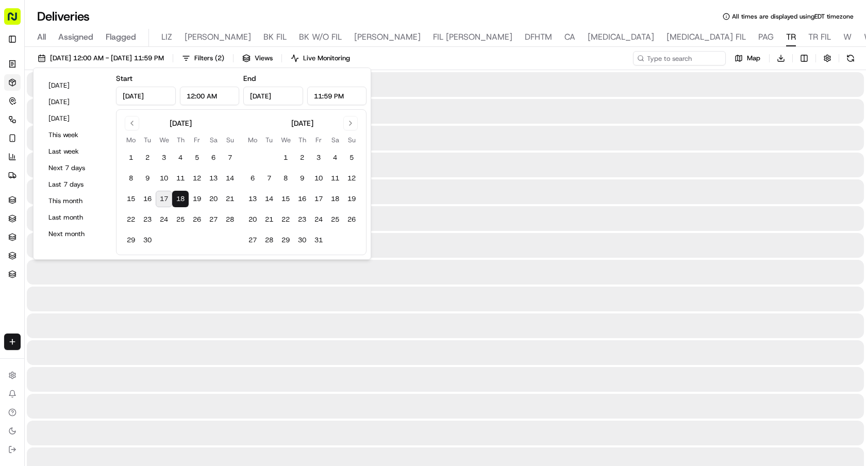
type input "Sep 18, 2025"
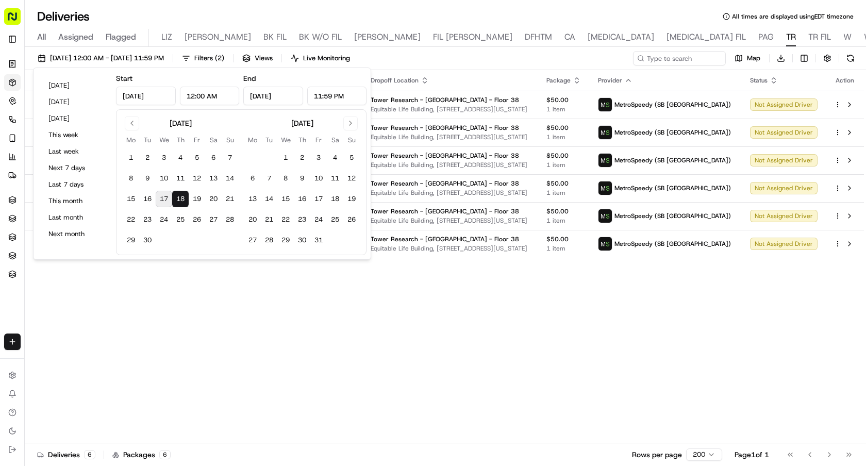
click at [532, 350] on div "Adjusted Pickup Time Adjusted Dropoff Time Pickup Location Dropoff Location Pac…" at bounding box center [444, 256] width 839 height 373
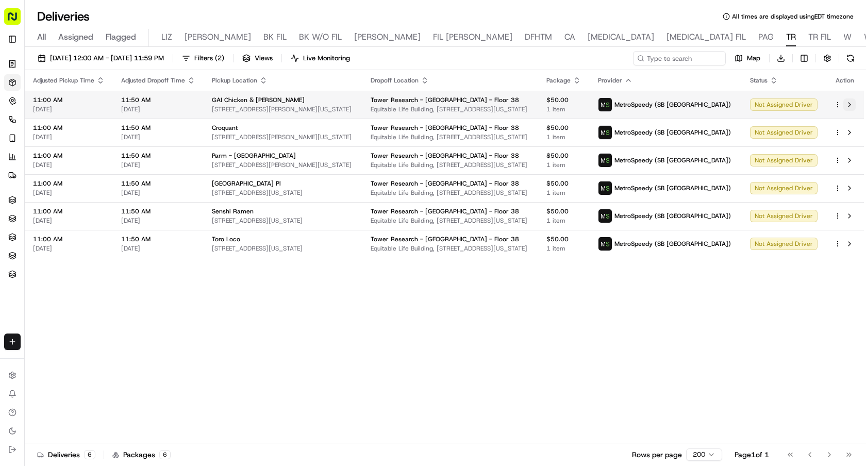
click at [849, 100] on button at bounding box center [849, 104] width 12 height 12
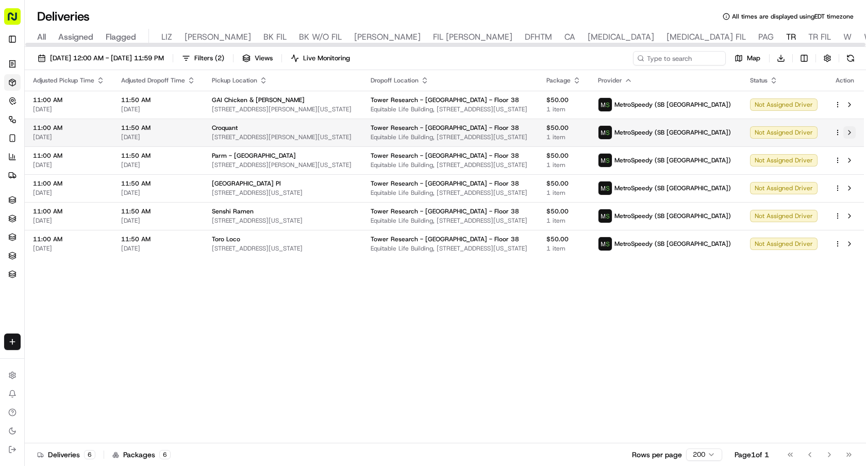
click at [851, 131] on button at bounding box center [849, 132] width 12 height 12
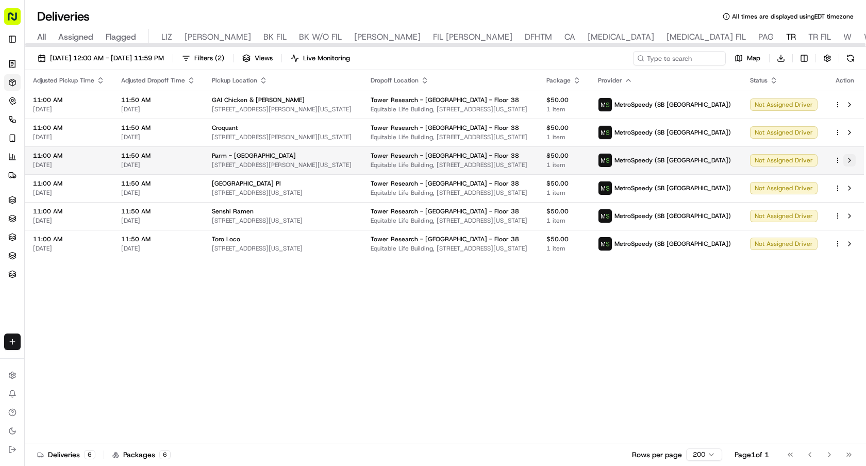
click at [851, 159] on button at bounding box center [849, 160] width 12 height 12
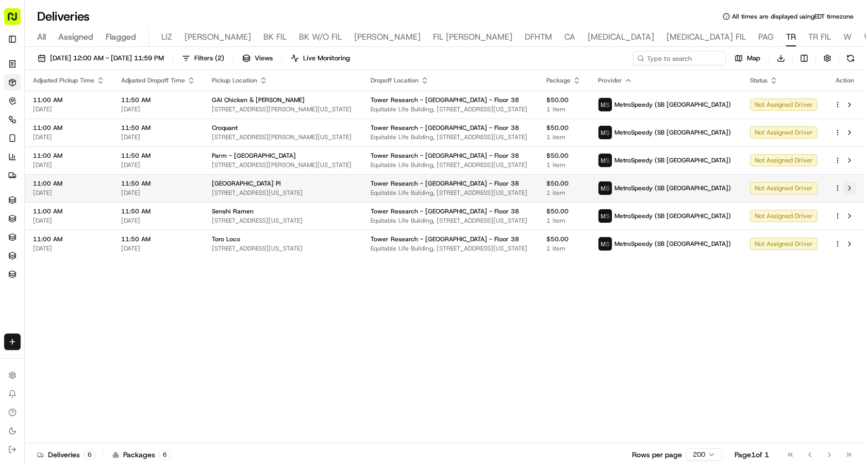
click at [848, 184] on button at bounding box center [849, 188] width 12 height 12
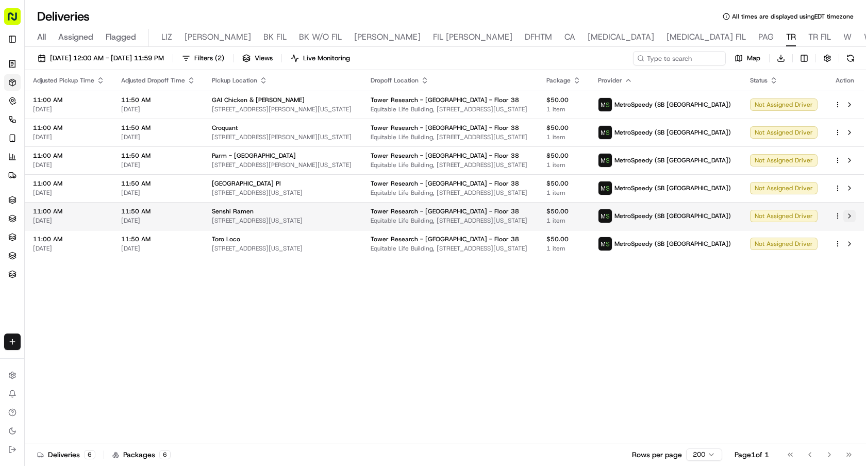
click at [847, 213] on button at bounding box center [849, 216] width 12 height 12
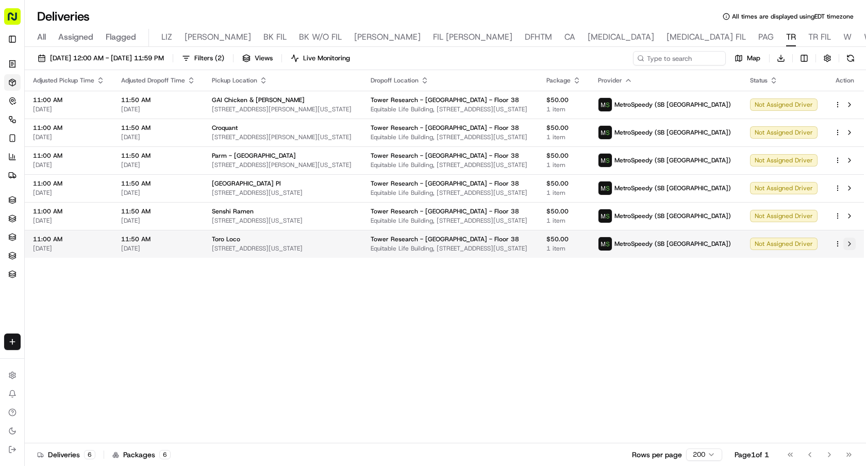
click at [846, 241] on button at bounding box center [849, 244] width 12 height 12
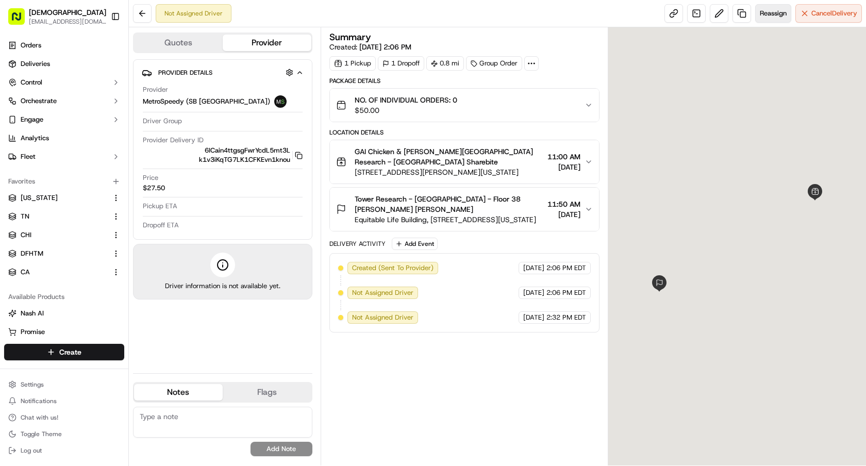
click at [765, 18] on button "Reassign" at bounding box center [773, 13] width 36 height 19
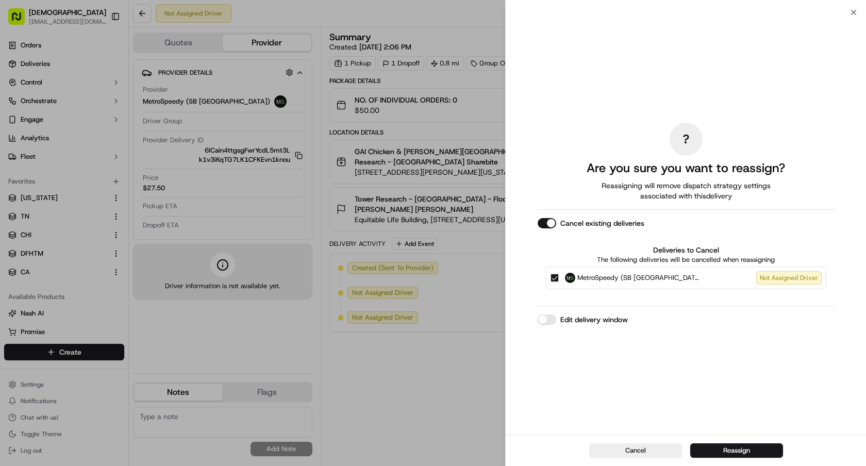
click at [710, 442] on div "Cancel Reassign" at bounding box center [685, 449] width 360 height 31
click at [712, 451] on button "Reassign" at bounding box center [736, 450] width 93 height 14
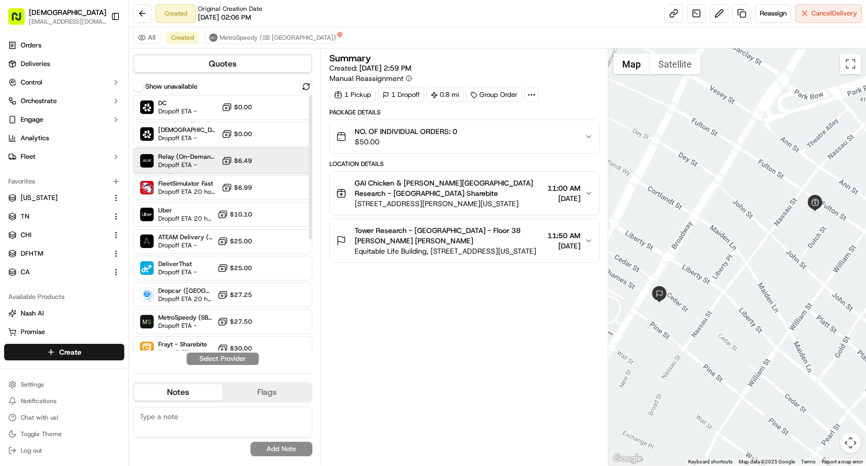
click at [211, 172] on div "Relay (On-Demand) - SB Dropoff ETA - $6.49" at bounding box center [222, 160] width 179 height 25
click at [227, 357] on button "Assign Provider" at bounding box center [222, 358] width 73 height 12
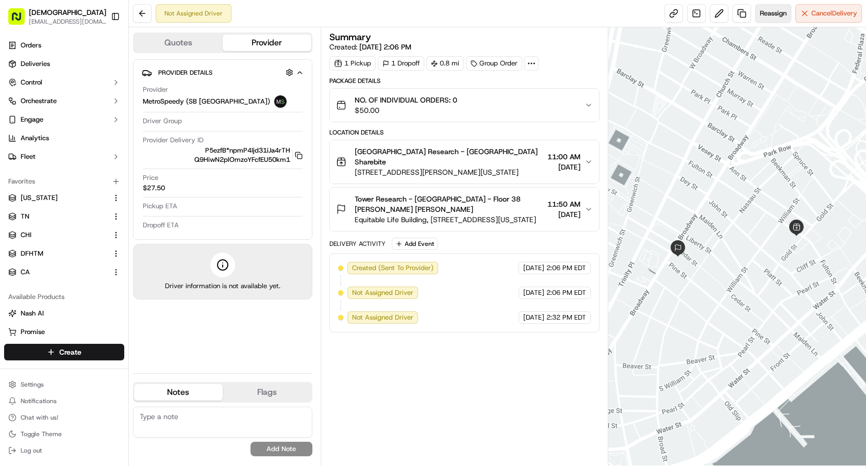
click at [766, 10] on span "Reassign" at bounding box center [772, 13] width 27 height 9
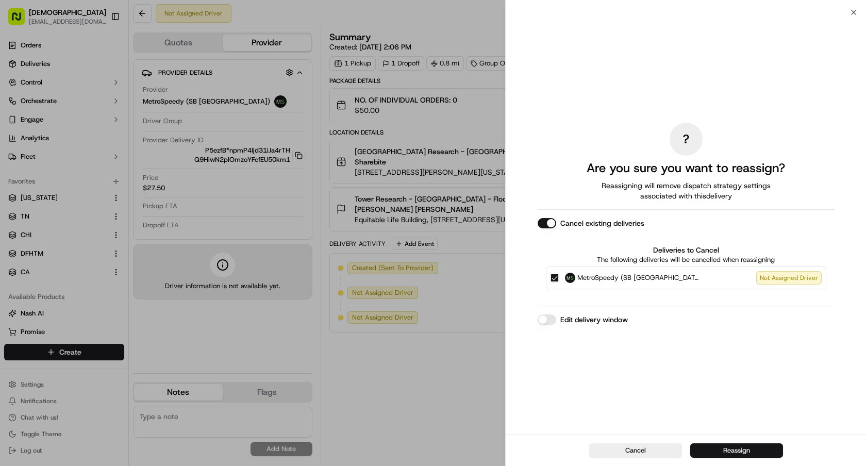
click at [716, 450] on button "Reassign" at bounding box center [736, 450] width 93 height 14
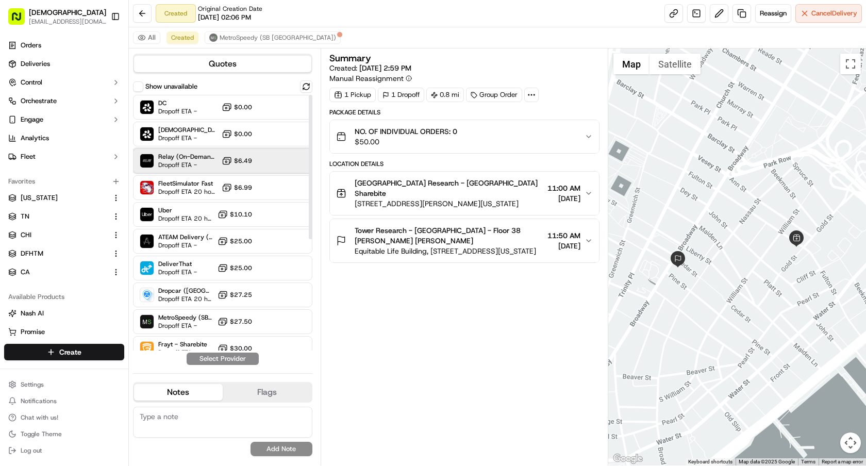
click at [192, 163] on span "Dropoff ETA -" at bounding box center [187, 165] width 59 height 8
click at [232, 355] on button "Assign Provider" at bounding box center [222, 358] width 73 height 12
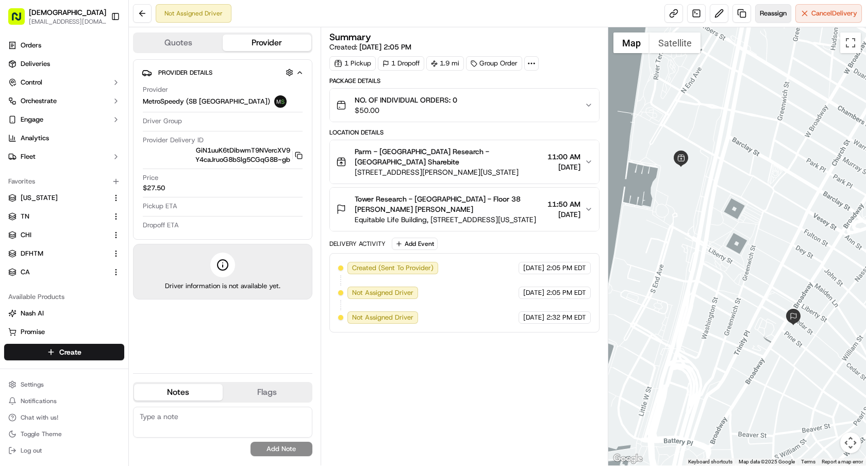
click at [767, 13] on span "Reassign" at bounding box center [772, 13] width 27 height 9
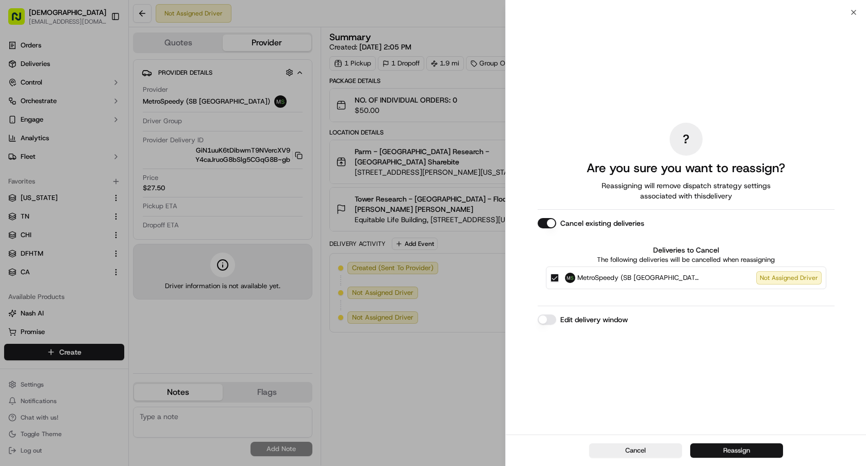
click at [716, 446] on button "Reassign" at bounding box center [736, 450] width 93 height 14
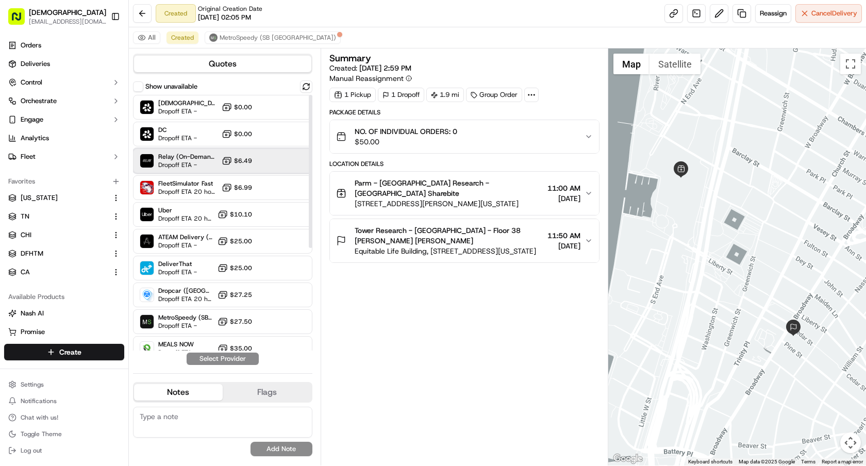
click at [199, 161] on span "Dropoff ETA -" at bounding box center [187, 165] width 59 height 8
click at [252, 361] on button "Assign Provider" at bounding box center [222, 358] width 73 height 12
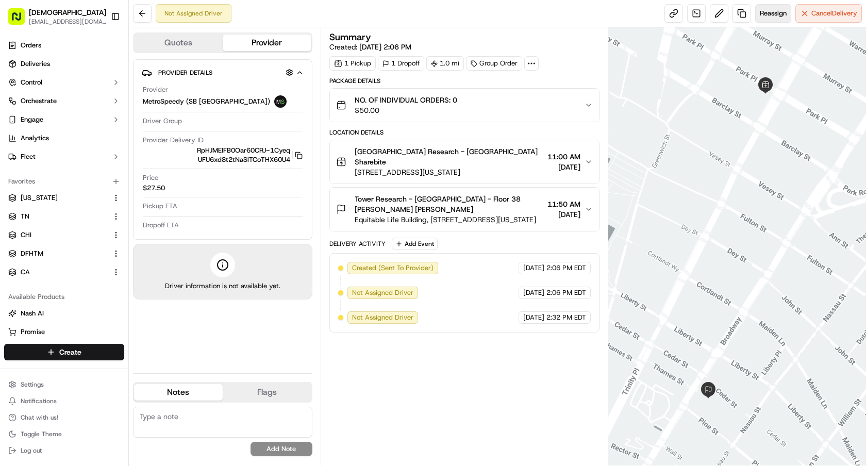
click at [775, 17] on span "Reassign" at bounding box center [772, 13] width 27 height 9
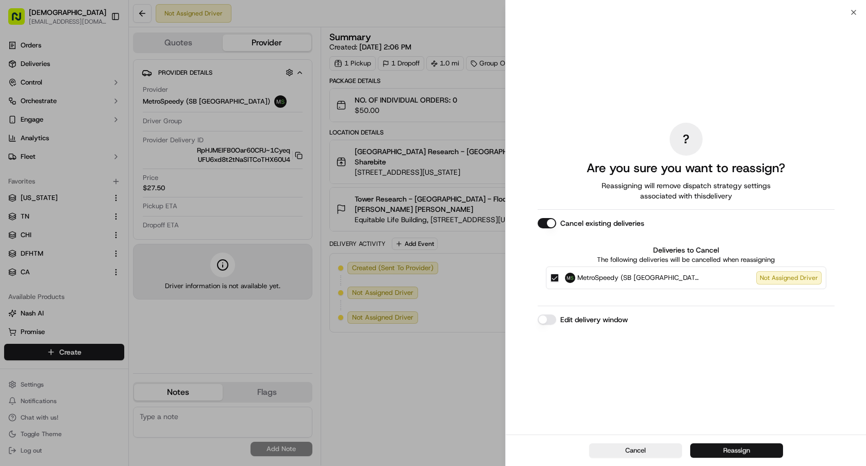
click at [706, 452] on button "Reassign" at bounding box center [736, 450] width 93 height 14
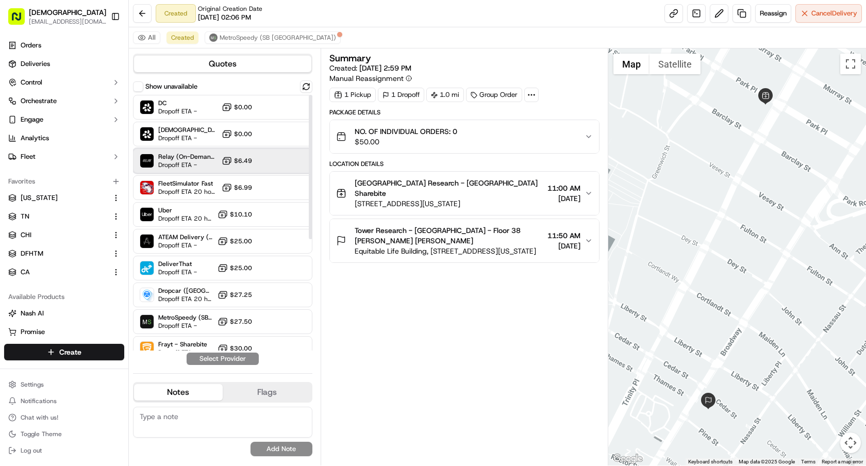
click at [165, 164] on span "Dropoff ETA -" at bounding box center [187, 165] width 59 height 8
click at [248, 362] on button "Assign Provider" at bounding box center [222, 358] width 73 height 12
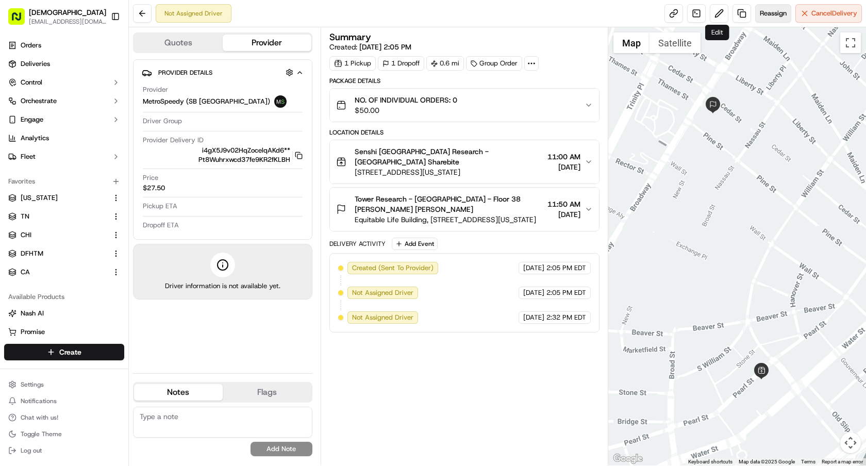
click at [762, 9] on span "Reassign" at bounding box center [772, 13] width 27 height 9
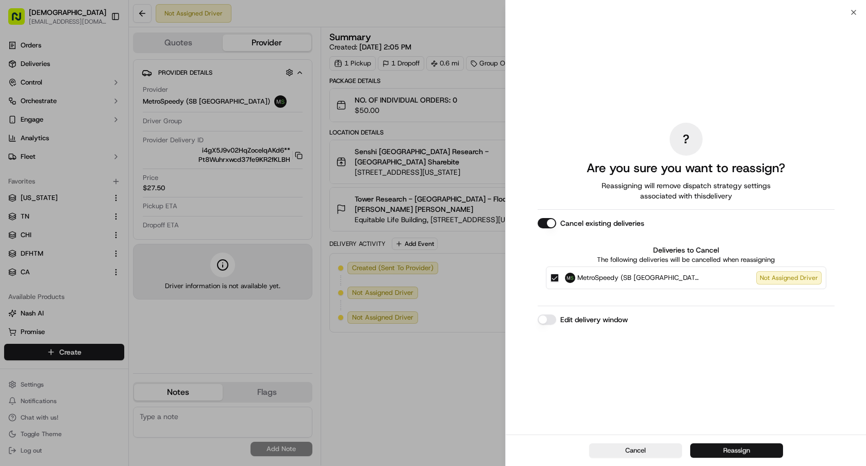
click at [723, 453] on button "Reassign" at bounding box center [736, 450] width 93 height 14
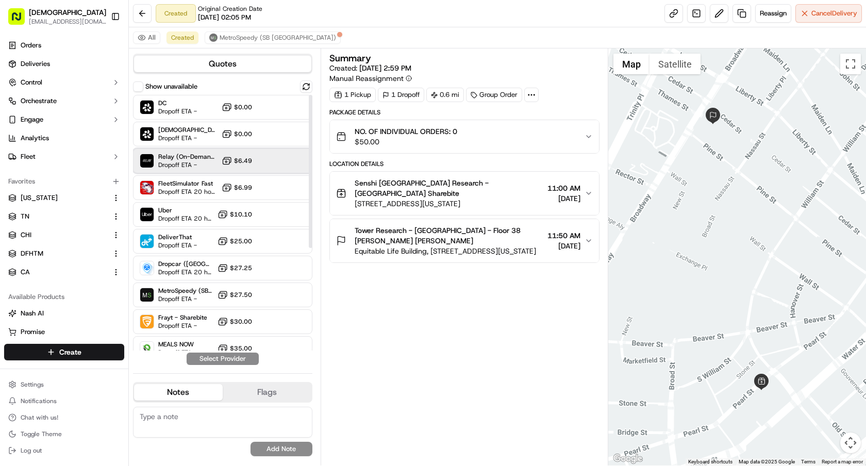
click at [156, 162] on div "Relay (On-Demand) - SB Dropoff ETA -" at bounding box center [179, 161] width 78 height 16
click at [225, 357] on button "Assign Provider" at bounding box center [222, 358] width 73 height 12
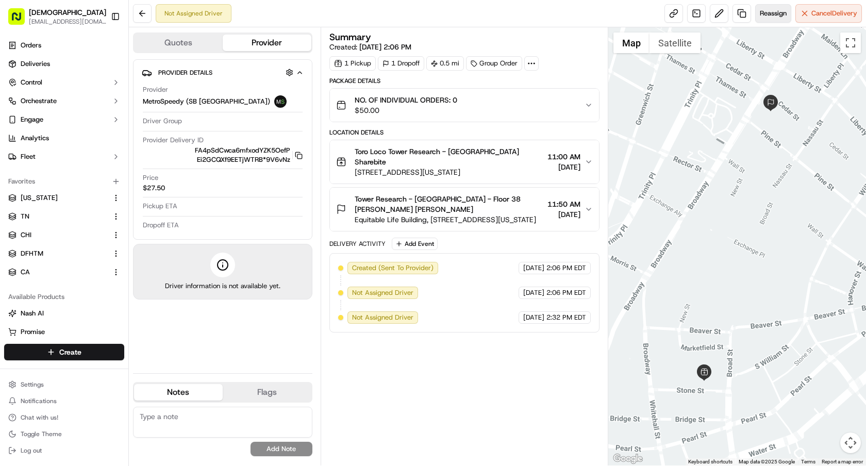
click at [759, 12] on span "Reassign" at bounding box center [772, 13] width 27 height 9
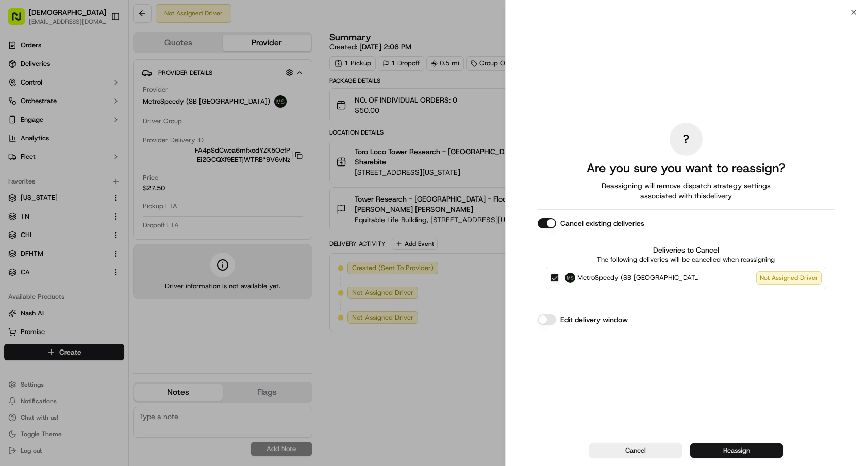
click at [713, 449] on button "Reassign" at bounding box center [736, 450] width 93 height 14
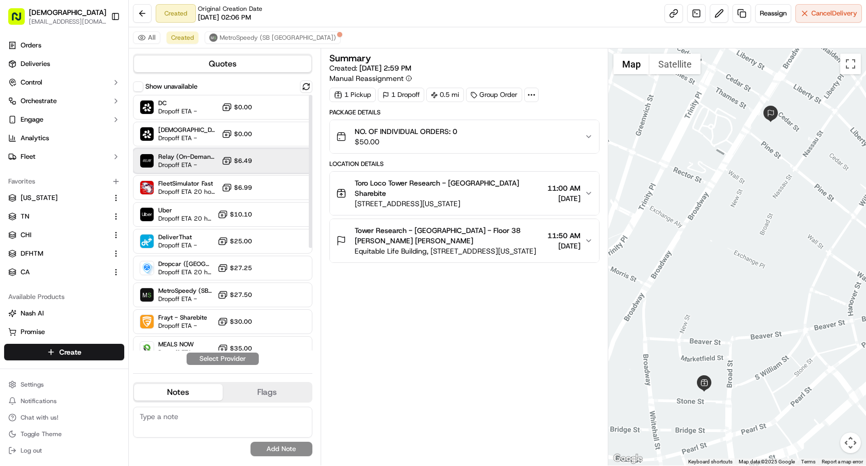
click at [149, 161] on img at bounding box center [146, 160] width 13 height 13
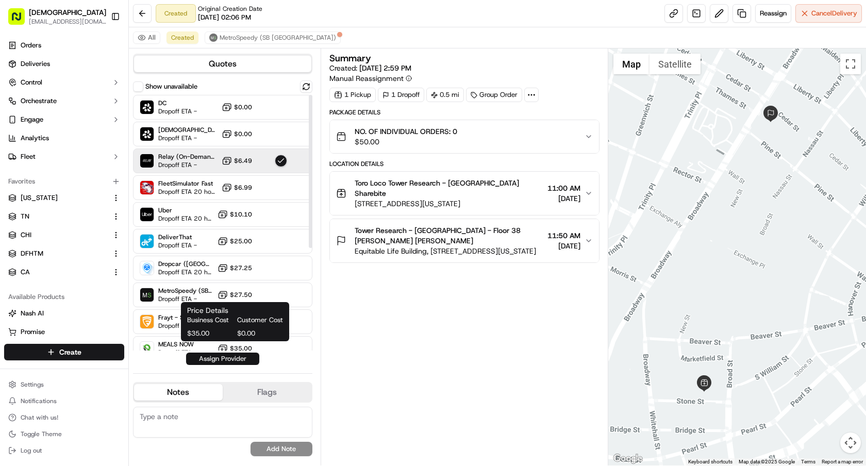
click at [226, 356] on button "Assign Provider" at bounding box center [222, 358] width 73 height 12
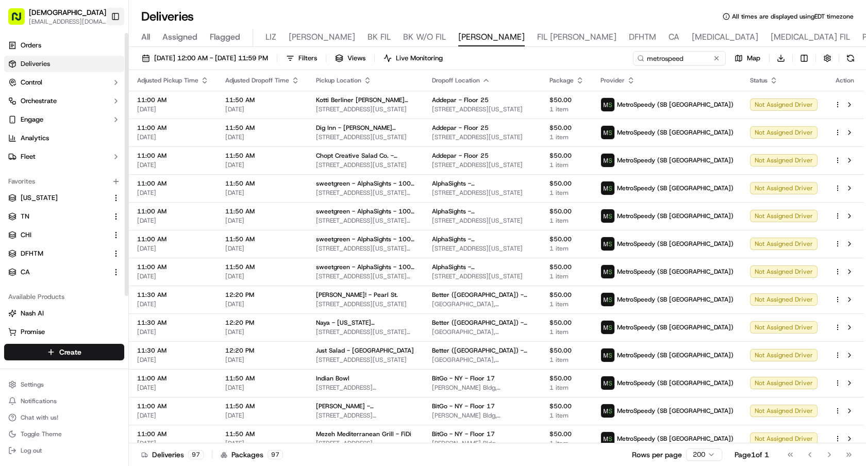
click at [115, 20] on button "Toggle Sidebar" at bounding box center [116, 17] width 18 height 18
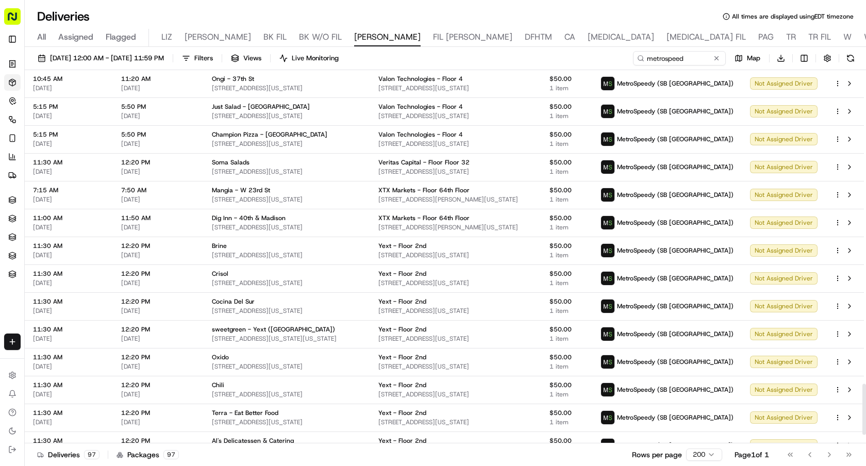
scroll to position [2346, 0]
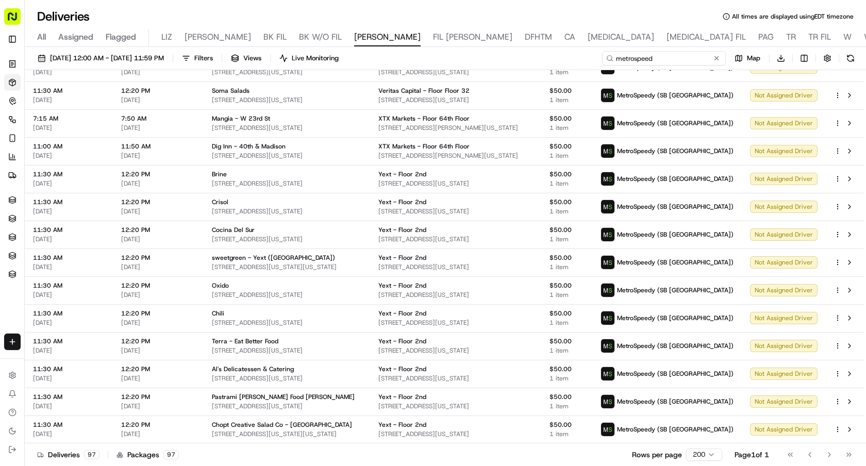
drag, startPoint x: 700, startPoint y: 59, endPoint x: 583, endPoint y: 56, distance: 117.0
click at [583, 56] on div "[DATE] 12:00 AM - [DATE] 11:59 PM Filters Views Live Monitoring metrospeed Map …" at bounding box center [445, 60] width 841 height 19
paste input "Moneylion"
type input "Moneylion"
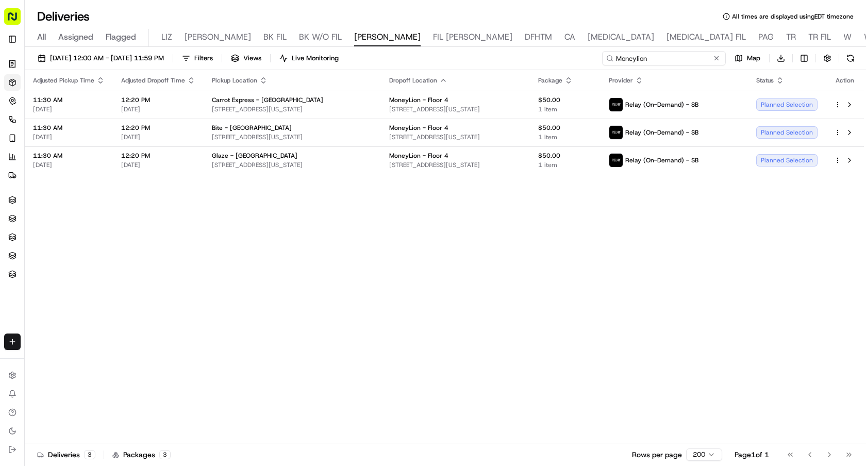
drag, startPoint x: 658, startPoint y: 58, endPoint x: 533, endPoint y: 58, distance: 125.7
click at [533, 58] on div "[DATE] 12:00 AM - [DATE] 11:59 PM Filters Views Live Monitoring Moneylion Map D…" at bounding box center [445, 60] width 841 height 19
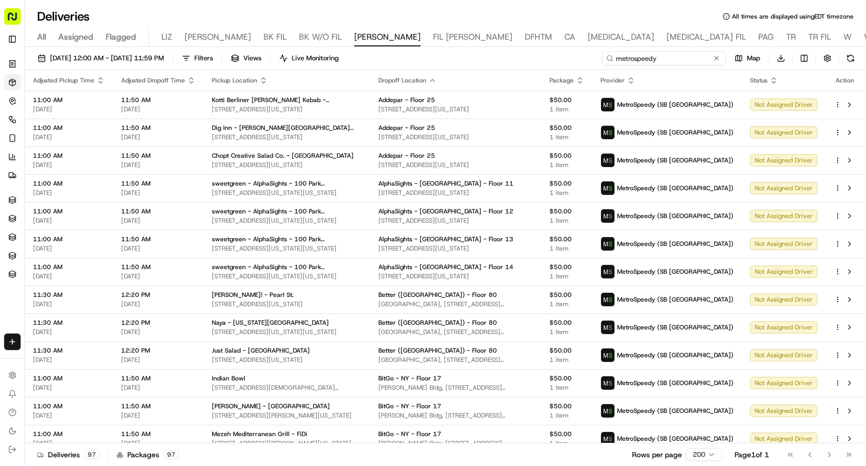
type input "metrospeedy"
click at [194, 65] on div "[DATE] 12:00 AM - [DATE] 11:59 PM Filters Views Live Monitoring metrospeedy Map…" at bounding box center [445, 60] width 841 height 19
click at [168, 64] on button "[DATE] 12:00 AM - [DATE] 11:59 PM" at bounding box center [101, 58] width 136 height 14
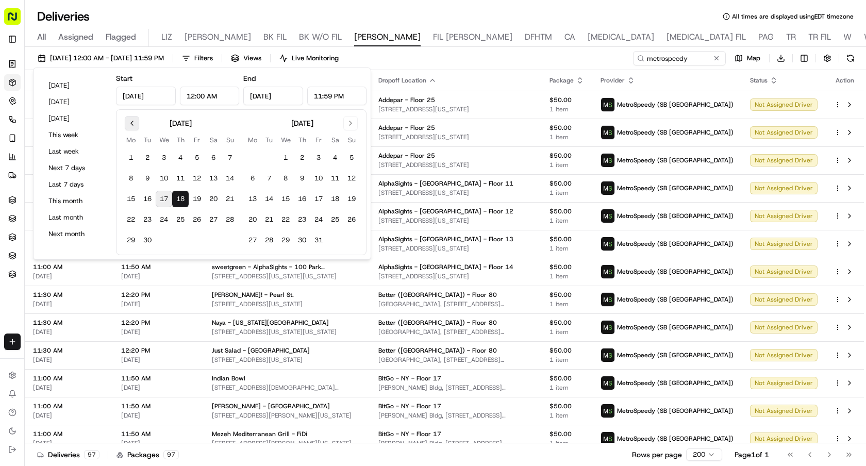
click at [129, 123] on button "Go to previous month" at bounding box center [132, 123] width 14 height 14
click at [181, 238] on button "28" at bounding box center [180, 240] width 16 height 16
type input "[DATE]"
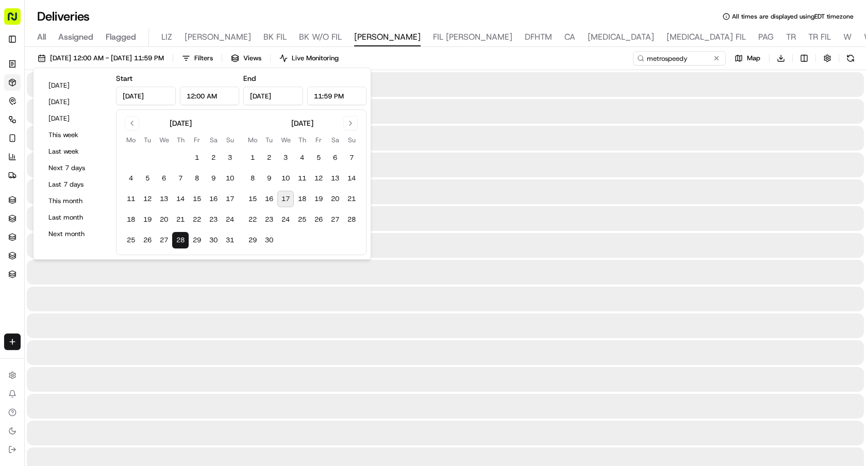
click at [181, 238] on button "28" at bounding box center [180, 240] width 16 height 16
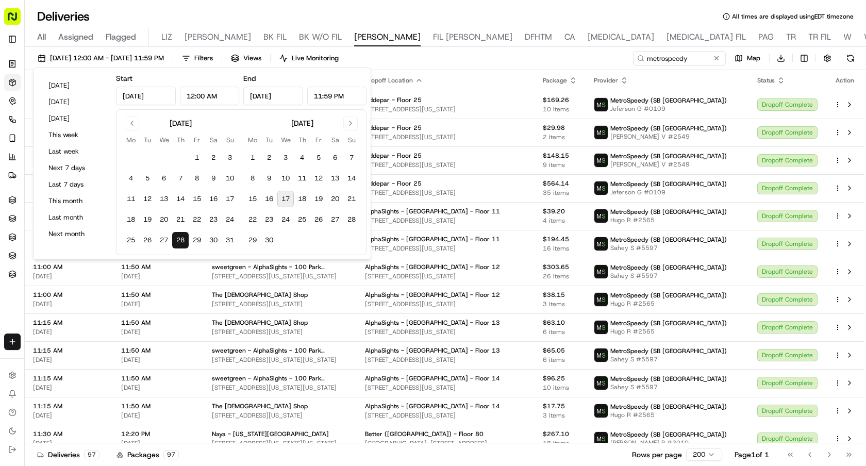
click at [570, 54] on div "[DATE] 12:00 AM - [DATE] 11:59 PM Filters Views Live Monitoring metrospeedy Map…" at bounding box center [445, 60] width 841 height 19
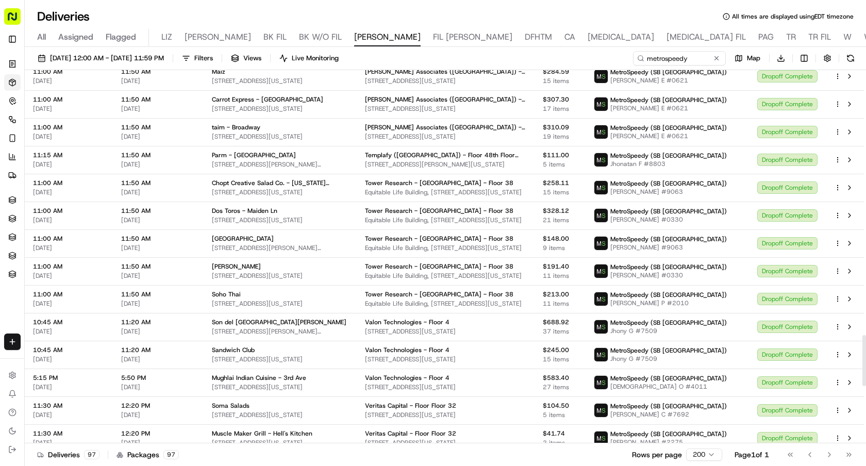
scroll to position [2346, 0]
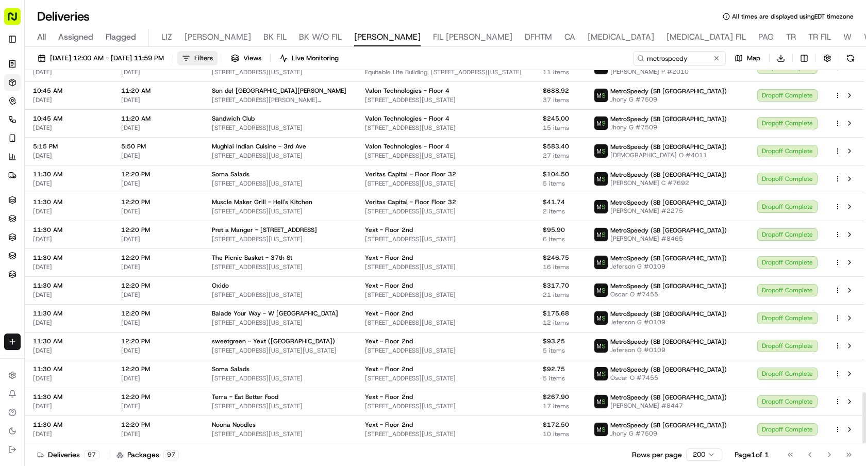
click at [213, 56] on span "Filters" at bounding box center [203, 58] width 19 height 9
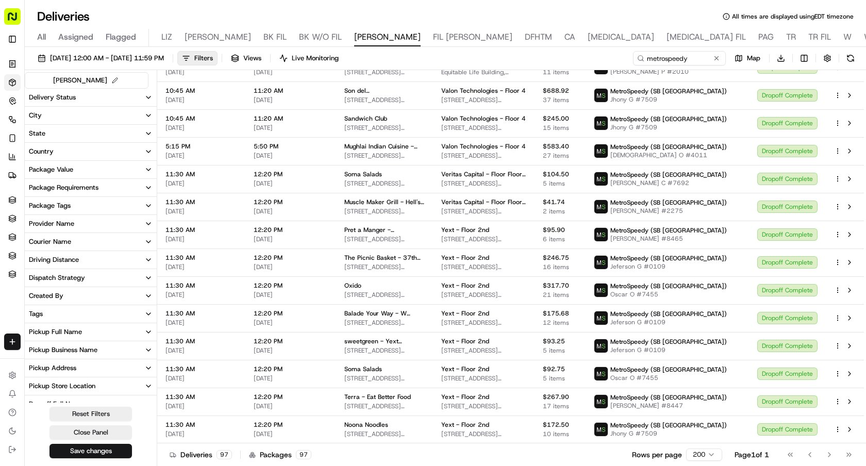
click at [75, 97] on button "Delivery Status" at bounding box center [91, 98] width 132 height 18
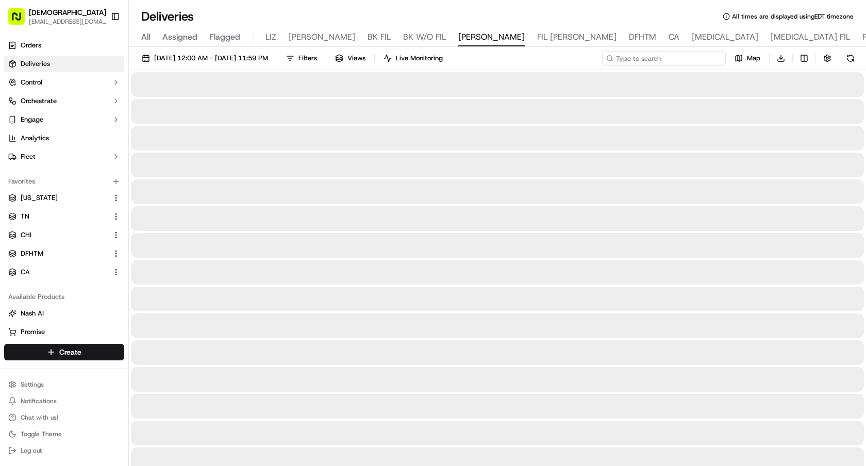
click at [663, 58] on input at bounding box center [664, 58] width 124 height 14
type input "metrospeedy"
click at [268, 60] on span "09/17/2025 12:00 AM - 09/17/2025 11:59 PM" at bounding box center [211, 58] width 114 height 9
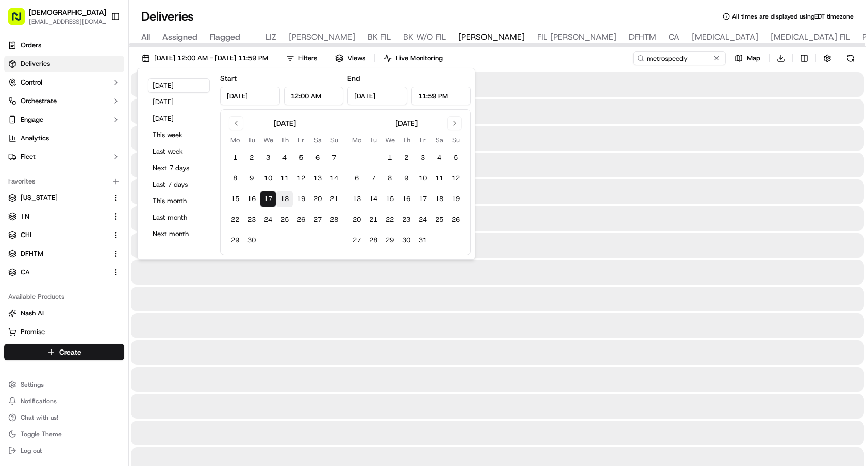
click at [286, 201] on button "18" at bounding box center [284, 199] width 16 height 16
type input "Sep 18, 2025"
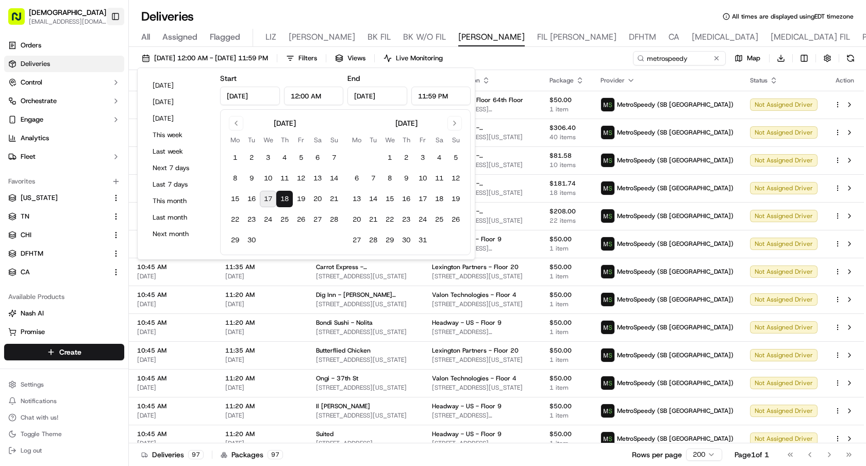
click at [114, 21] on button "Toggle Sidebar" at bounding box center [116, 17] width 18 height 18
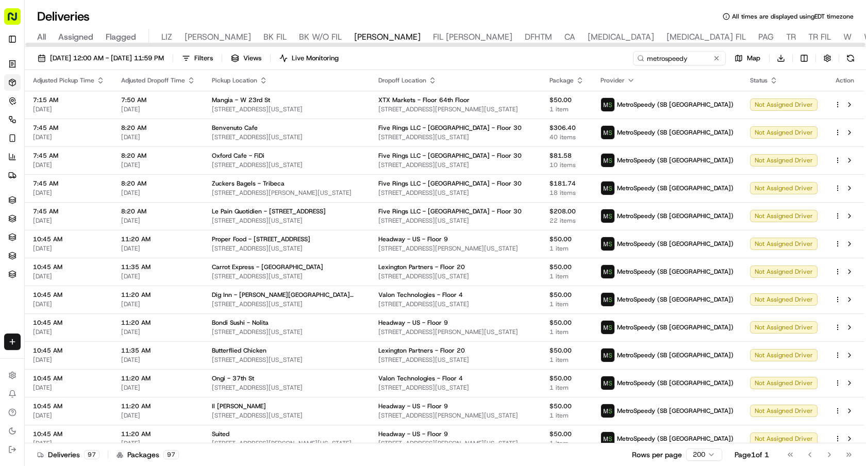
click at [522, 55] on div "09/18/2025 12:00 AM - 09/18/2025 11:59 PM Filters Views Live Monitoring metrosp…" at bounding box center [445, 60] width 841 height 19
click at [461, 78] on div "Dropoff Location" at bounding box center [455, 80] width 155 height 8
click at [434, 78] on icon "button" at bounding box center [433, 78] width 4 height 2
click at [474, 121] on button "Dropoff Location Name (A-Z)" at bounding box center [455, 122] width 105 height 12
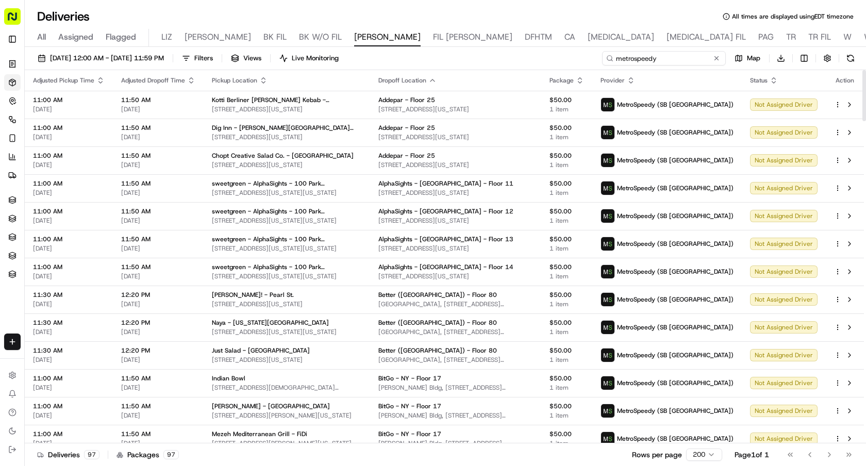
click at [684, 57] on input "metrospeedy" at bounding box center [664, 58] width 124 height 14
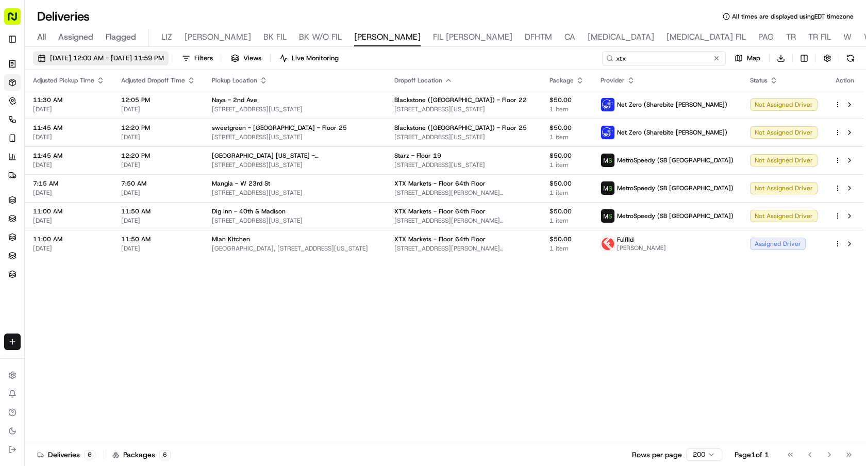
type input "xtx"
click at [141, 62] on span "09/18/2025 12:00 AM - 09/18/2025 11:59 PM" at bounding box center [107, 58] width 114 height 9
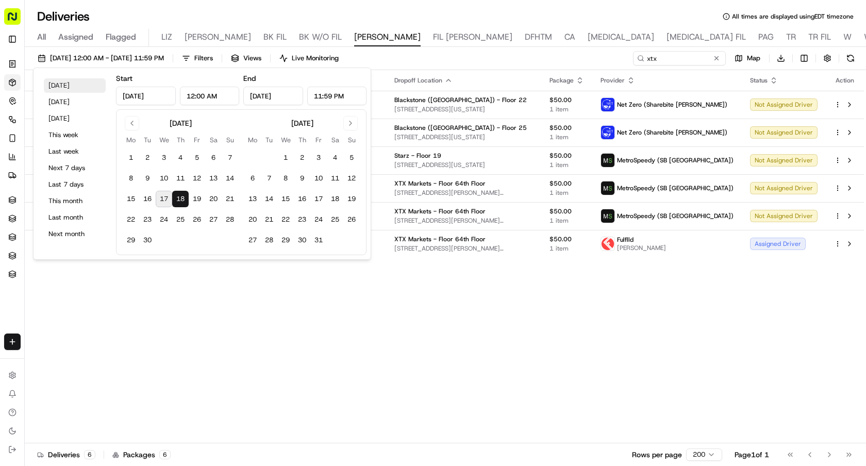
click at [76, 87] on button "Today" at bounding box center [75, 85] width 62 height 14
type input "Sep 17, 2025"
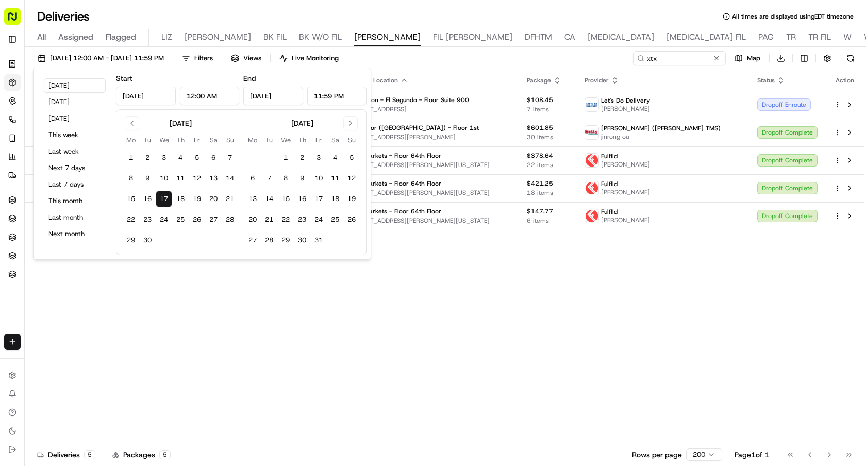
click at [484, 300] on div "Adjusted Pickup Time Adjusted Dropoff Time Pickup Location Dropoff Location Pac…" at bounding box center [444, 256] width 839 height 373
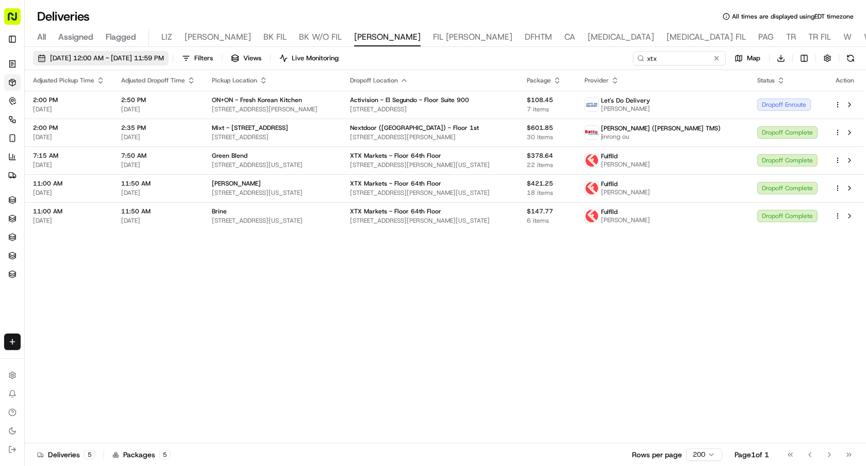
click at [164, 64] on button "09/17/2025 12:00 AM - 09/17/2025 11:59 PM" at bounding box center [101, 58] width 136 height 14
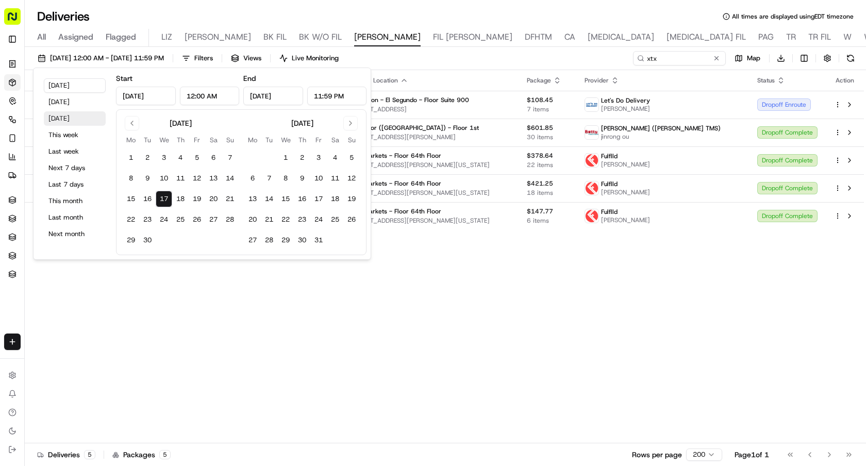
click at [75, 118] on button "Tomorrow" at bounding box center [75, 118] width 62 height 14
type input "Sep 18, 2025"
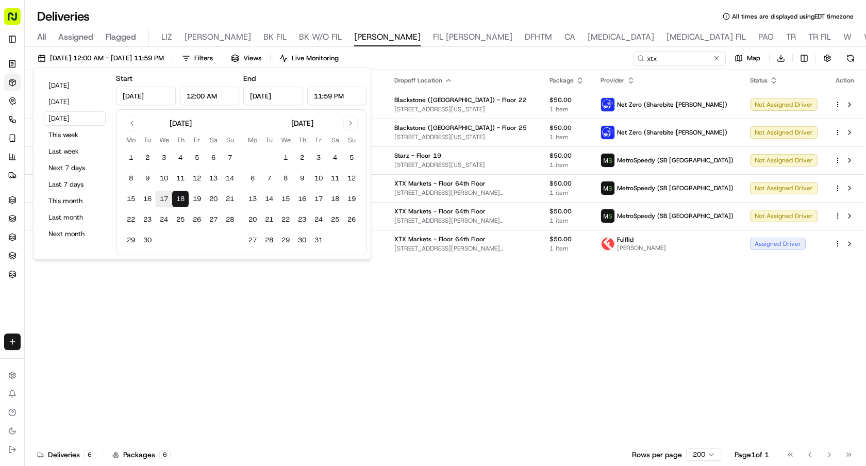
click at [529, 294] on div "Adjusted Pickup Time Adjusted Dropoff Time Pickup Location Dropoff Location Pac…" at bounding box center [444, 256] width 839 height 373
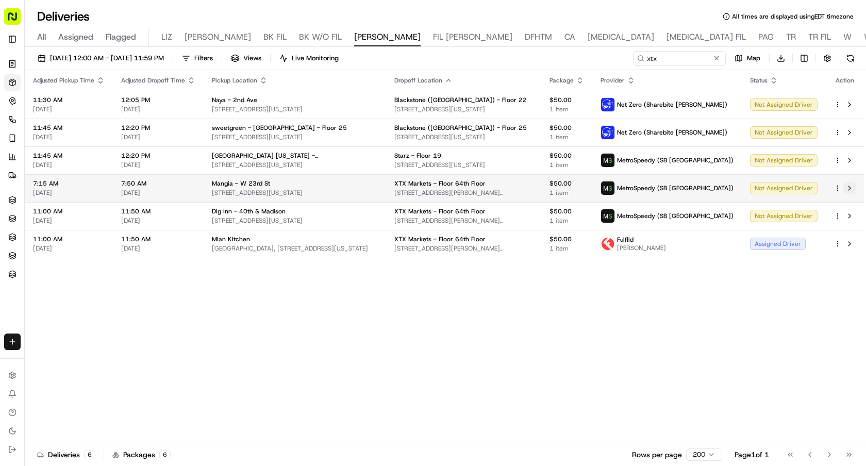
click at [851, 187] on button at bounding box center [849, 188] width 12 height 12
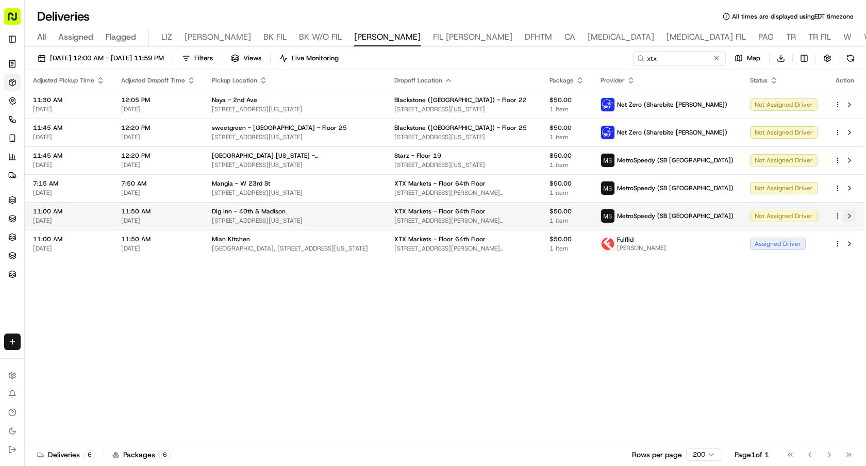
click at [851, 214] on button at bounding box center [849, 216] width 12 height 12
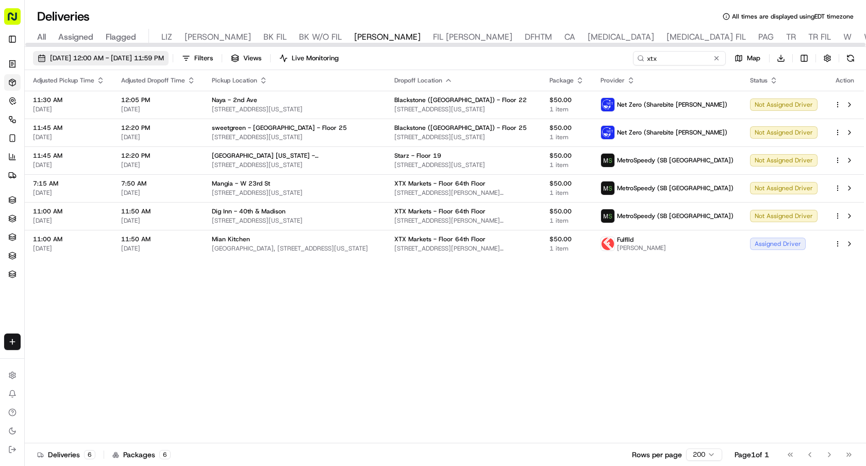
click at [155, 54] on span "09/18/2025 12:00 AM - 09/18/2025 11:59 PM" at bounding box center [107, 58] width 114 height 9
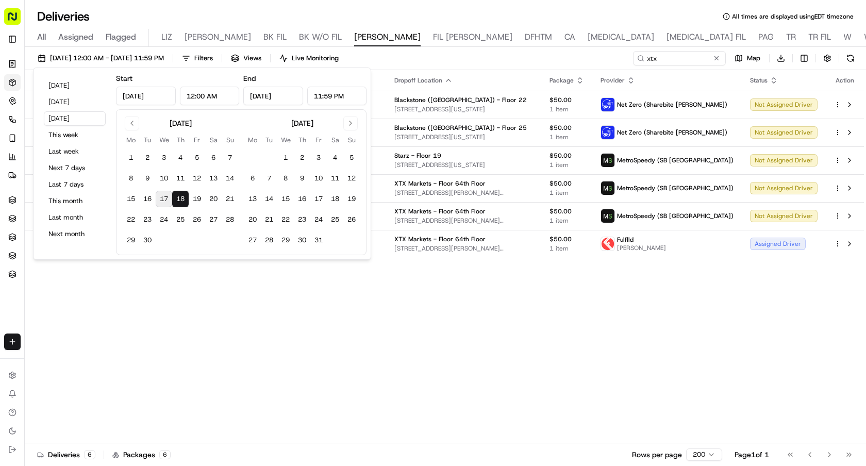
click at [163, 198] on button "17" at bounding box center [164, 199] width 16 height 16
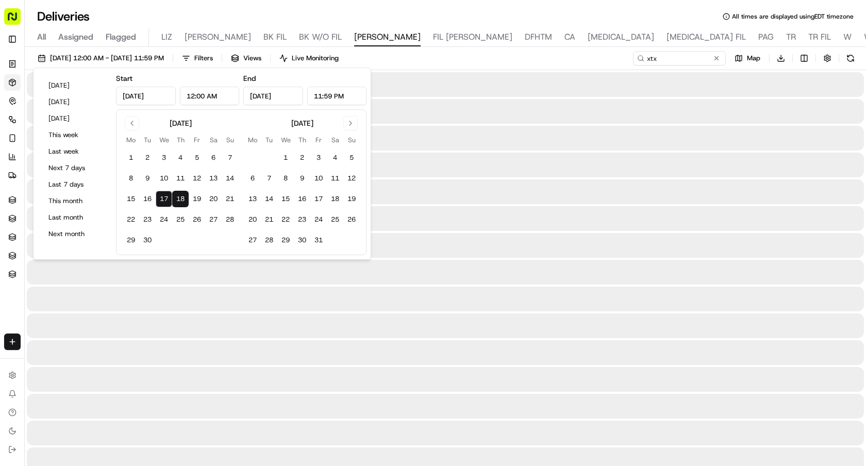
type input "Sep 17, 2025"
click at [163, 198] on button "17" at bounding box center [164, 199] width 16 height 16
type input "Sep 17, 2025"
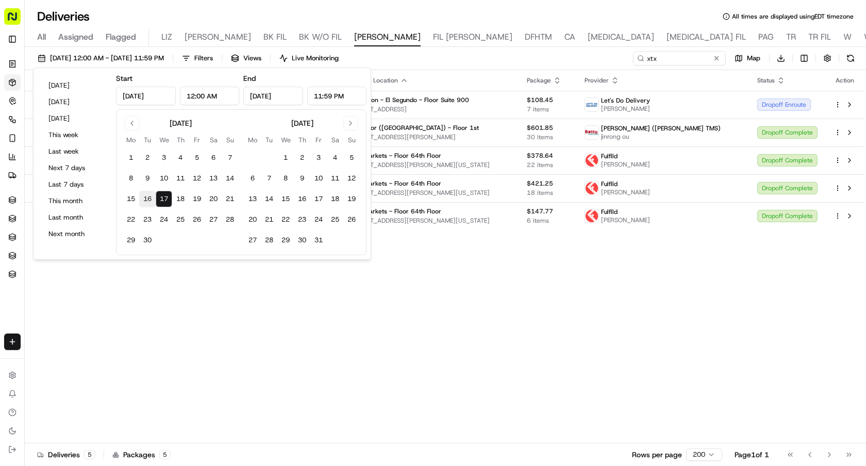
click at [146, 198] on button "16" at bounding box center [147, 199] width 16 height 16
type input "Sep 16, 2025"
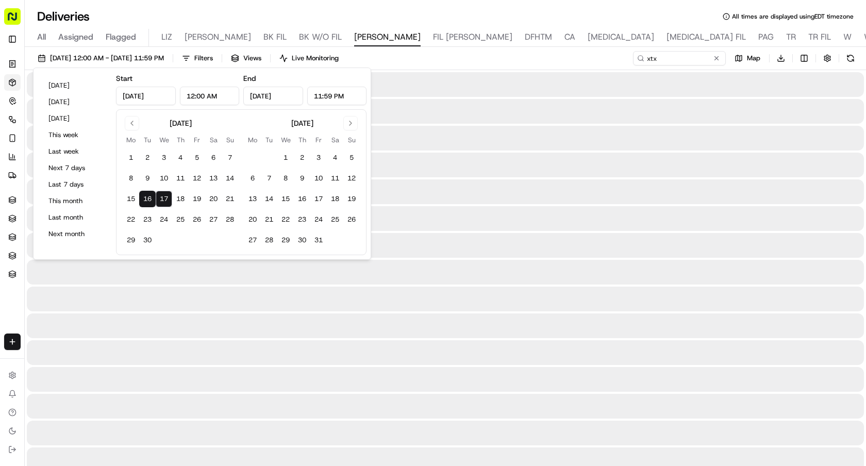
click at [146, 198] on button "16" at bounding box center [147, 199] width 16 height 16
type input "Sep 16, 2025"
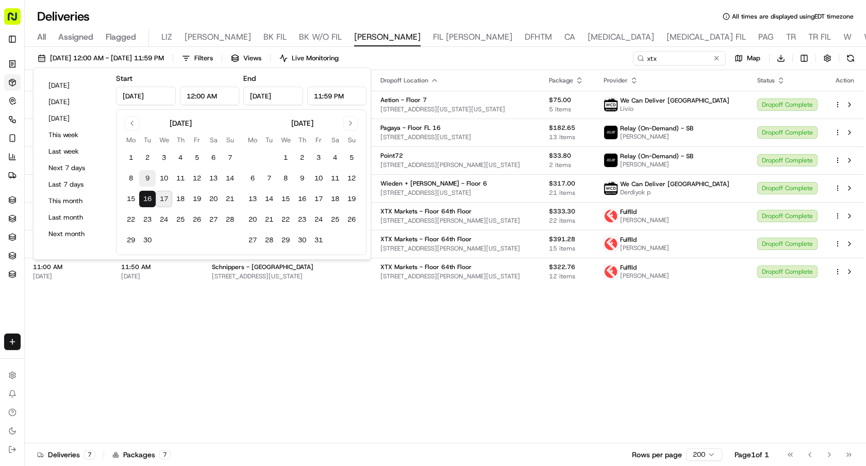
click at [149, 181] on button "9" at bounding box center [147, 178] width 16 height 16
type input "Sep 9, 2025"
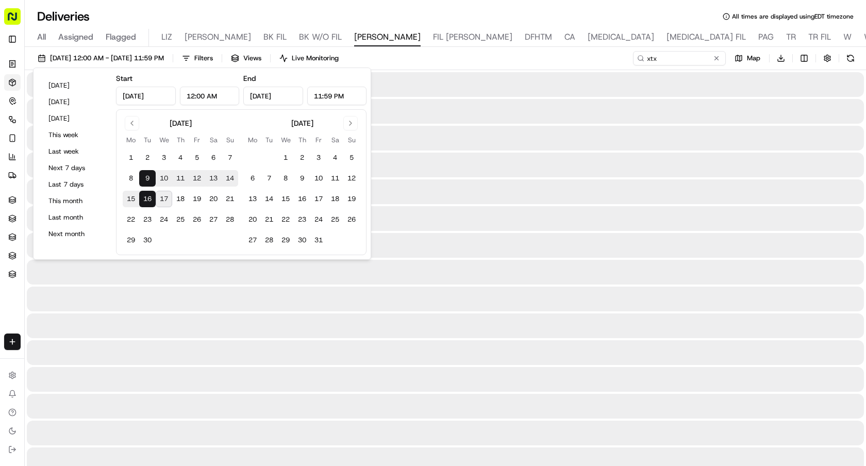
click at [149, 181] on button "9" at bounding box center [147, 178] width 16 height 16
type input "Sep 9, 2025"
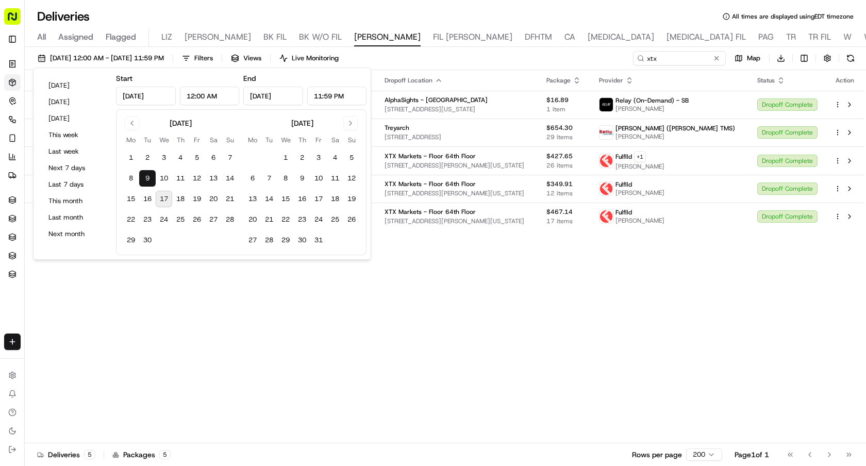
click at [533, 399] on div "Adjusted Pickup Time Adjusted Dropoff Time Pickup Location Dropoff Location Pac…" at bounding box center [444, 256] width 839 height 373
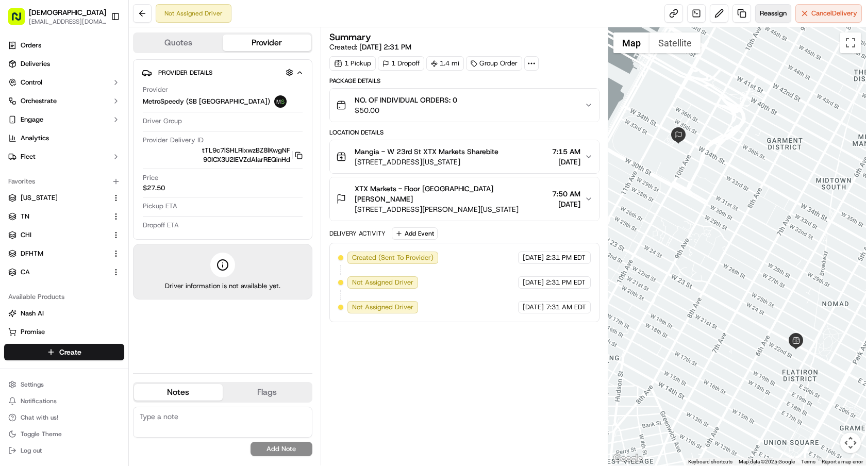
click at [775, 18] on span "Reassign" at bounding box center [772, 13] width 27 height 9
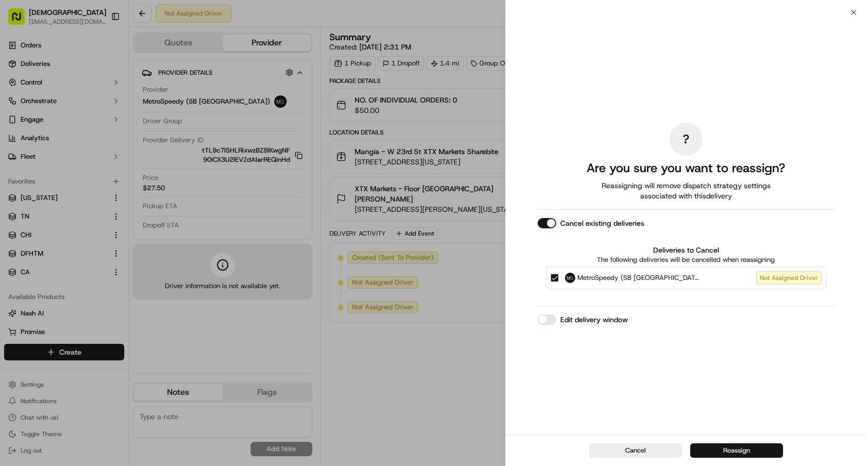
click at [742, 445] on button "Reassign" at bounding box center [736, 450] width 93 height 14
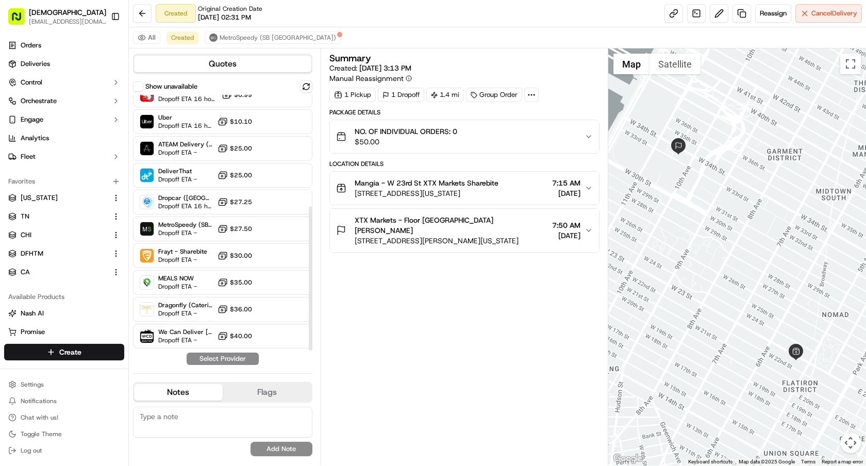
scroll to position [198, 0]
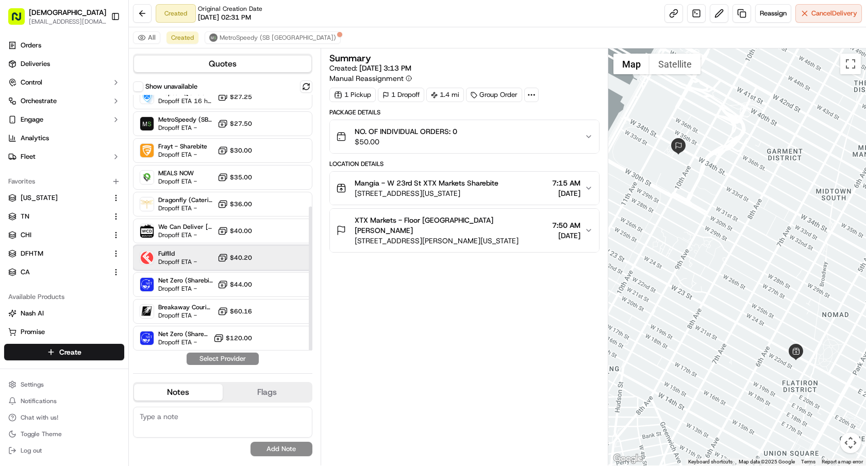
click at [180, 256] on span "Fulflld" at bounding box center [177, 253] width 39 height 8
click at [230, 362] on button "Assign Provider" at bounding box center [222, 358] width 73 height 12
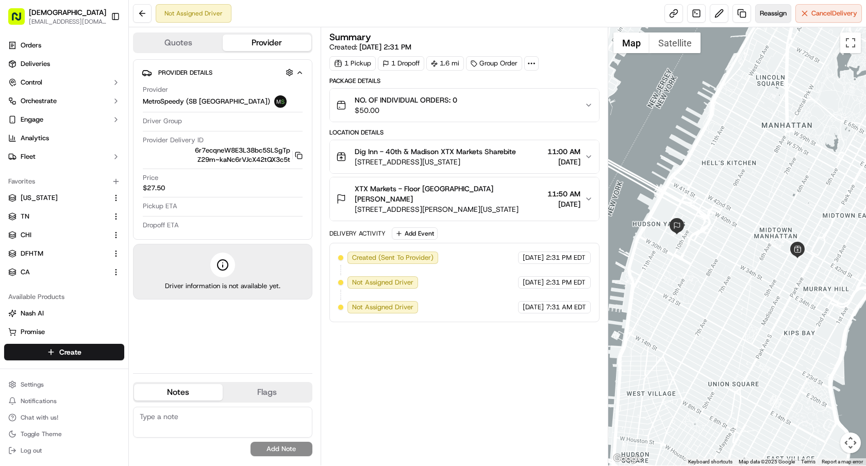
click at [768, 20] on button "Reassign" at bounding box center [773, 13] width 36 height 19
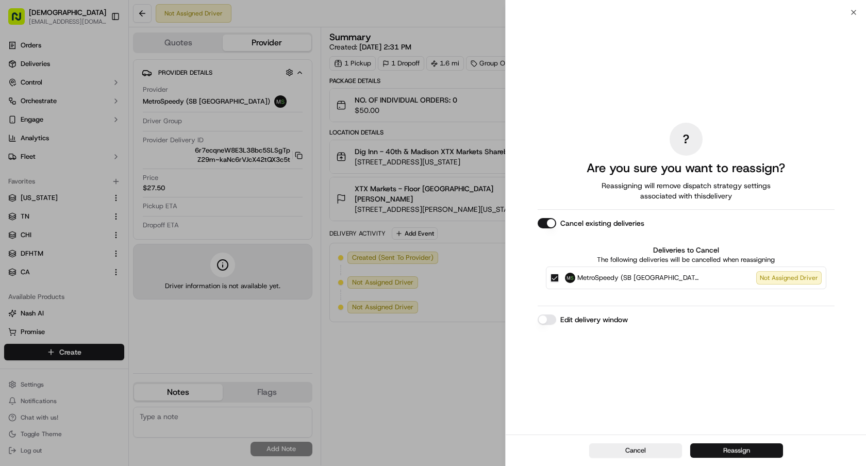
click at [724, 446] on button "Reassign" at bounding box center [736, 450] width 93 height 14
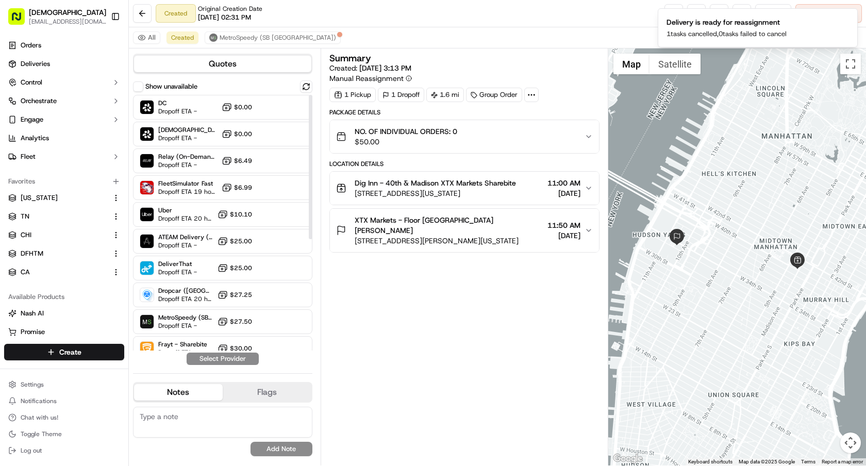
scroll to position [198, 0]
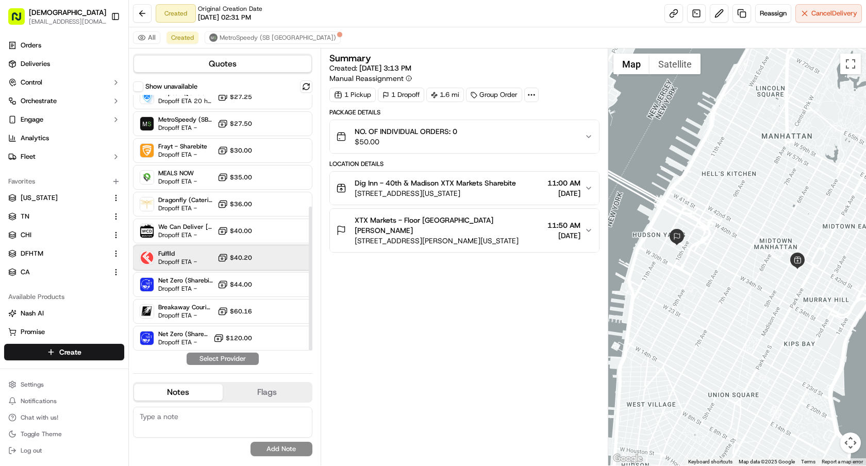
click at [215, 263] on div "Fulflld Dropoff ETA - $40.20" at bounding box center [222, 257] width 179 height 25
click at [231, 353] on button "Assign Provider" at bounding box center [222, 358] width 73 height 12
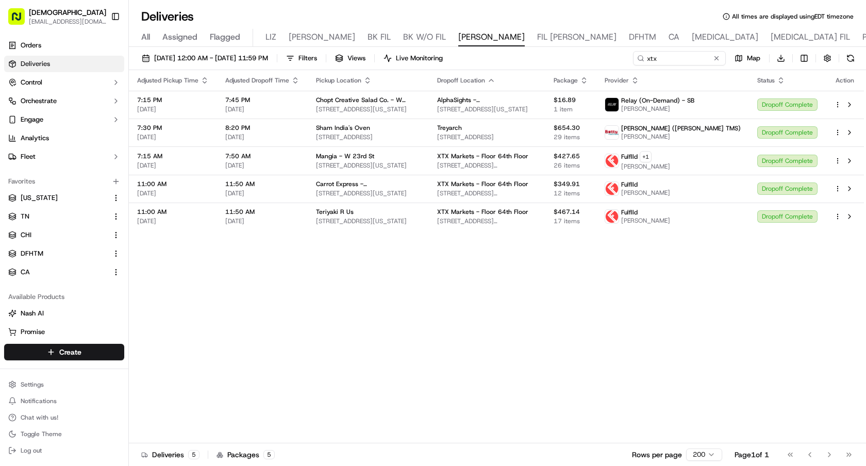
click at [222, 65] on div "09/09/2025 12:00 AM - 09/09/2025 11:59 PM Filters Views Live Monitoring xtx Map…" at bounding box center [497, 60] width 737 height 19
click at [221, 59] on span "09/09/2025 12:00 AM - 09/09/2025 11:59 PM" at bounding box center [211, 58] width 114 height 9
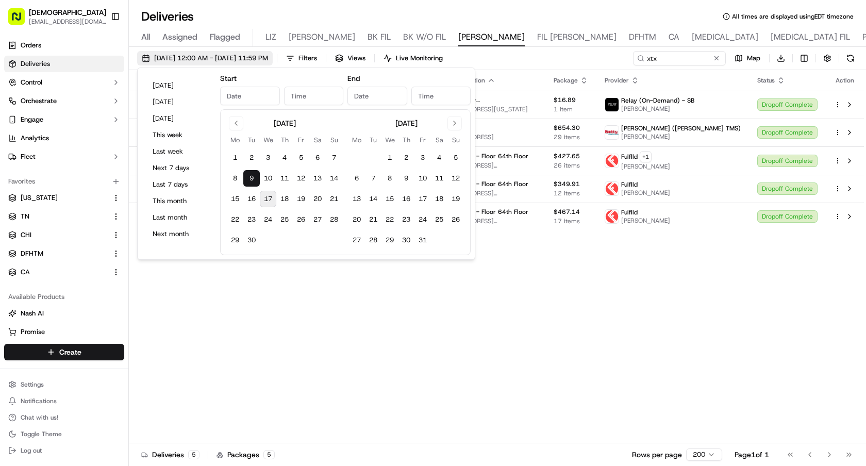
type input "Sep 9, 2025"
type input "12:00 AM"
type input "Sep 9, 2025"
type input "11:59 PM"
click at [289, 199] on button "18" at bounding box center [284, 199] width 16 height 16
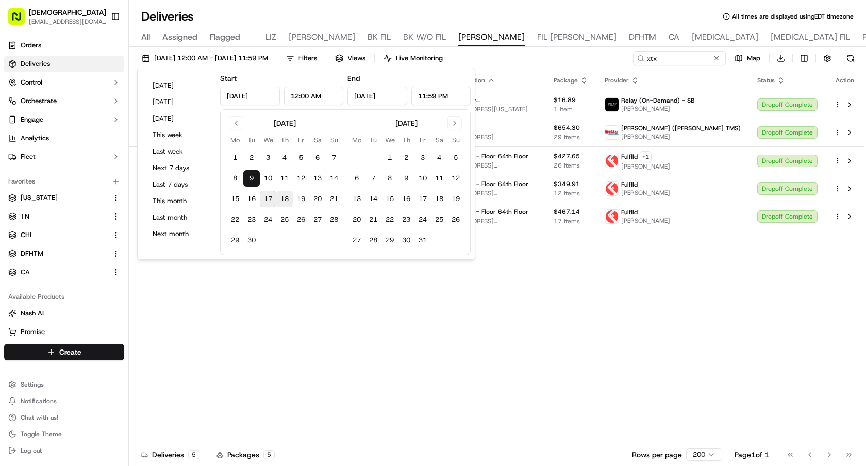
type input "Sep 18, 2025"
click at [289, 199] on button "18" at bounding box center [284, 199] width 16 height 16
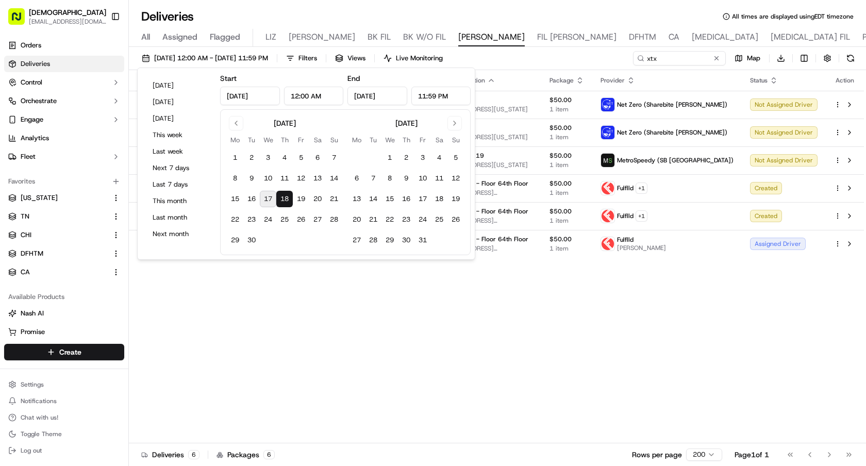
click at [542, 319] on div "Adjusted Pickup Time Adjusted Dropoff Time Pickup Location Dropoff Location Pac…" at bounding box center [496, 256] width 735 height 373
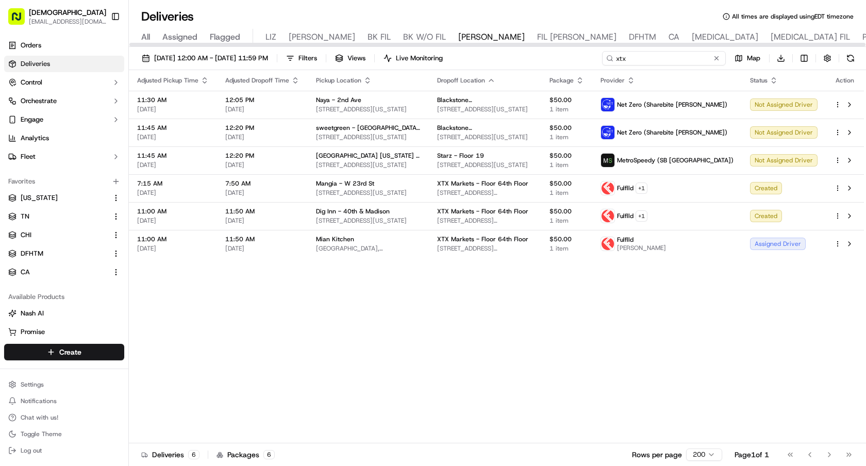
click at [669, 57] on input "xtx" at bounding box center [664, 58] width 124 height 14
drag, startPoint x: 669, startPoint y: 57, endPoint x: 546, endPoint y: 56, distance: 123.1
click at [550, 56] on div "09/18/2025 12:00 AM - 09/18/2025 11:59 PM Filters Views Live Monitoring xtx Map…" at bounding box center [497, 60] width 737 height 19
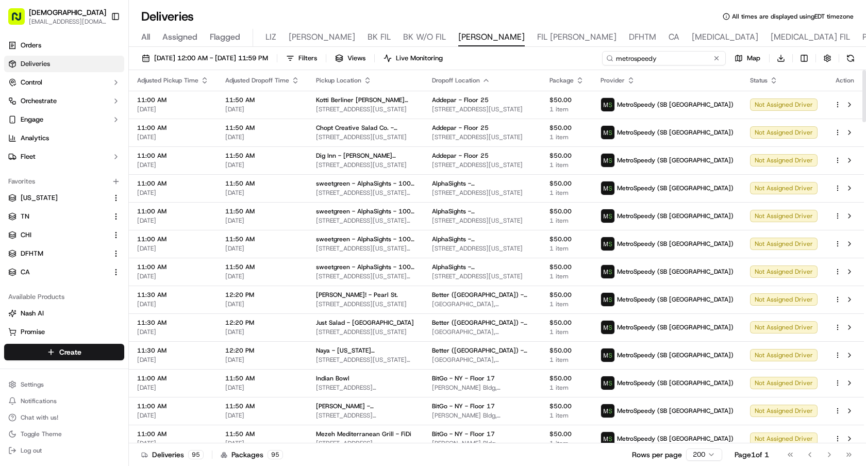
drag, startPoint x: 684, startPoint y: 59, endPoint x: 494, endPoint y: 59, distance: 190.1
click at [495, 59] on div "09/18/2025 12:00 AM - 09/18/2025 11:59 PM Filters Views Live Monitoring metrosp…" at bounding box center [497, 60] width 737 height 19
paste input "Valon"
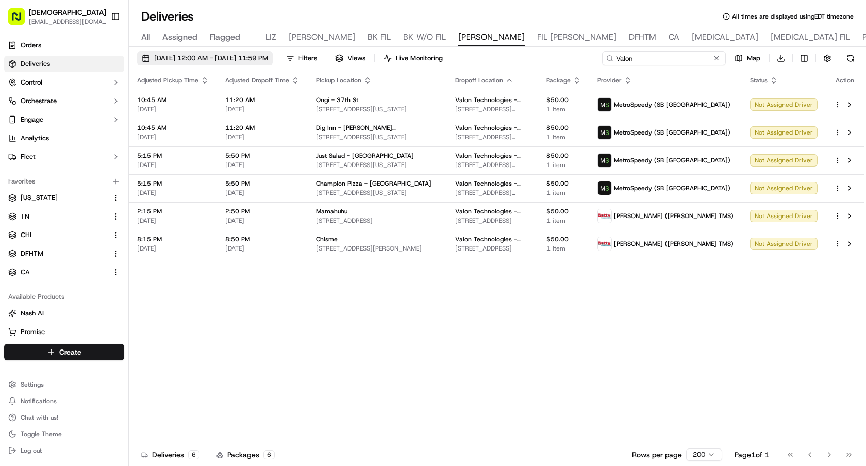
type input "Valon"
click at [205, 62] on span "09/18/2025 12:00 AM - 09/18/2025 11:59 PM" at bounding box center [211, 58] width 114 height 9
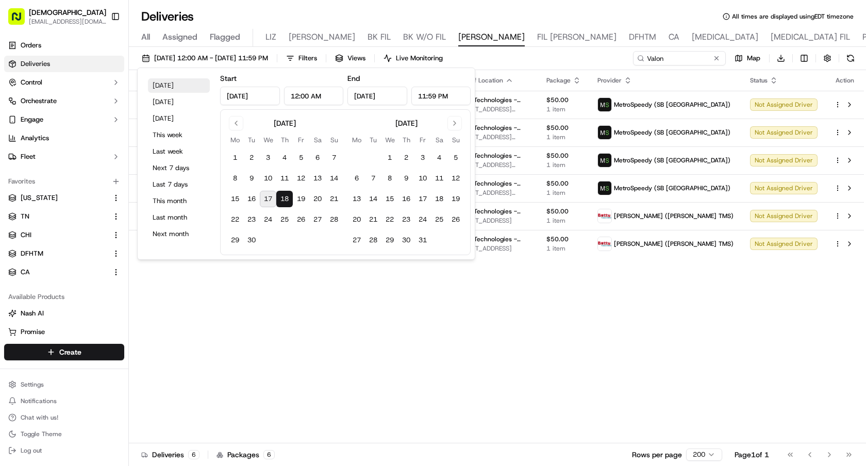
click at [179, 89] on button "Today" at bounding box center [179, 85] width 62 height 14
type input "Sep 17, 2025"
click at [179, 89] on button "Today" at bounding box center [179, 85] width 62 height 14
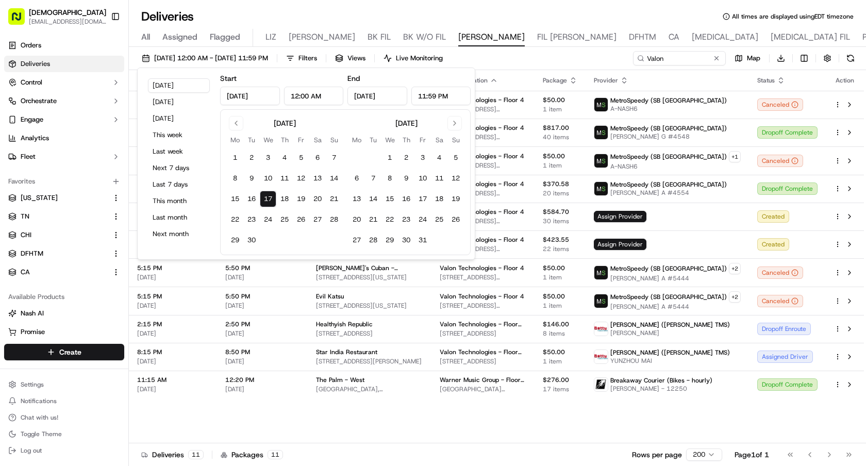
click at [598, 417] on div "Adjusted Pickup Time Adjusted Dropoff Time Pickup Location Dropoff Location Pac…" at bounding box center [496, 256] width 735 height 373
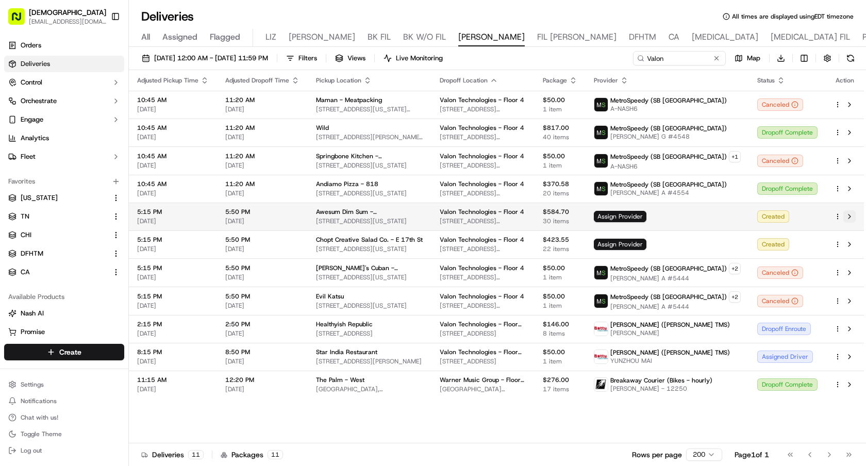
click at [848, 216] on button at bounding box center [849, 216] width 12 height 12
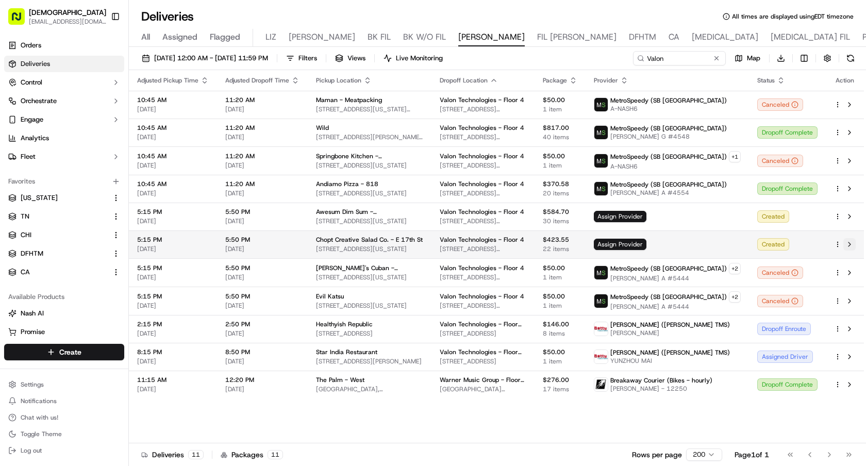
click at [849, 244] on button at bounding box center [849, 244] width 12 height 12
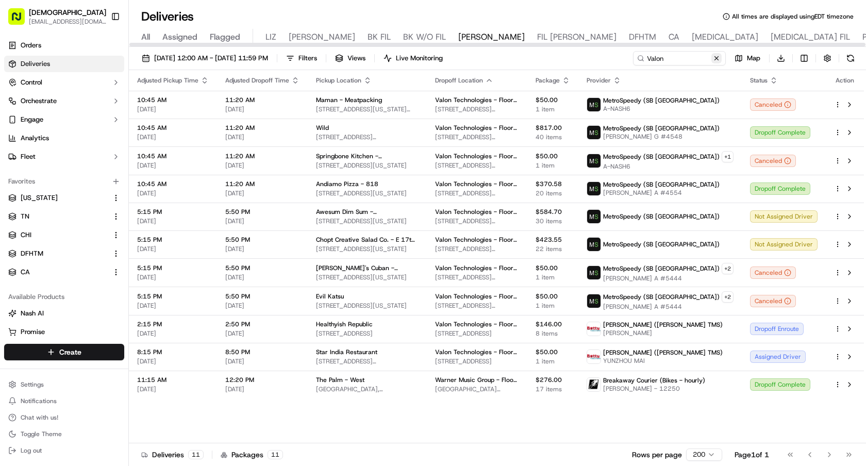
click at [716, 58] on button at bounding box center [716, 58] width 10 height 10
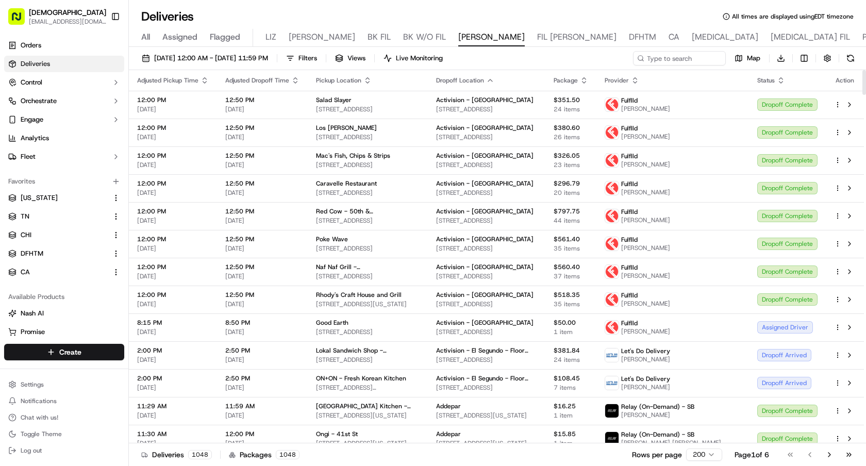
click at [639, 78] on icon "button" at bounding box center [635, 80] width 8 height 8
click at [642, 107] on button "Provider (Z-A)" at bounding box center [641, 107] width 70 height 12
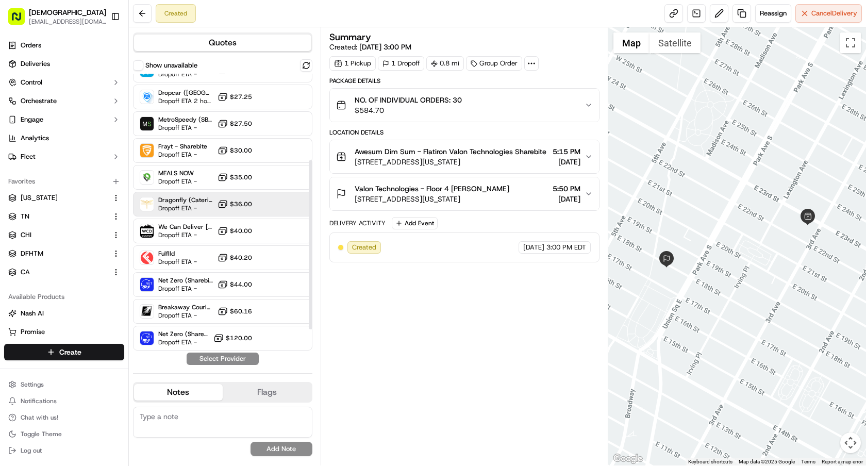
scroll to position [103, 0]
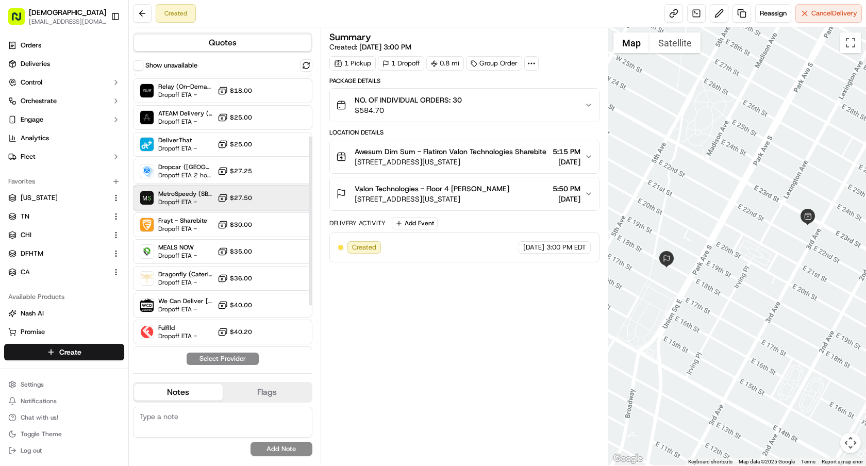
click at [186, 188] on div "MetroSpeedy (SB NYC) Dropoff ETA - $27.50" at bounding box center [222, 197] width 179 height 25
click at [239, 356] on button "Assign Provider" at bounding box center [222, 358] width 73 height 12
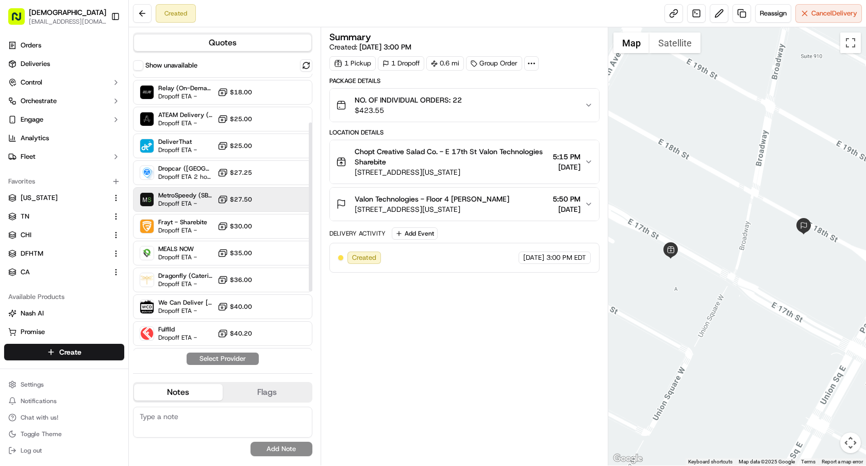
scroll to position [104, 0]
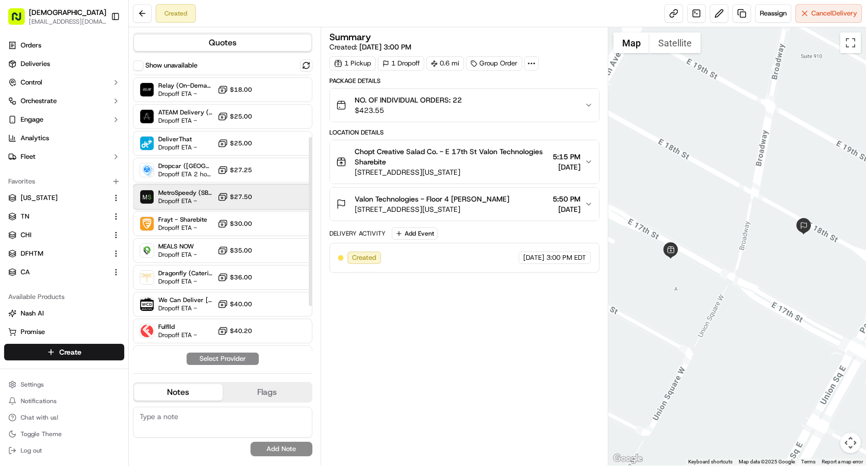
click at [174, 195] on span "MetroSpeedy (SB [GEOGRAPHIC_DATA])" at bounding box center [185, 193] width 55 height 8
click at [227, 358] on button "Assign Provider" at bounding box center [222, 358] width 73 height 12
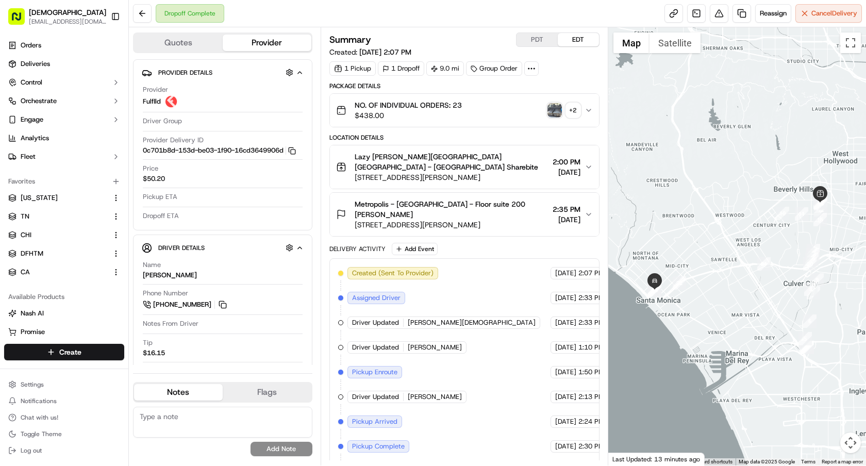
click at [570, 112] on div "+ 2" at bounding box center [573, 110] width 14 height 14
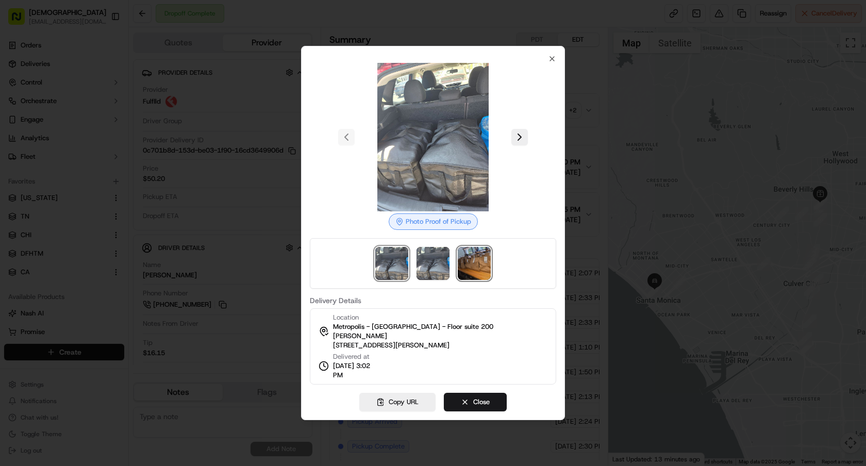
click at [469, 264] on img at bounding box center [474, 263] width 33 height 33
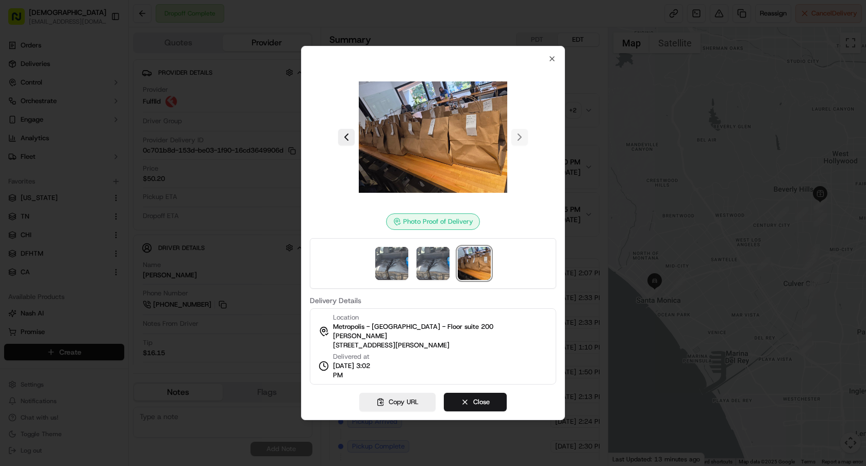
click at [484, 382] on div "Photo Proof of Delivery Delivery Details Location [GEOGRAPHIC_DATA] - [GEOGRAPH…" at bounding box center [433, 233] width 264 height 374
click at [483, 393] on button "Close" at bounding box center [475, 402] width 63 height 19
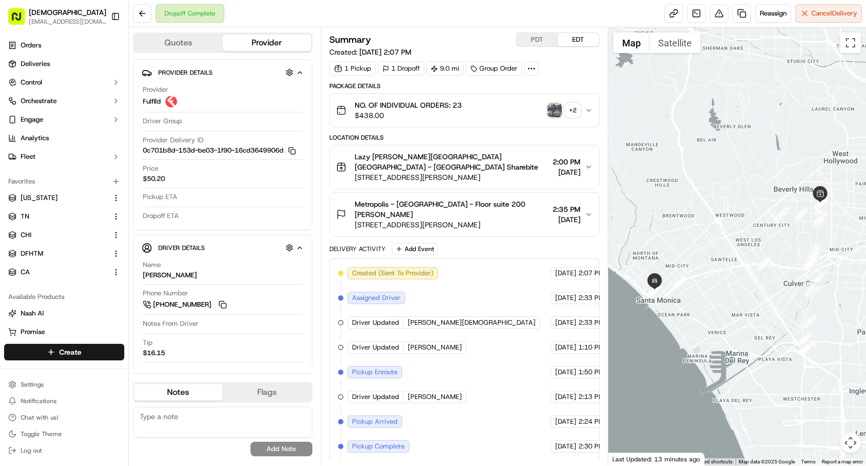
scroll to position [55, 0]
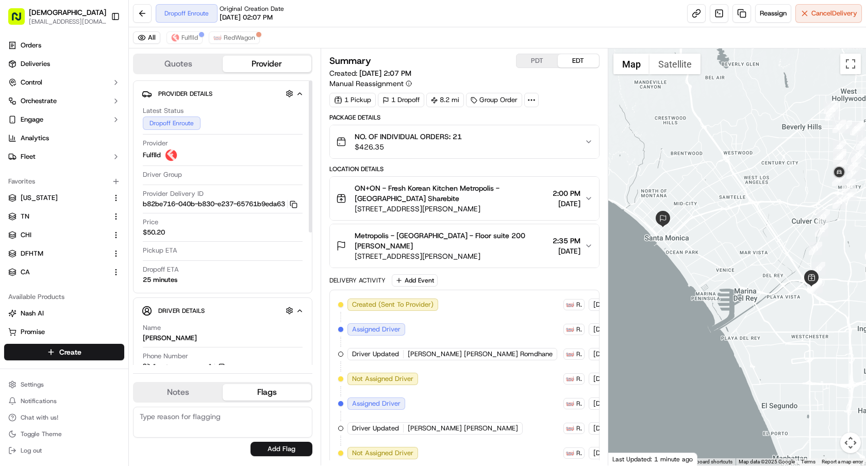
click at [146, 343] on div "[PERSON_NAME]" at bounding box center [170, 337] width 54 height 9
copy div "Josue"
